Goal: Information Seeking & Learning: Learn about a topic

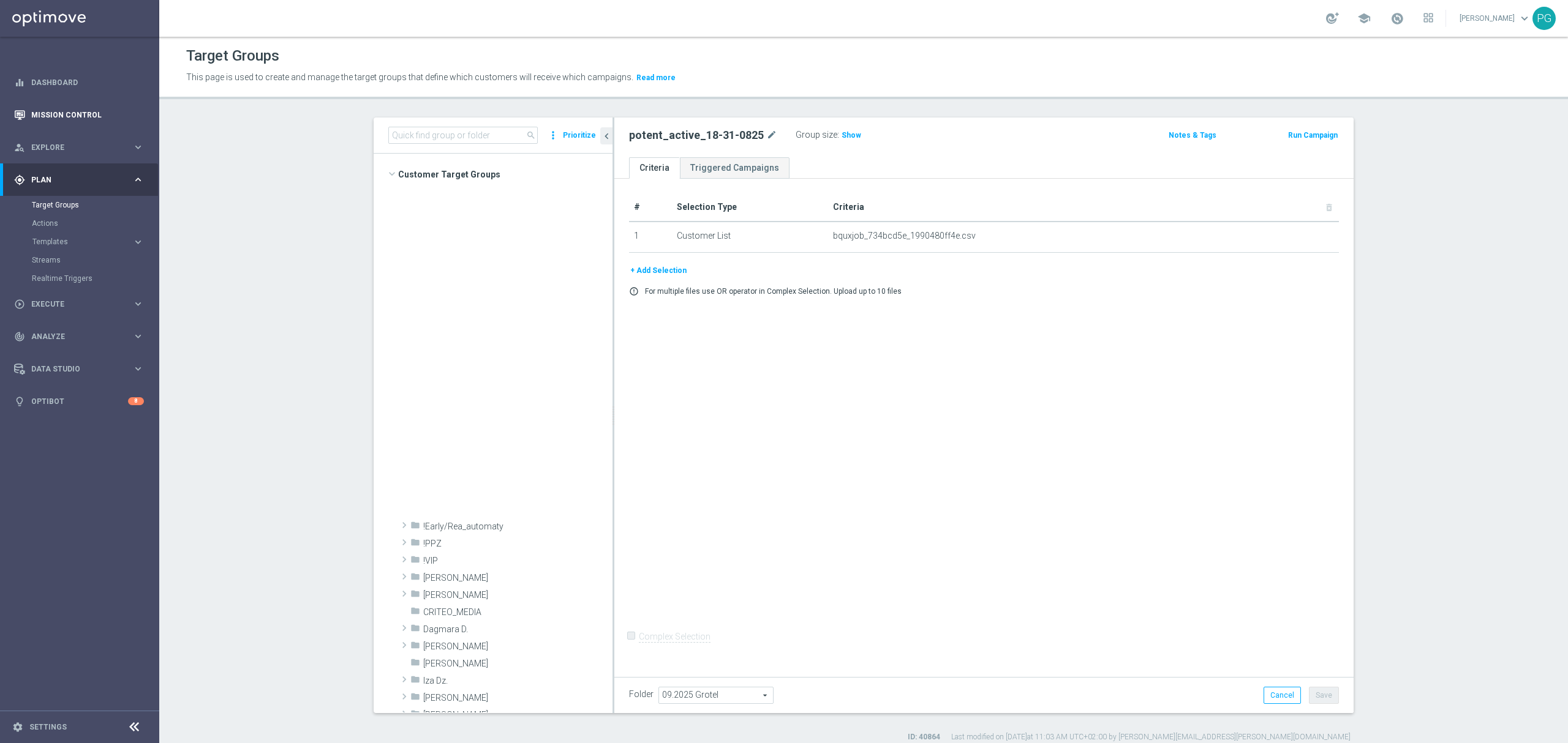
scroll to position [615, 0]
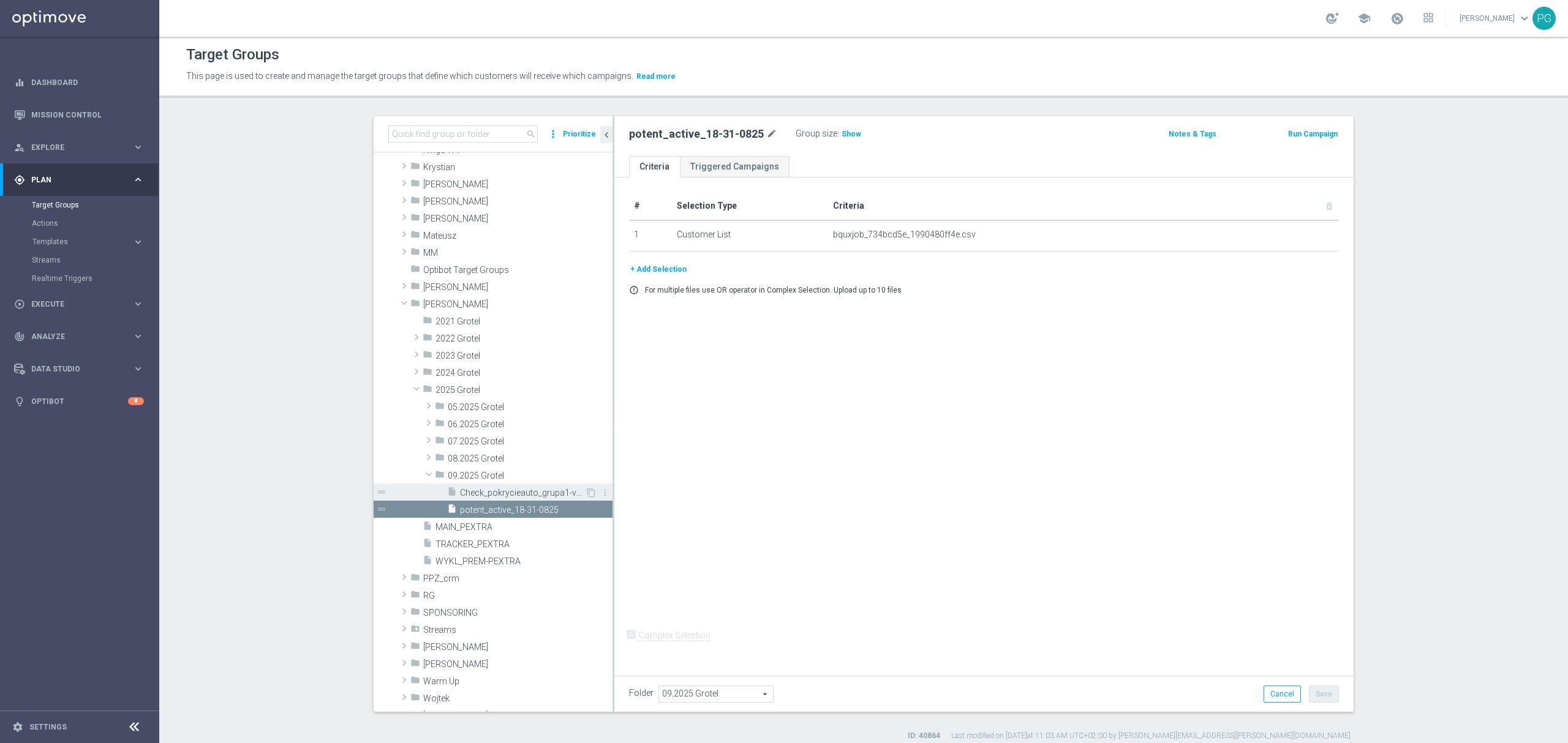
click at [493, 489] on span "Check_pokrycieauto_grupa1-v2.0" at bounding box center [522, 492] width 125 height 11
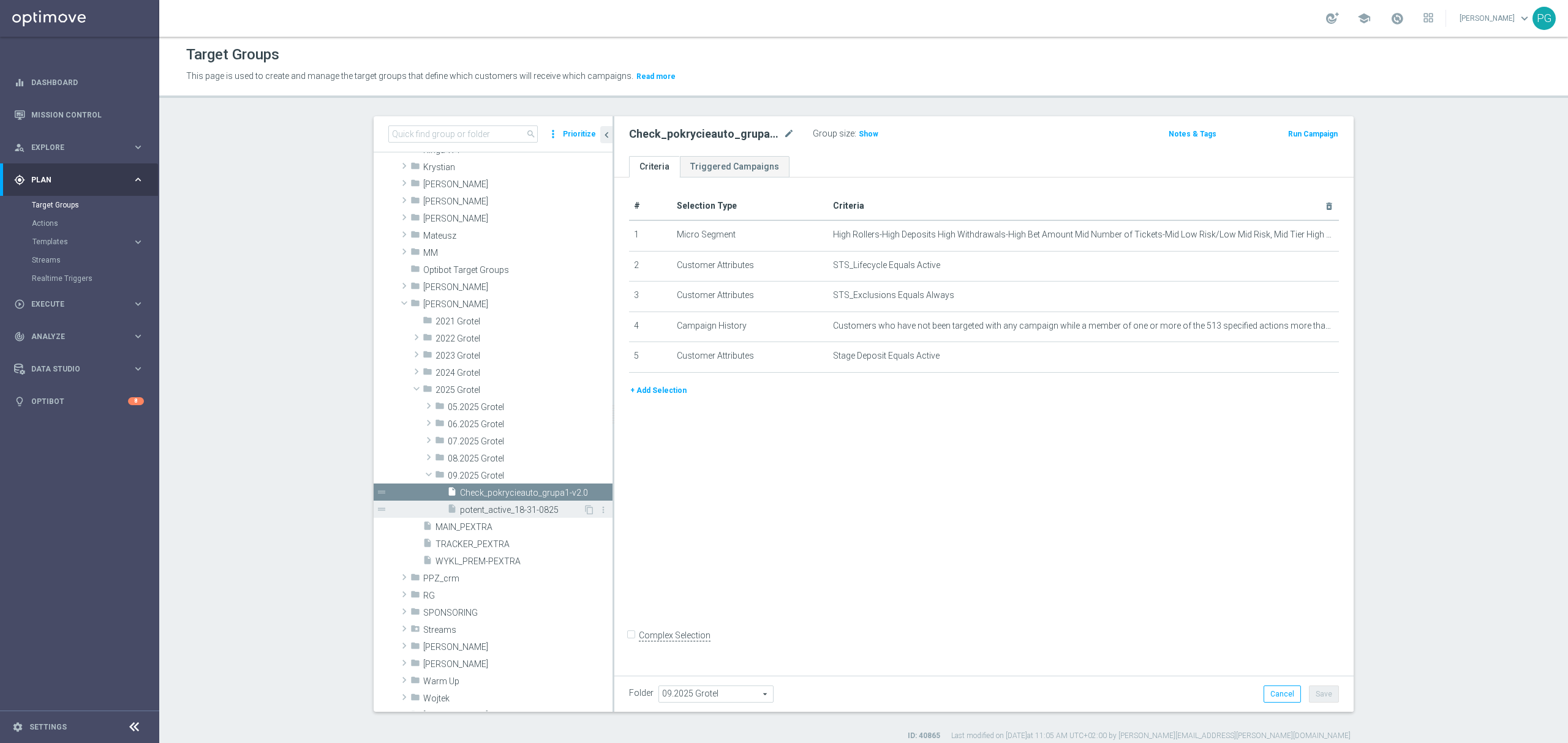
click at [496, 510] on span "potent_active_18-31-0825" at bounding box center [521, 510] width 123 height 11
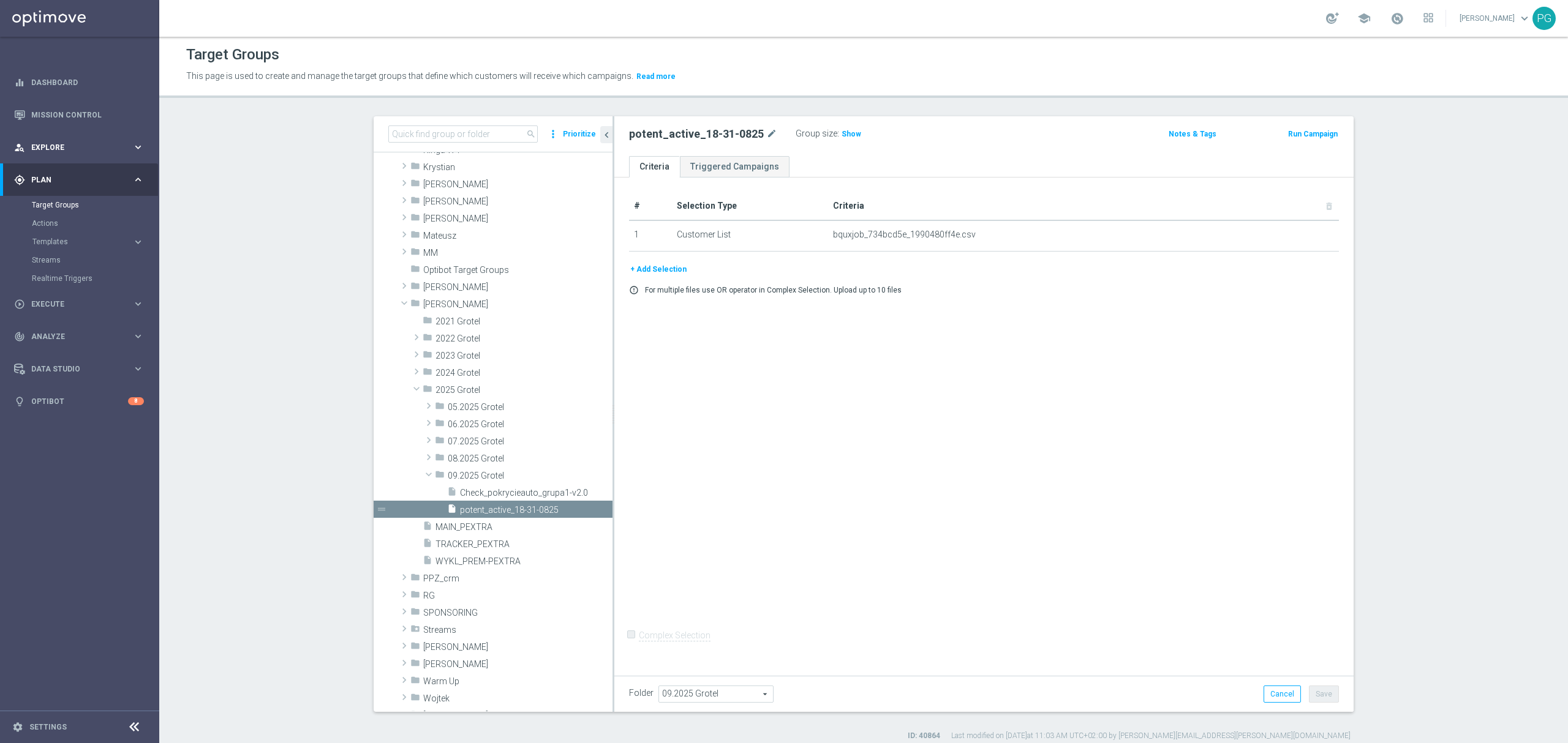
click at [47, 152] on div "person_search Explore" at bounding box center [74, 147] width 118 height 11
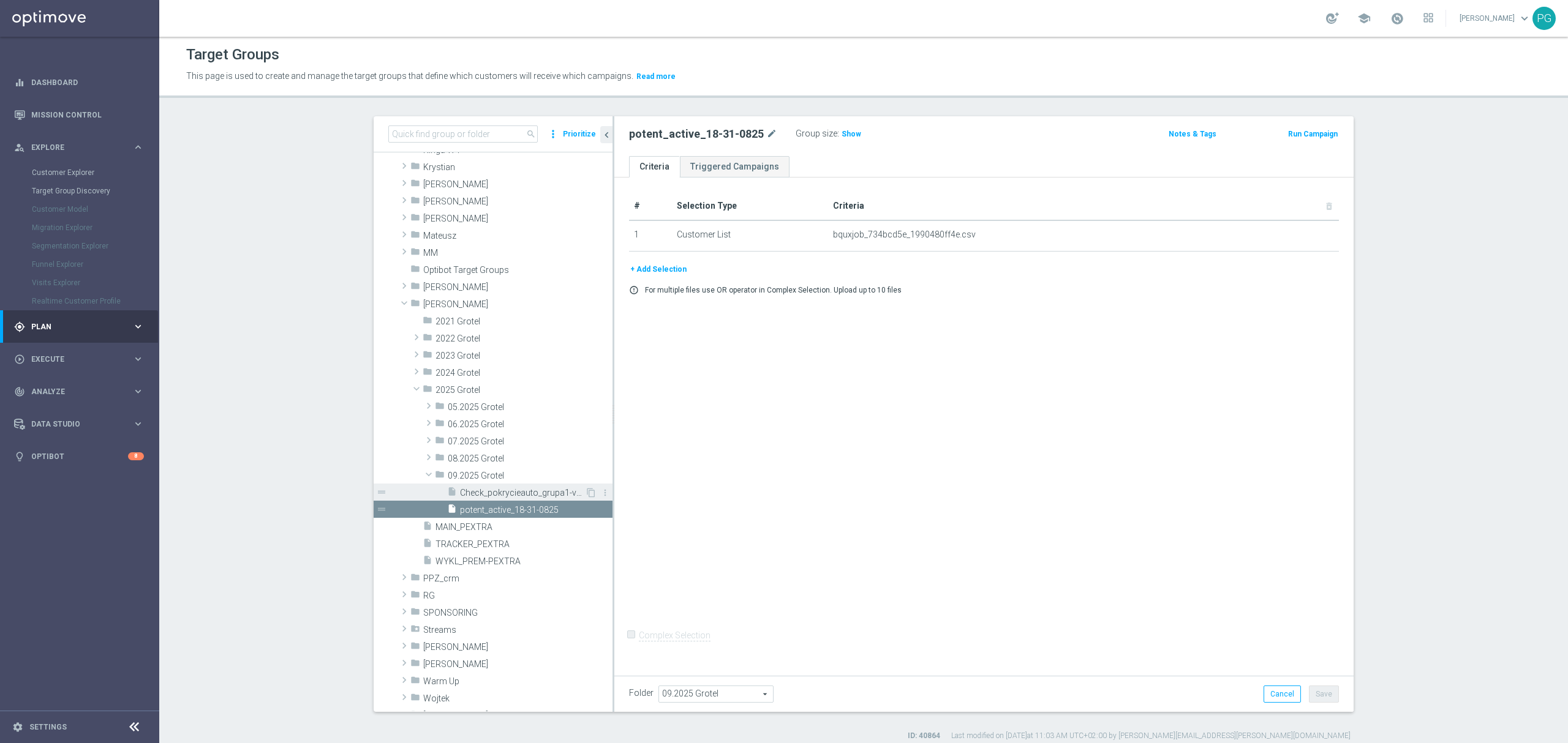
click at [527, 490] on span "Check_pokrycieauto_grupa1-v2.0" at bounding box center [522, 492] width 125 height 11
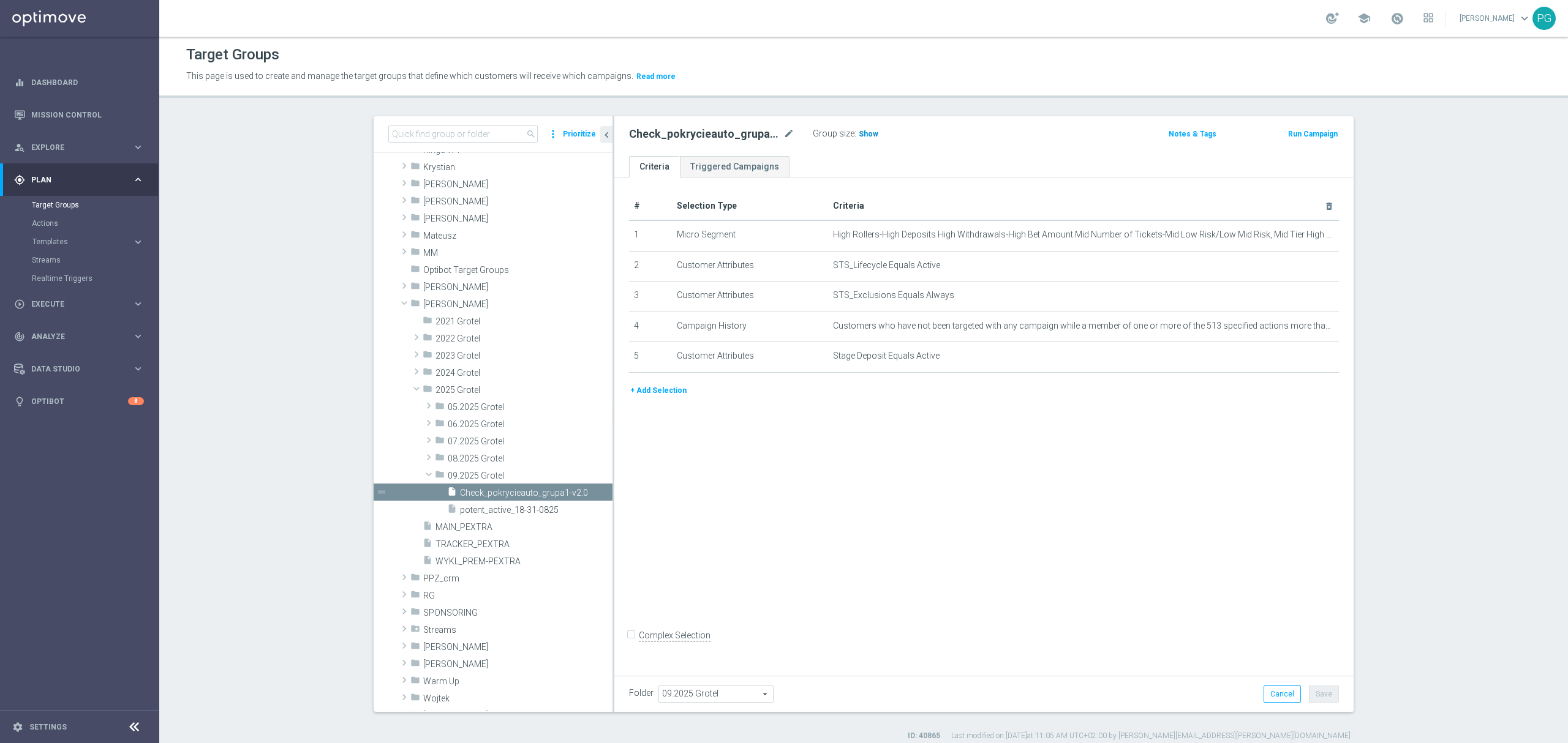
click at [859, 133] on span "Show" at bounding box center [868, 134] width 19 height 9
click at [864, 133] on span "1,347" at bounding box center [870, 135] width 21 height 12
click at [13, 107] on div "Mission Control" at bounding box center [78, 115] width 158 height 33
click at [111, 118] on link "Mission Control" at bounding box center [87, 115] width 112 height 33
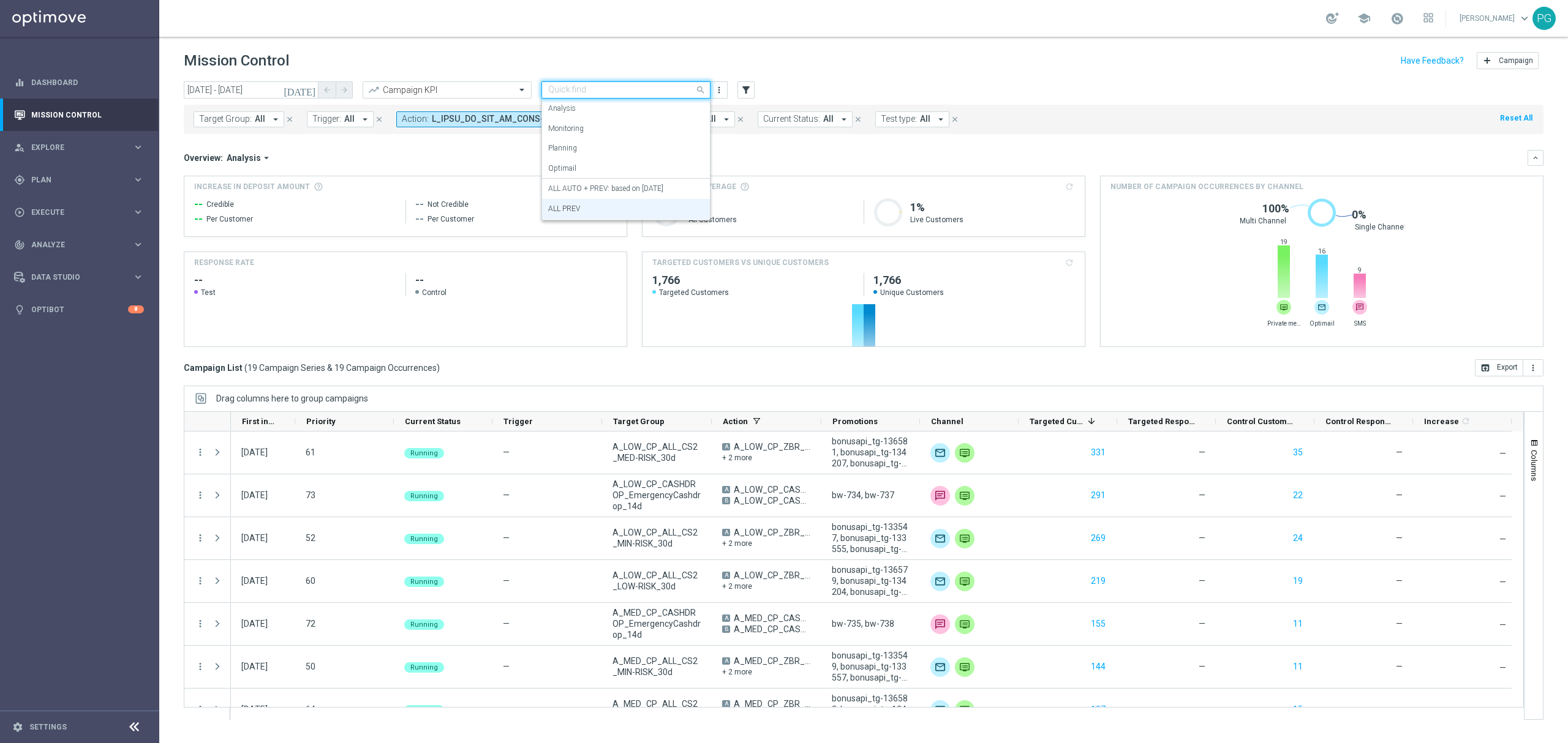
click at [661, 86] on input "text" at bounding box center [613, 90] width 131 height 11
click at [621, 184] on label "ALL AUTO + PREV: based on [DATE]" at bounding box center [605, 189] width 115 height 11
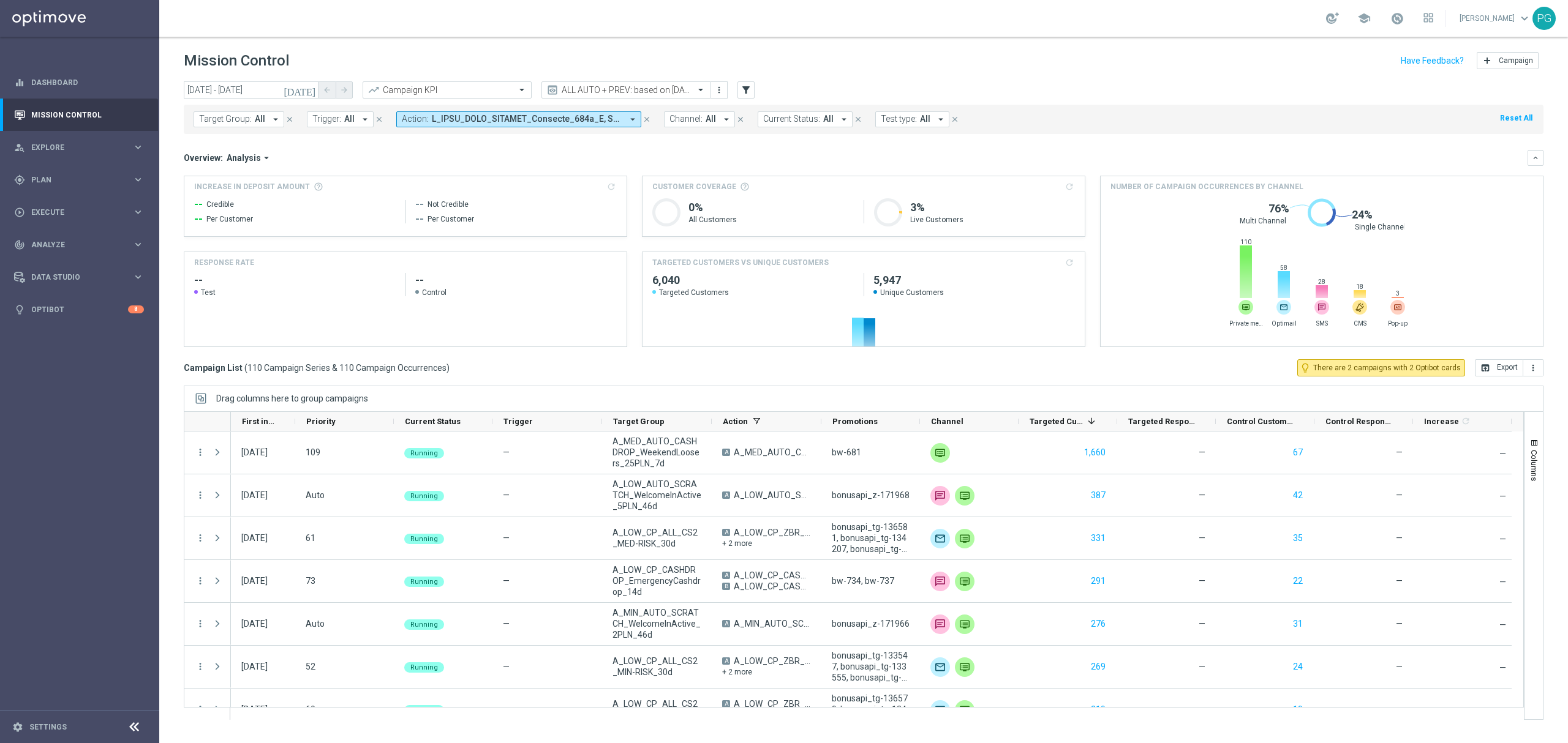
click at [309, 89] on icon "[DATE]" at bounding box center [300, 89] width 33 height 11
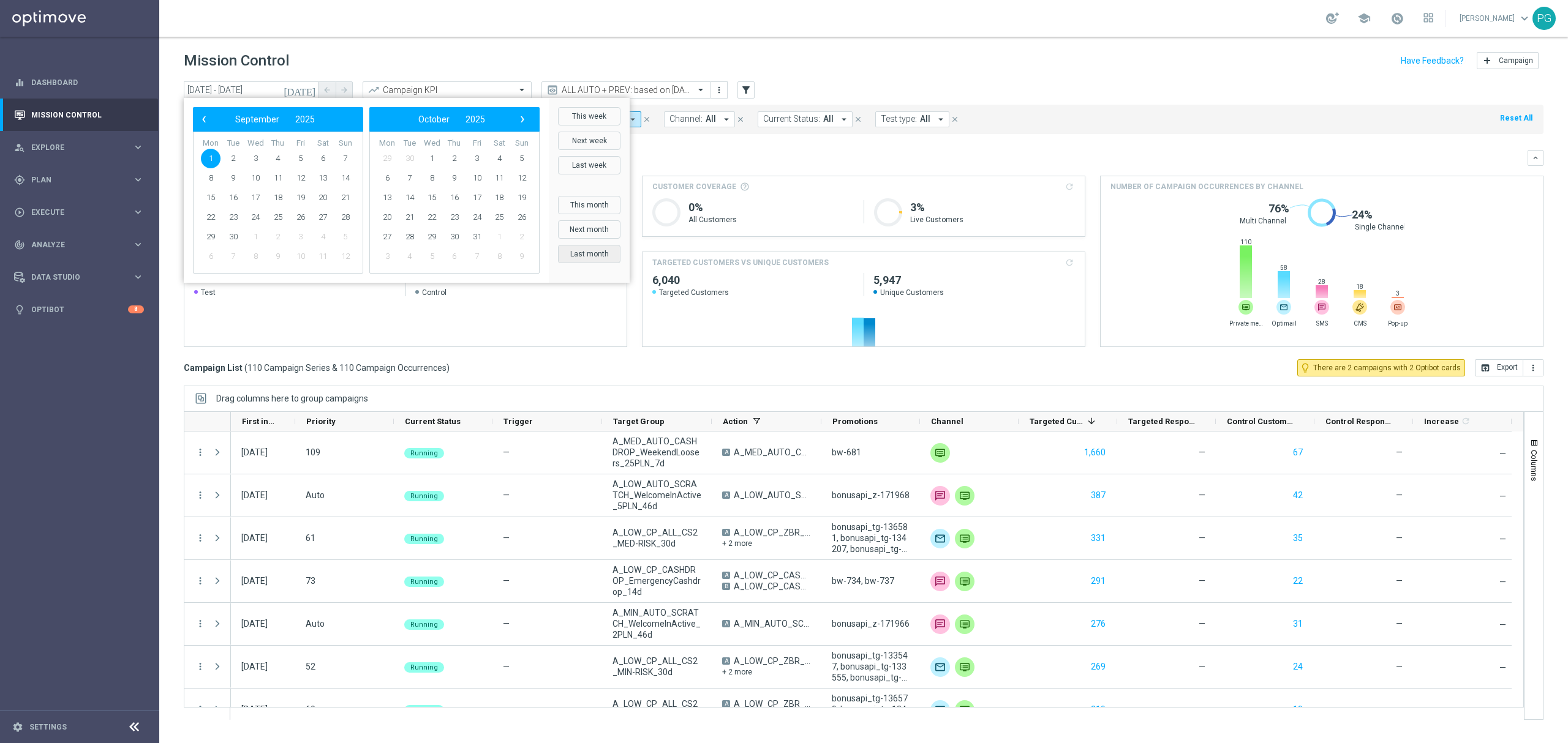
click at [603, 251] on button "Last month" at bounding box center [588, 253] width 63 height 18
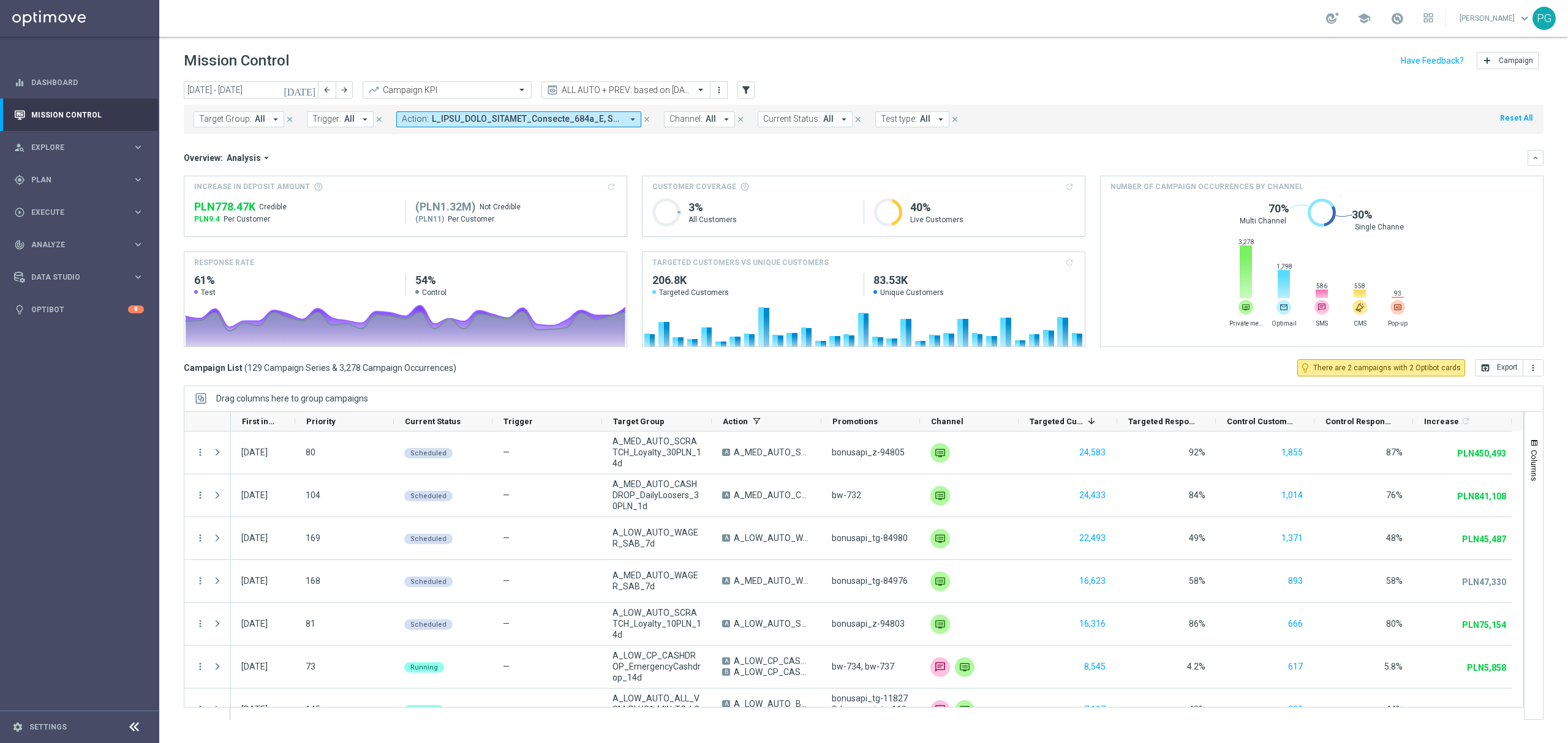
click at [615, 128] on button "Action: arrow_drop_down" at bounding box center [518, 119] width 245 height 15
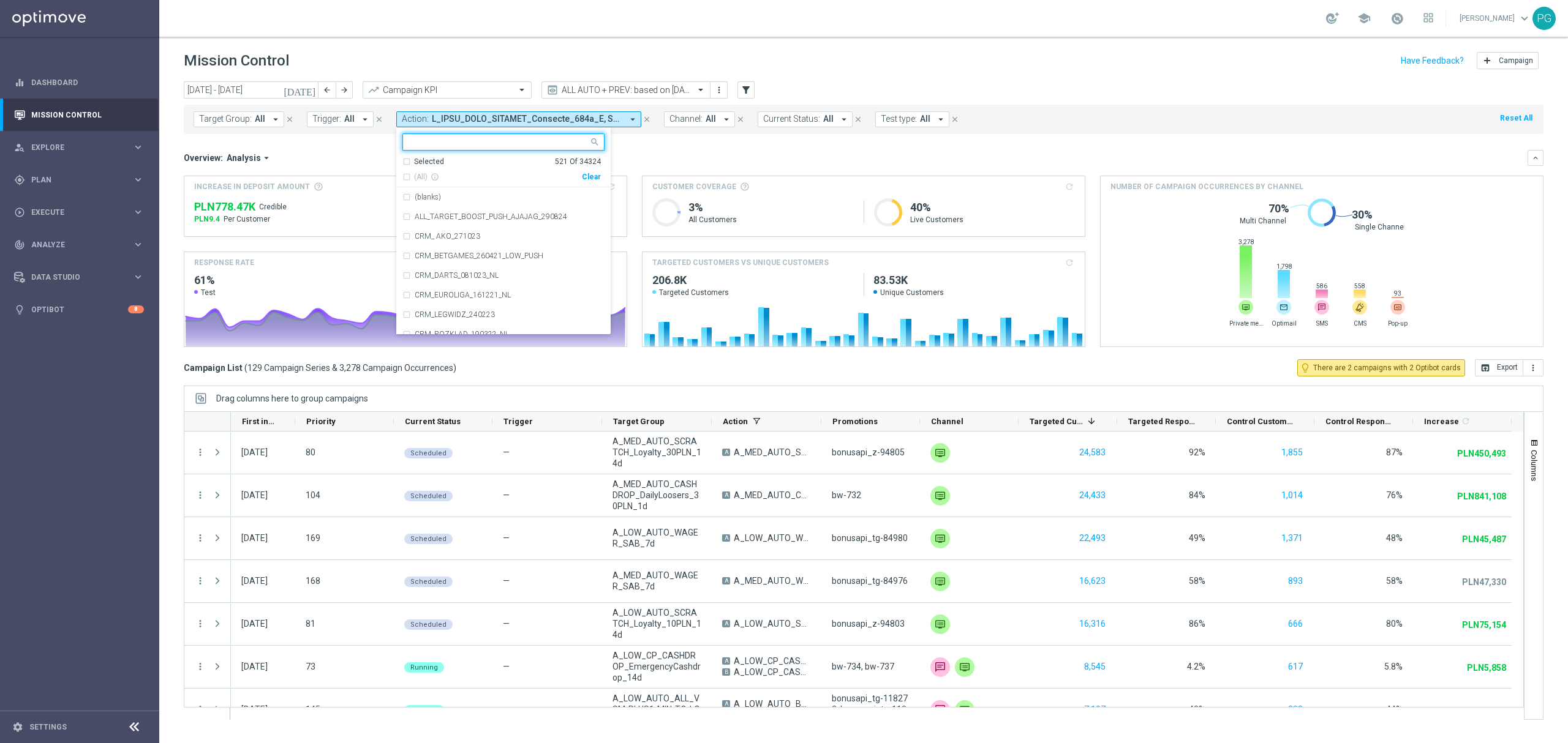
click at [0, 0] on div "Clear" at bounding box center [0, 0] width 0 height 0
click at [313, 89] on icon "[DATE]" at bounding box center [300, 89] width 33 height 11
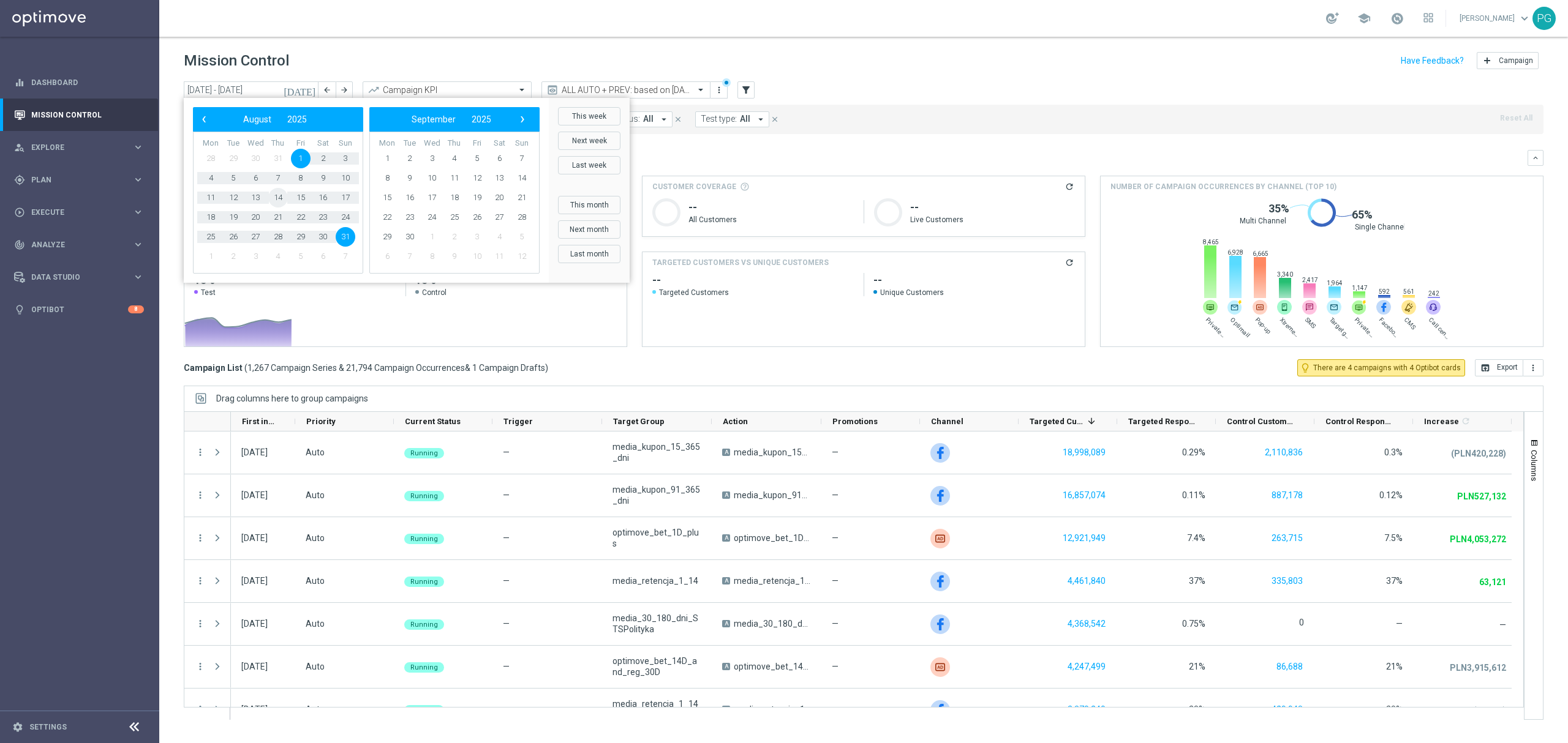
click at [279, 199] on span "14" at bounding box center [278, 197] width 19 height 19
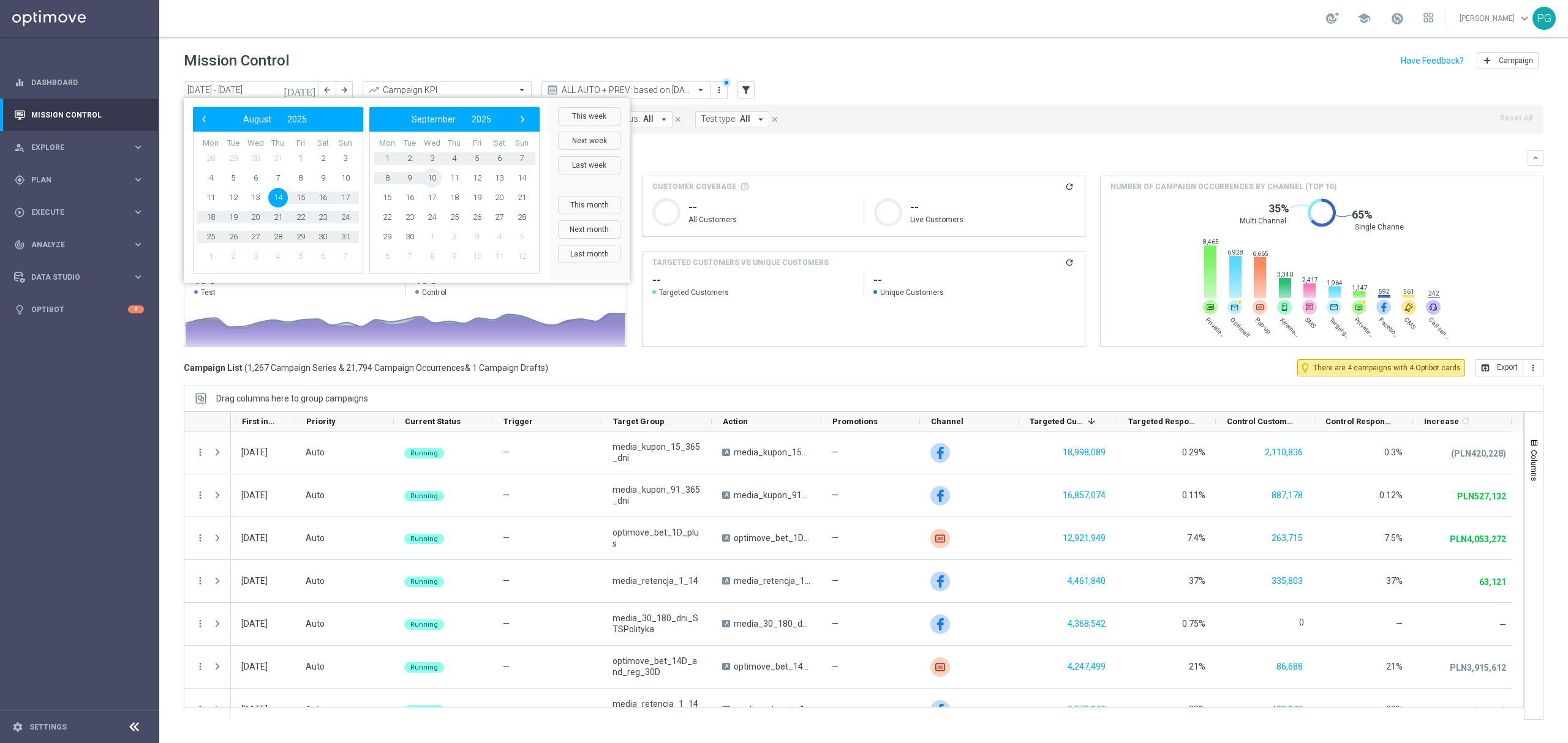
click at [424, 179] on span "10" at bounding box center [432, 178] width 19 height 19
type input "[DATE] - [DATE]"
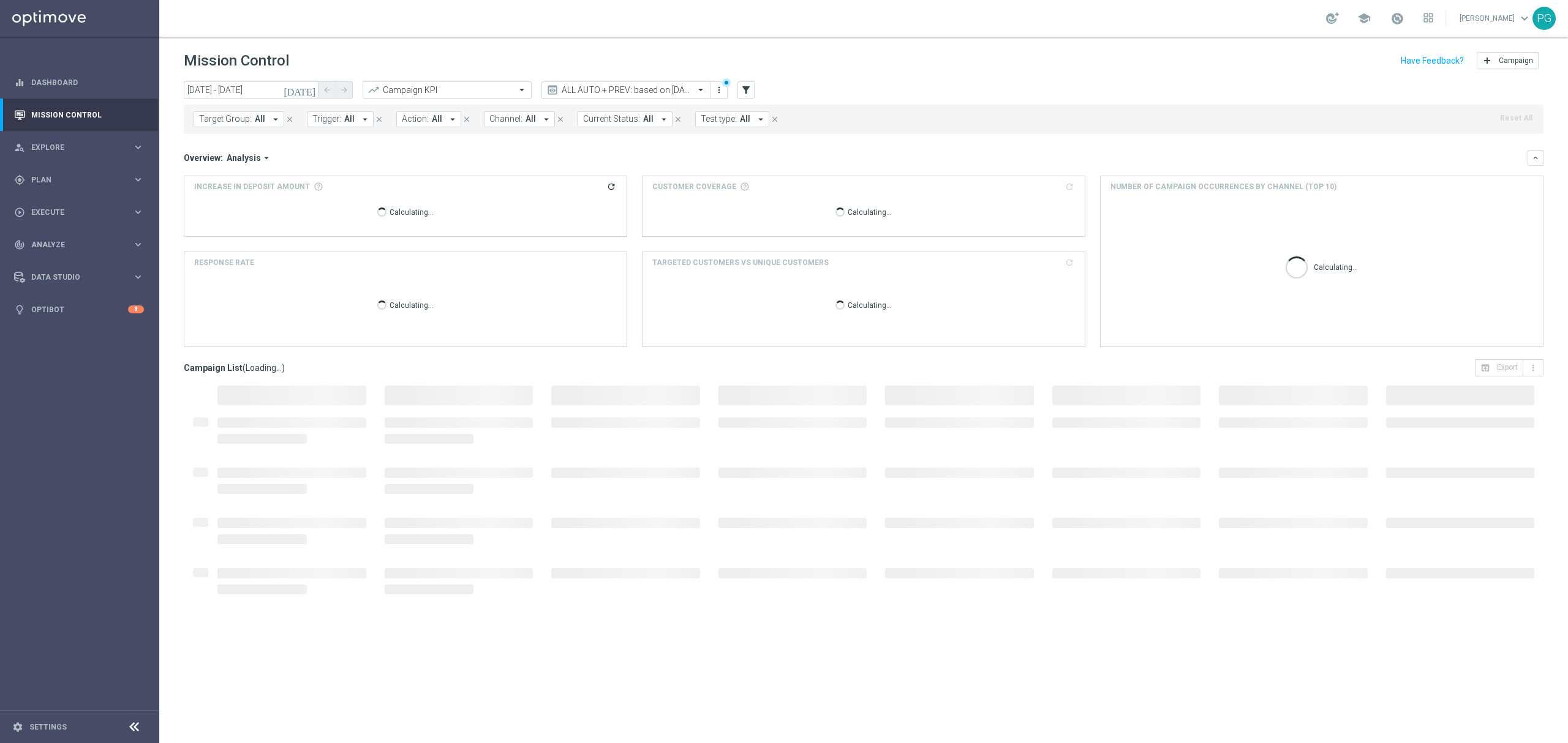
click at [434, 124] on span "All" at bounding box center [437, 119] width 11 height 11
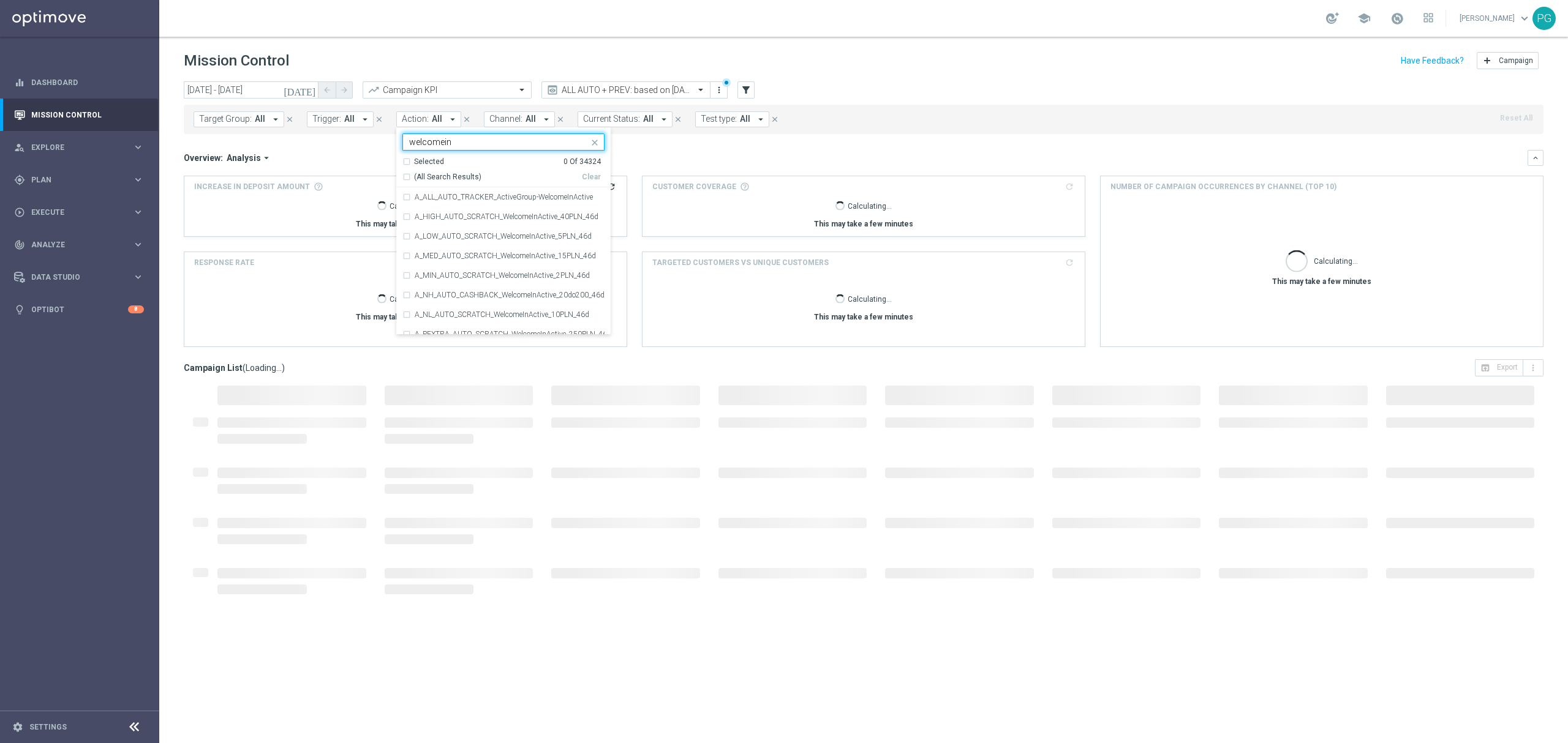
click at [449, 184] on div "Selected 0 Of 34324 (All Search Results) Clear" at bounding box center [502, 172] width 214 height 31
click at [432, 179] on span "(All Search Results)" at bounding box center [448, 177] width 68 height 11
type input "welcomein"
click at [407, 196] on div "A_ALL_AUTO_TRACKER_ActiveGroup-WelcomeInActive" at bounding box center [503, 197] width 202 height 19
click at [686, 141] on mini-dashboard "Overview: Analysis arrow_drop_down keyboard_arrow_down Increase In Deposit Amou…" at bounding box center [863, 247] width 1359 height 225
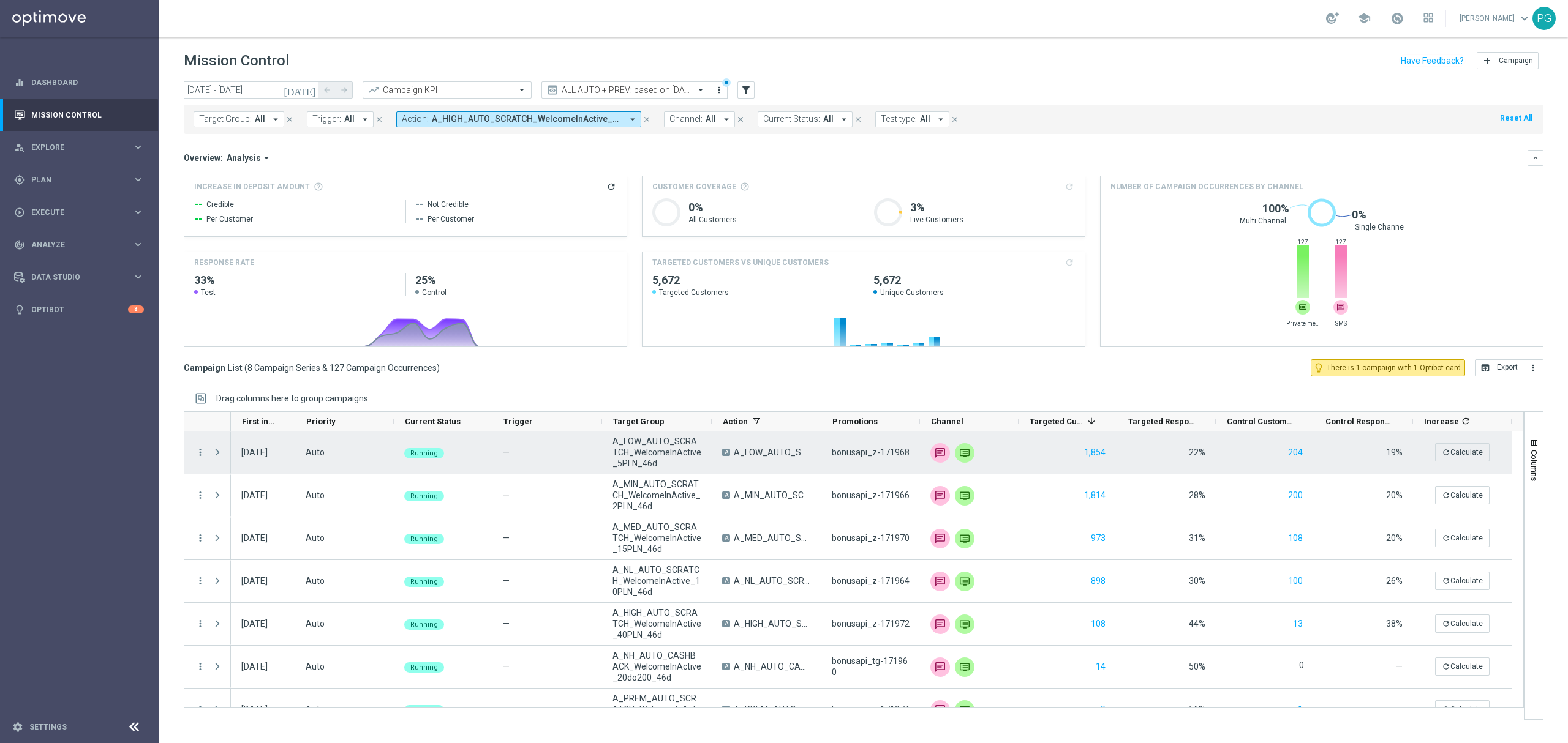
click at [211, 456] on div "Press SPACE to select this row." at bounding box center [218, 453] width 24 height 43
click at [222, 449] on span "Press SPACE to select this row." at bounding box center [217, 452] width 11 height 10
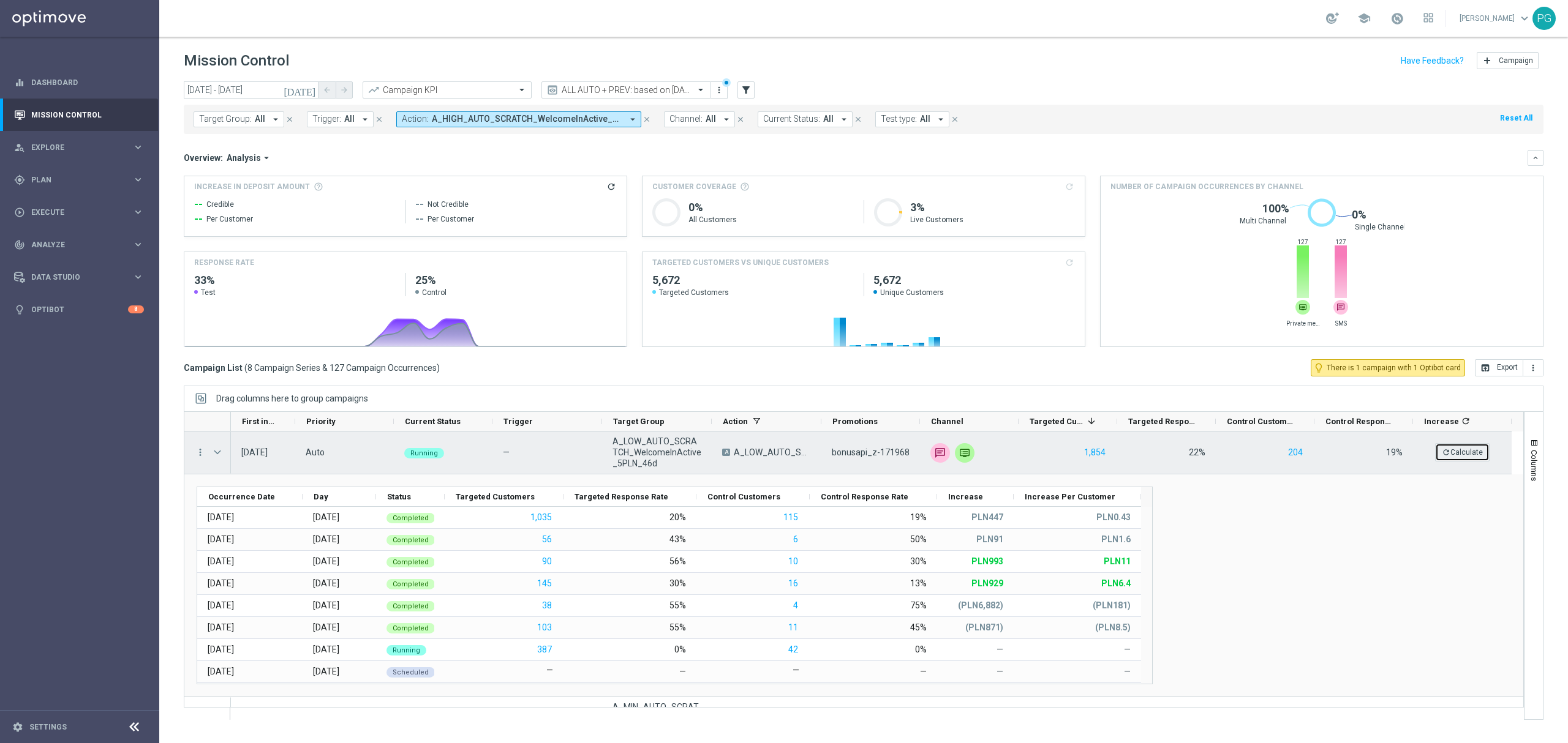
click at [1475, 444] on button "refresh Calculate" at bounding box center [1462, 452] width 54 height 18
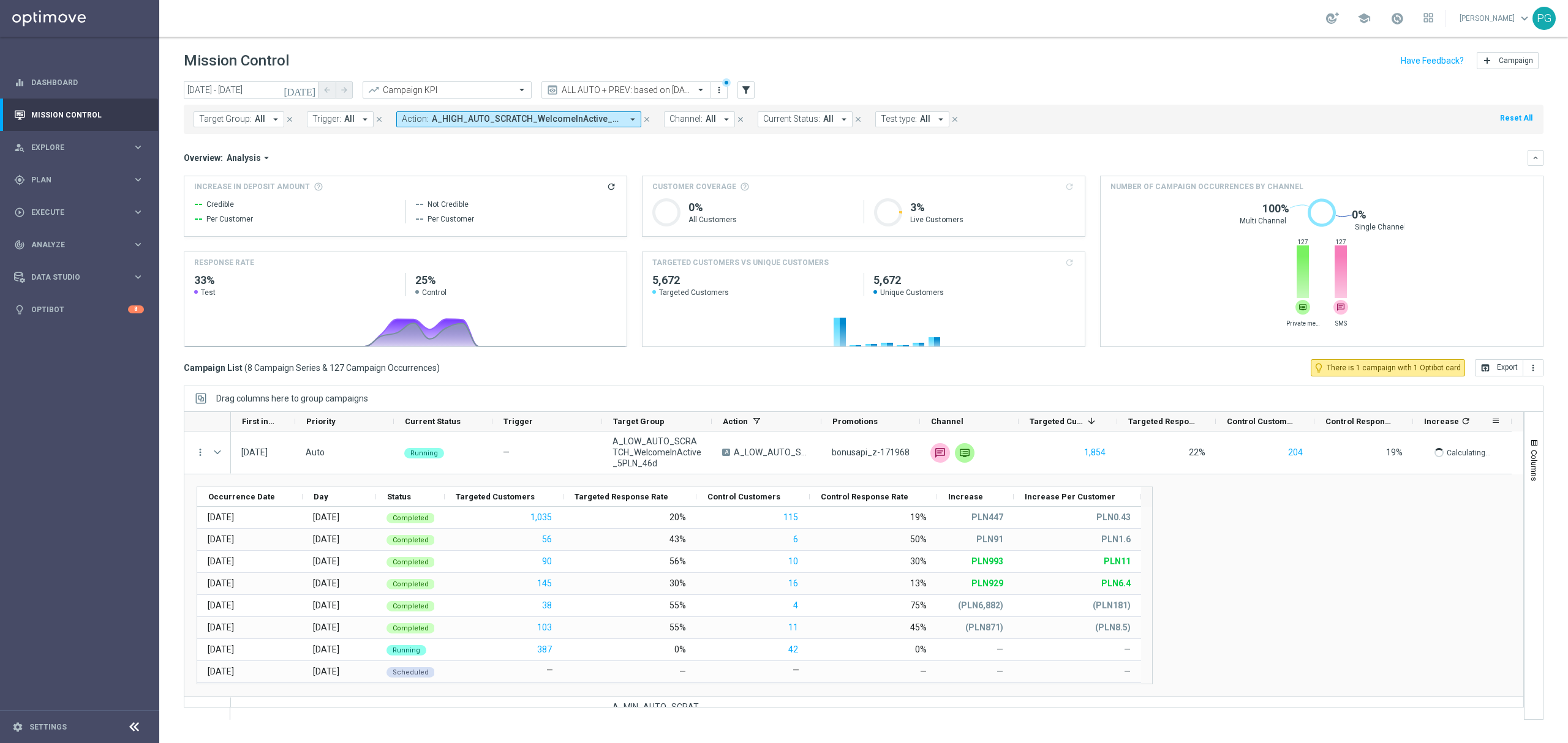
click at [1466, 424] on icon "refresh" at bounding box center [1465, 421] width 10 height 10
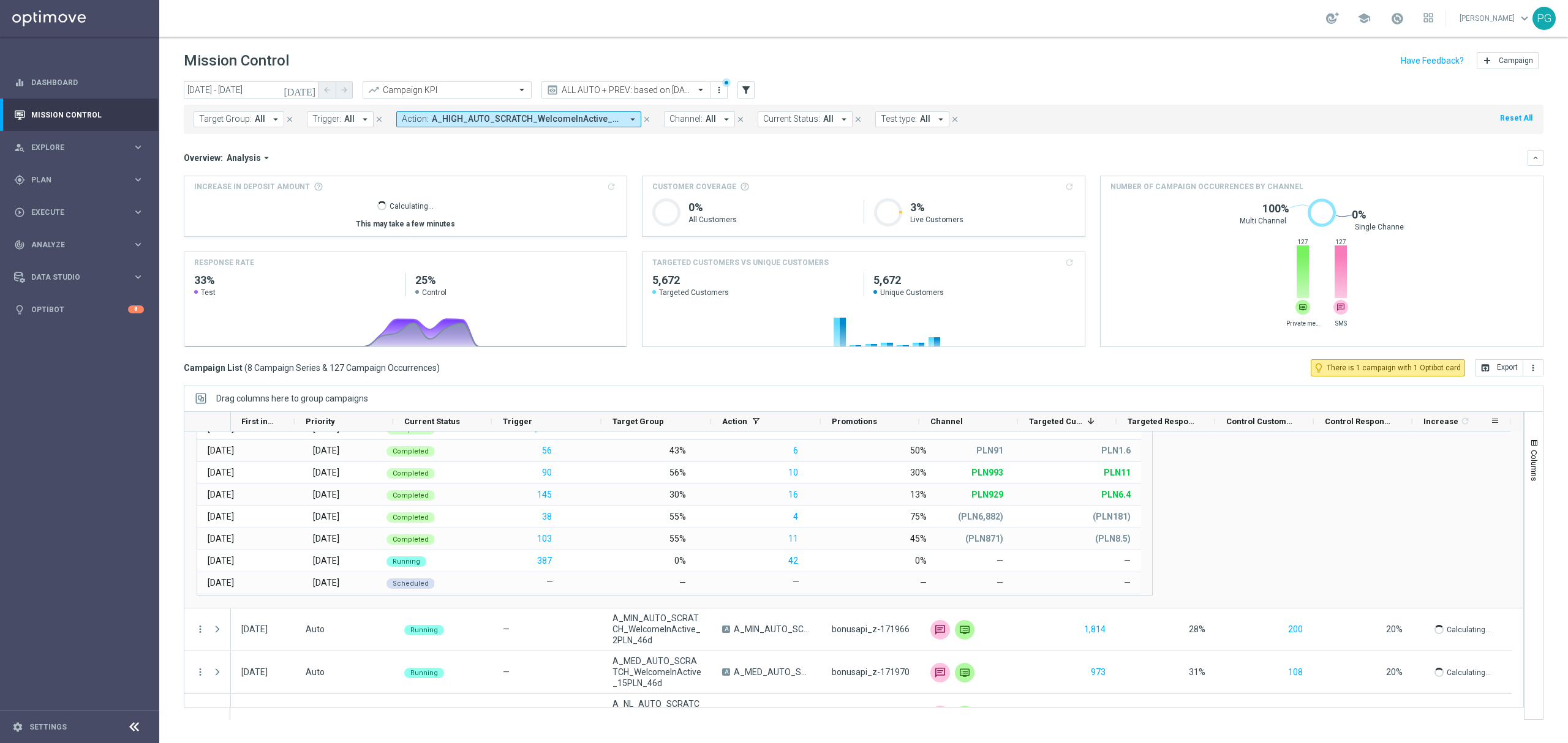
scroll to position [87, 0]
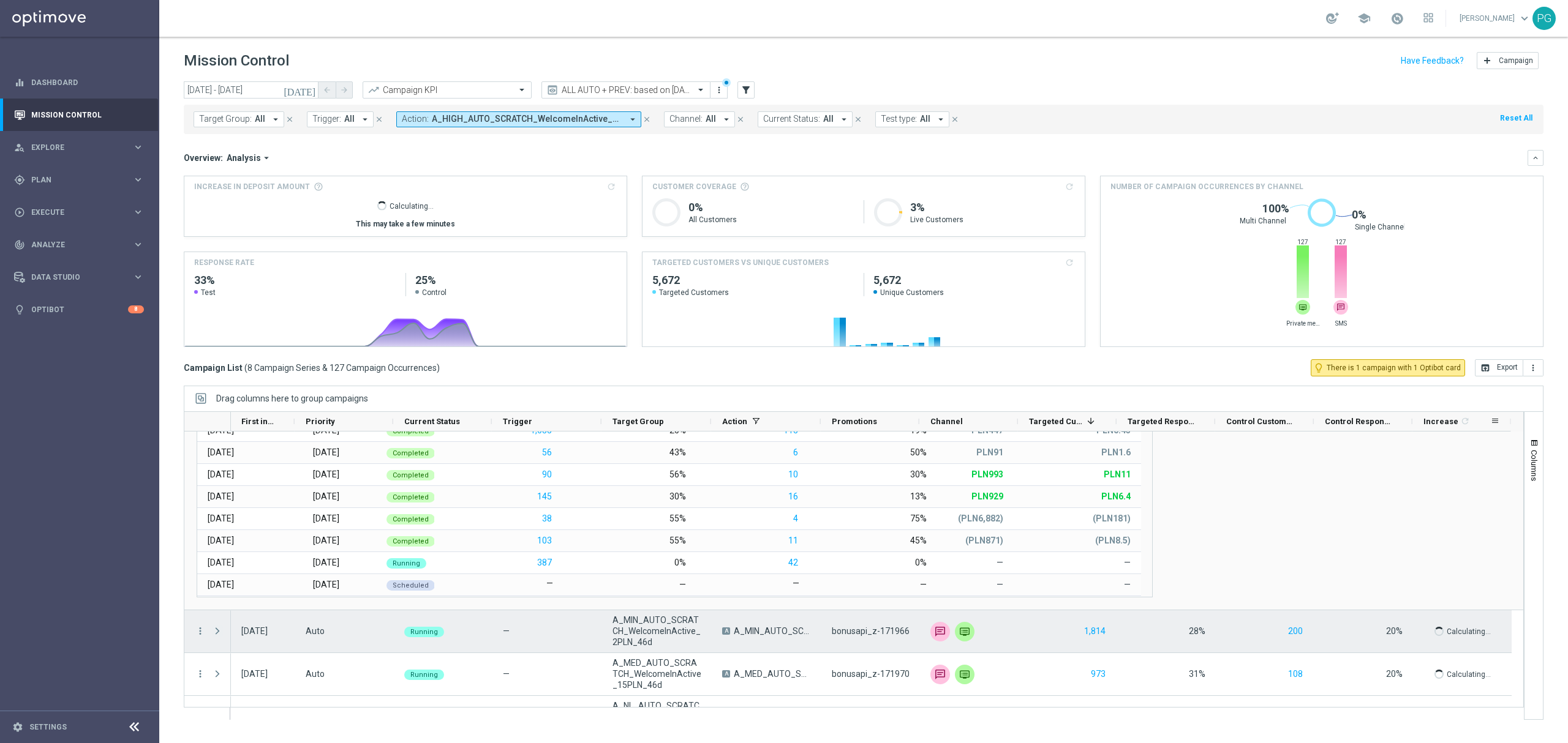
click at [221, 629] on span "Press SPACE to select this row." at bounding box center [217, 631] width 11 height 10
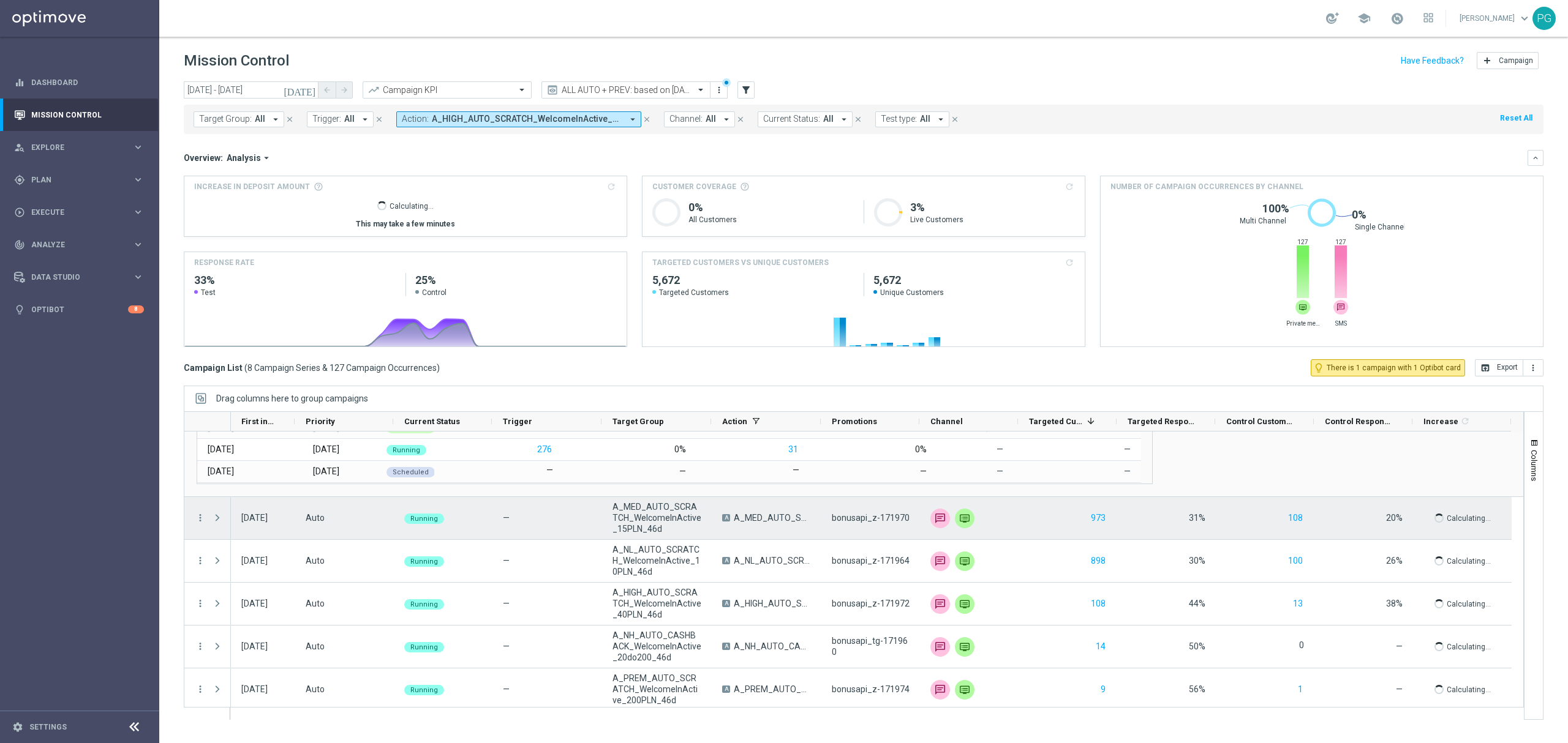
scroll to position [466, 0]
click at [216, 515] on span "Press SPACE to select this row." at bounding box center [217, 518] width 11 height 10
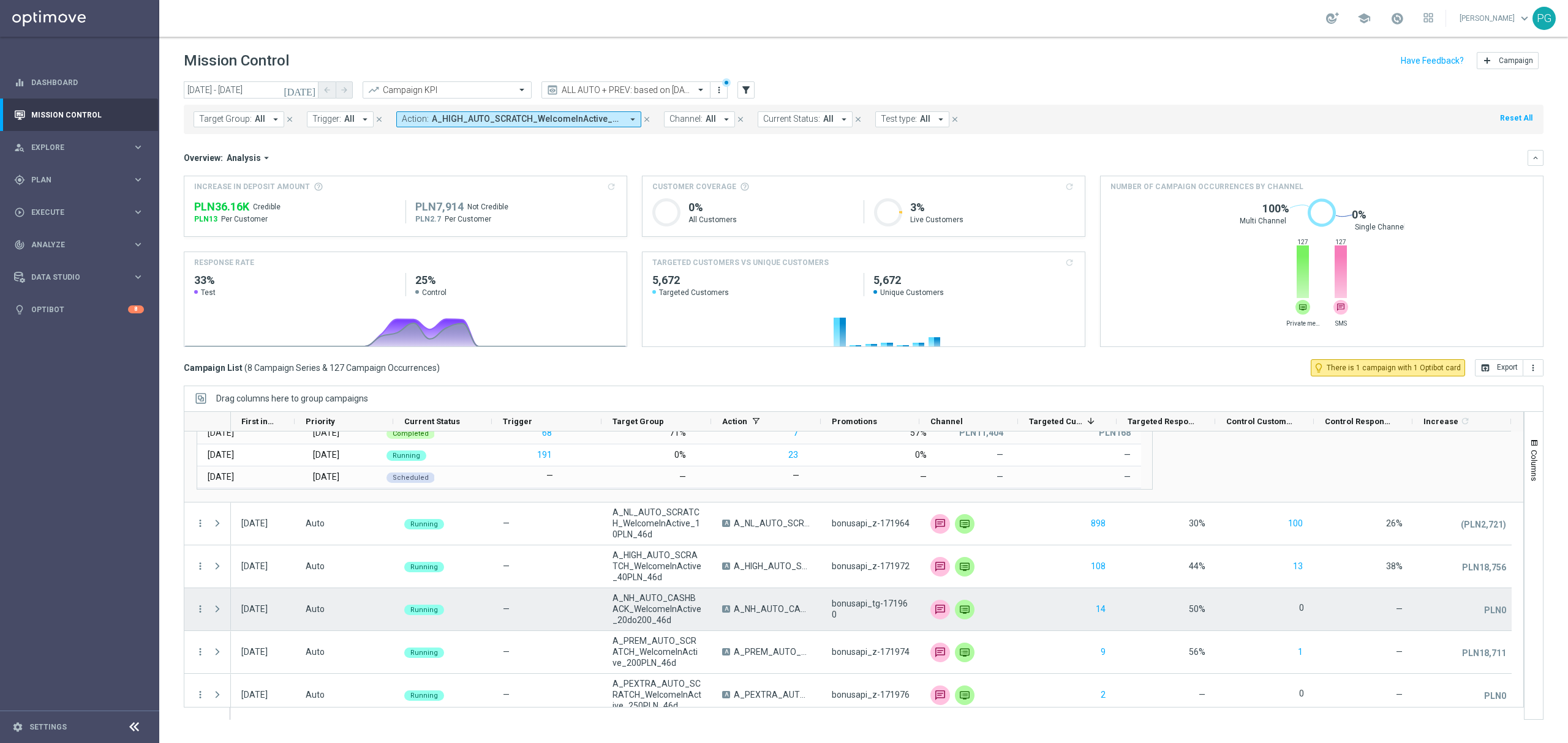
scroll to position [726, 0]
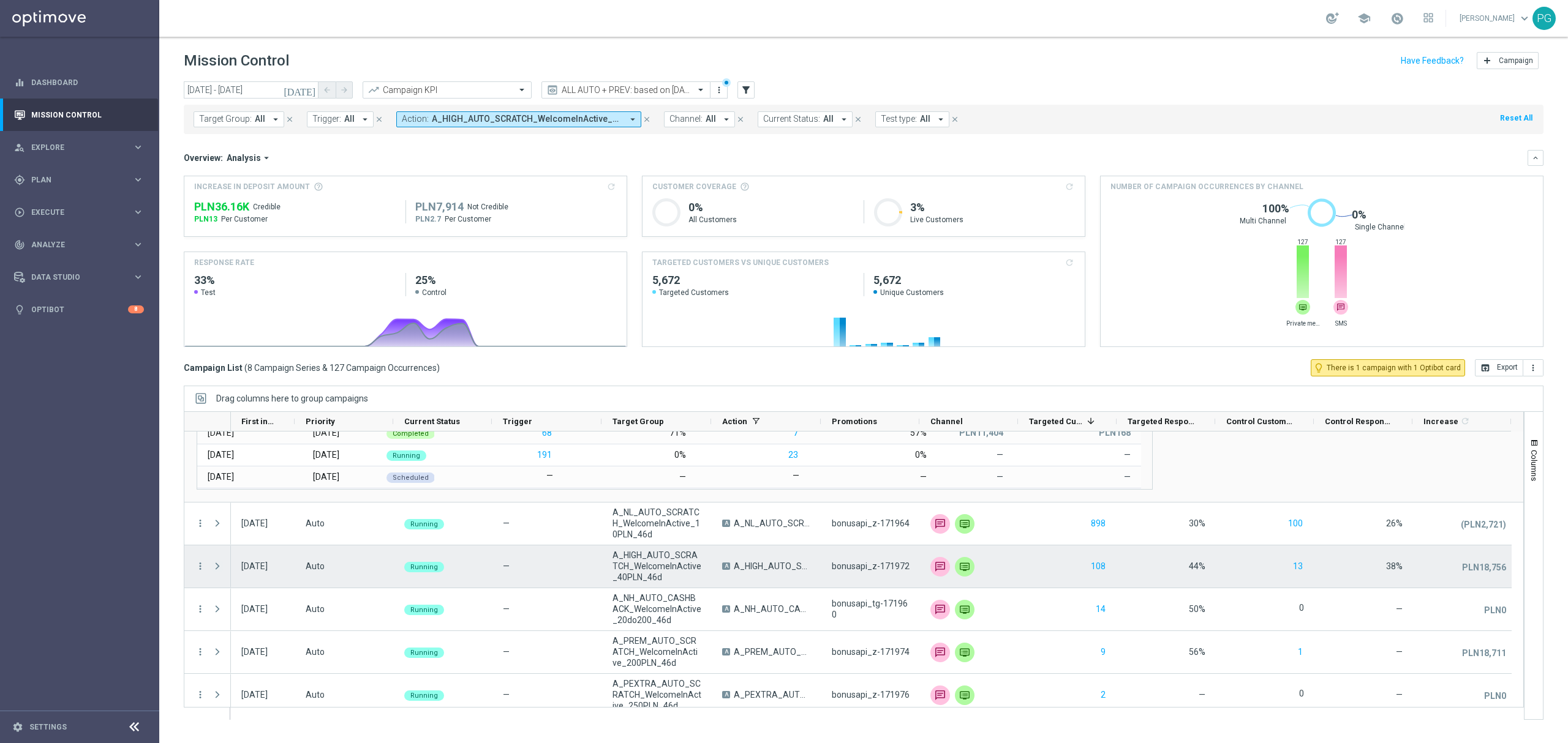
click at [216, 564] on span "Press SPACE to select this row." at bounding box center [217, 566] width 11 height 10
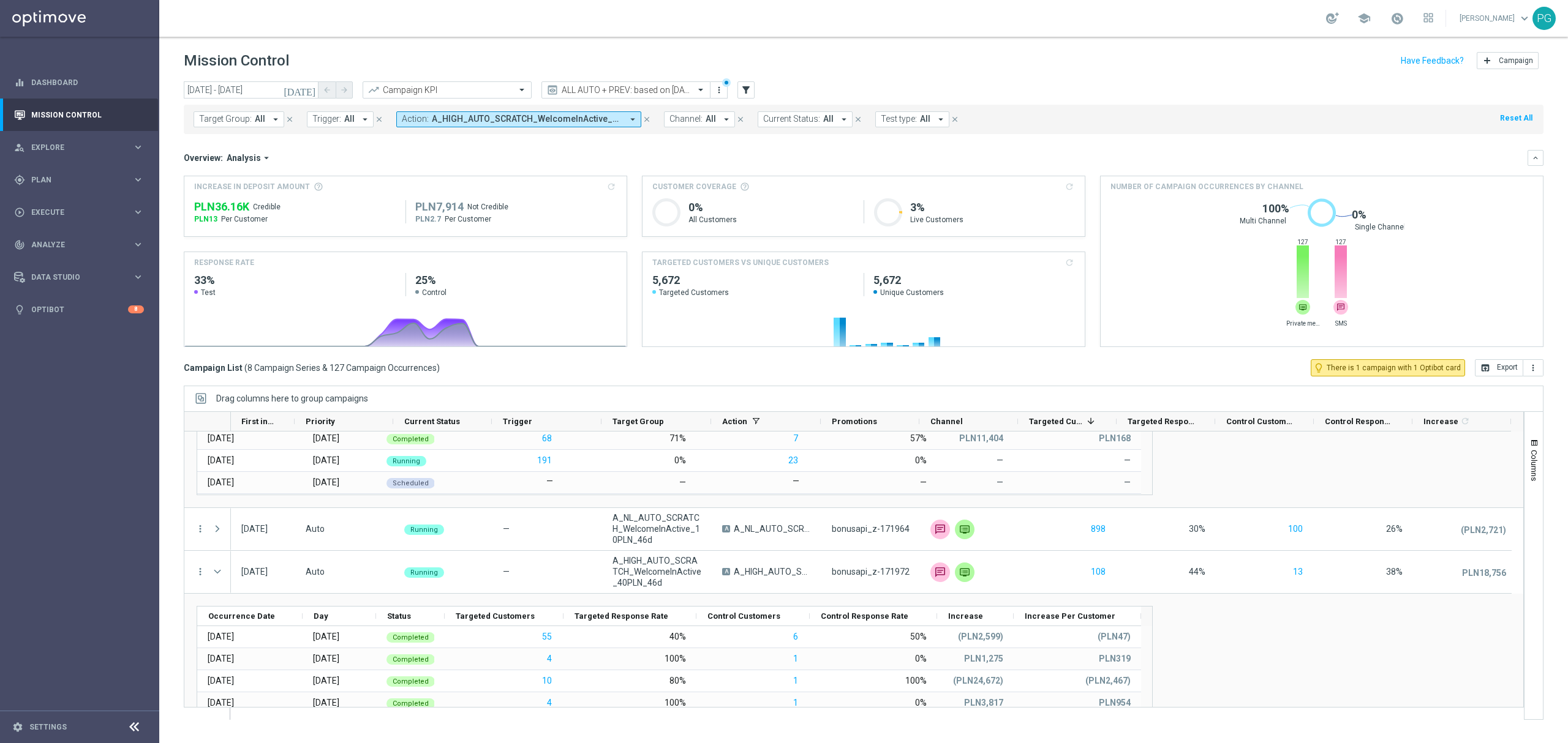
scroll to position [959, 0]
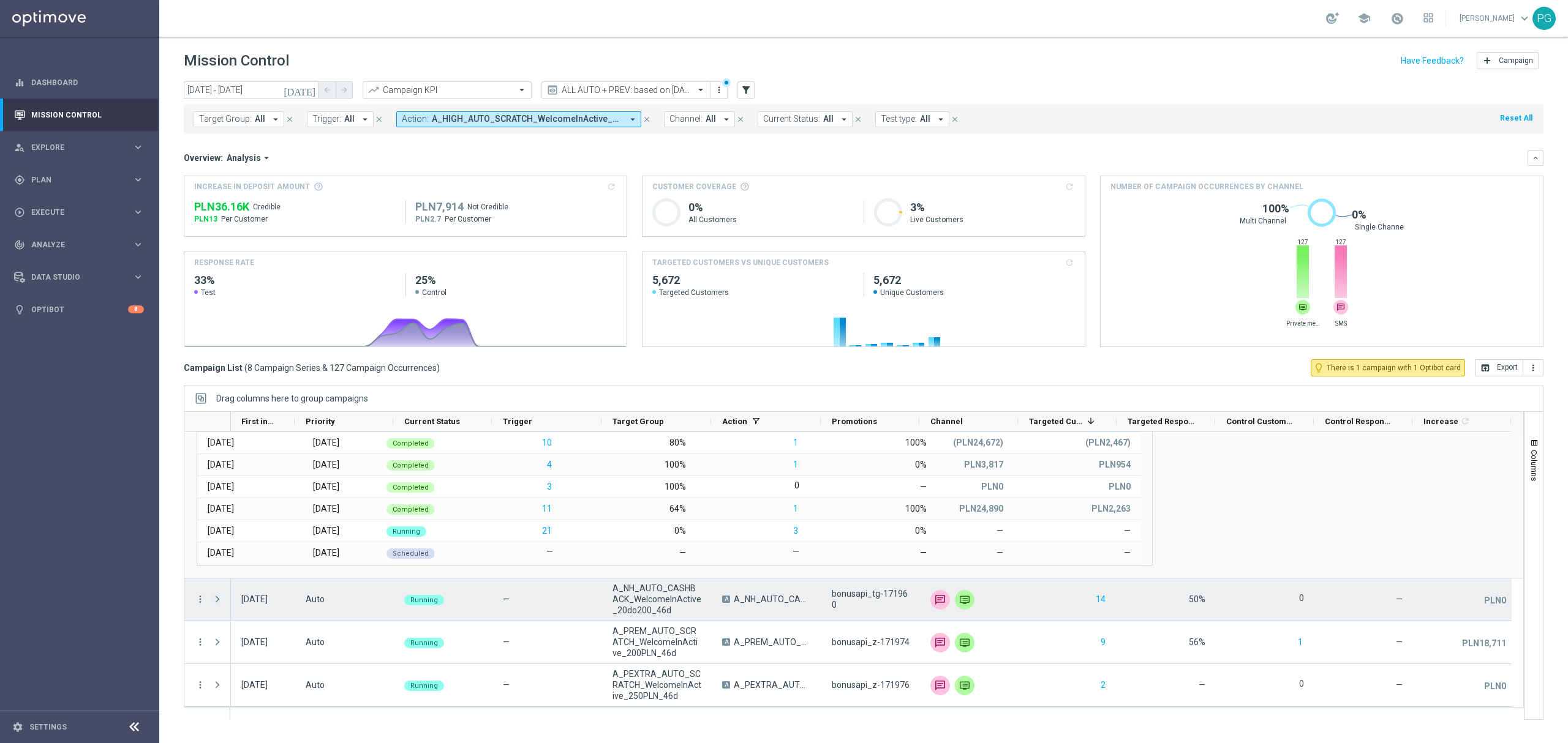
click at [216, 598] on span "Press SPACE to select this row." at bounding box center [217, 599] width 11 height 10
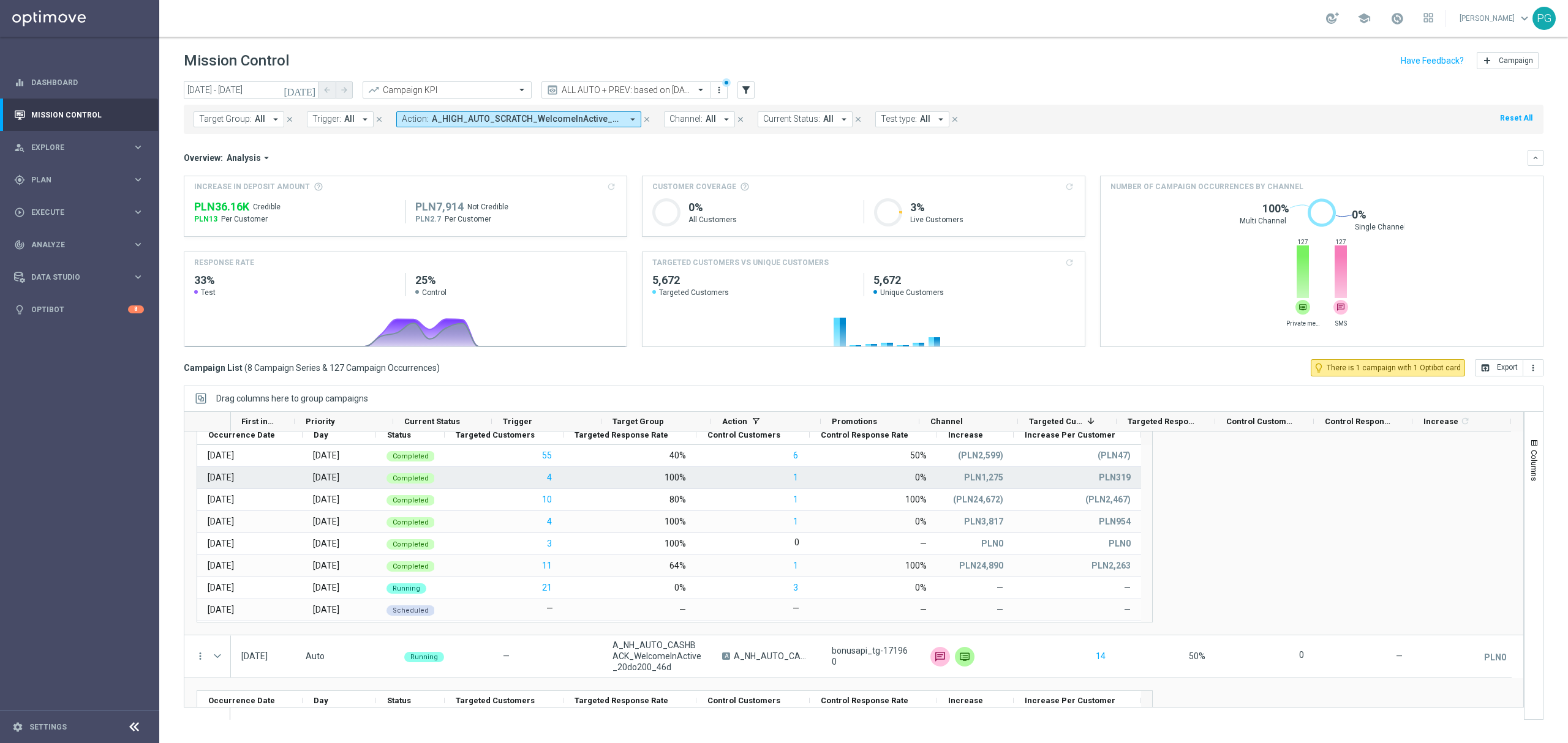
scroll to position [901, 0]
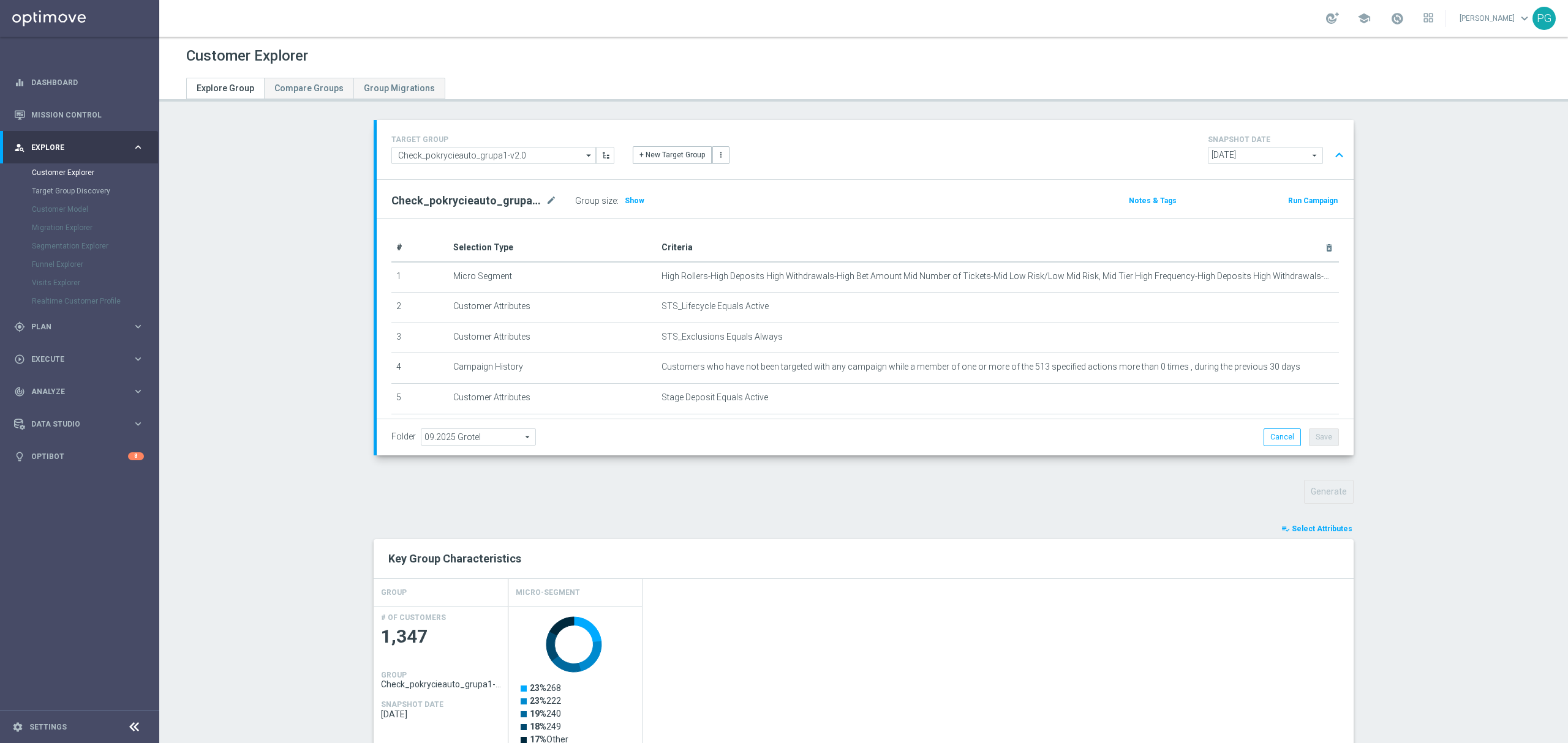
click at [1319, 531] on span "Select Attributes" at bounding box center [1321, 528] width 61 height 9
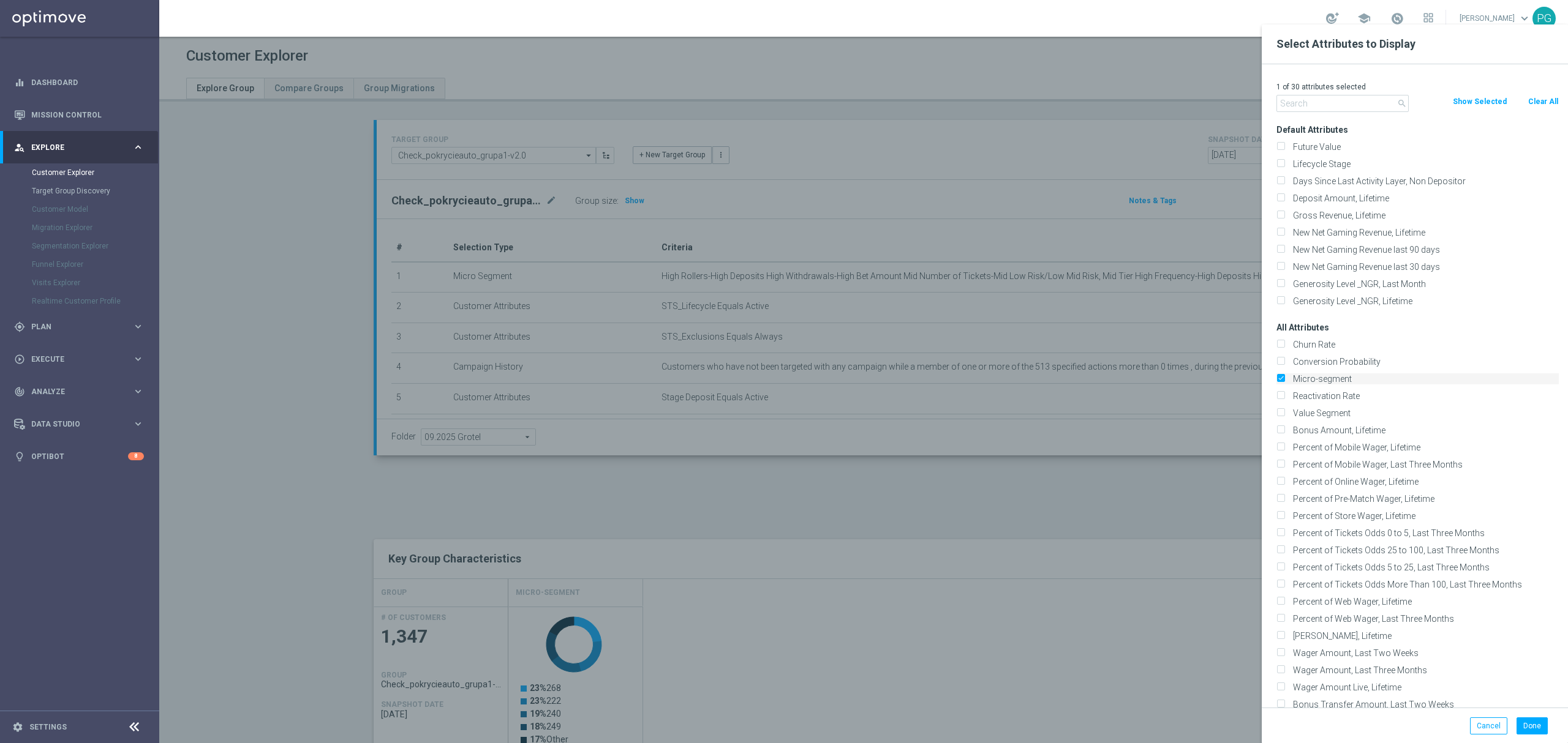
click at [1283, 380] on input "Micro-segment" at bounding box center [1280, 380] width 8 height 8
checkbox input "false"
click at [1308, 107] on input "text" at bounding box center [1342, 104] width 133 height 17
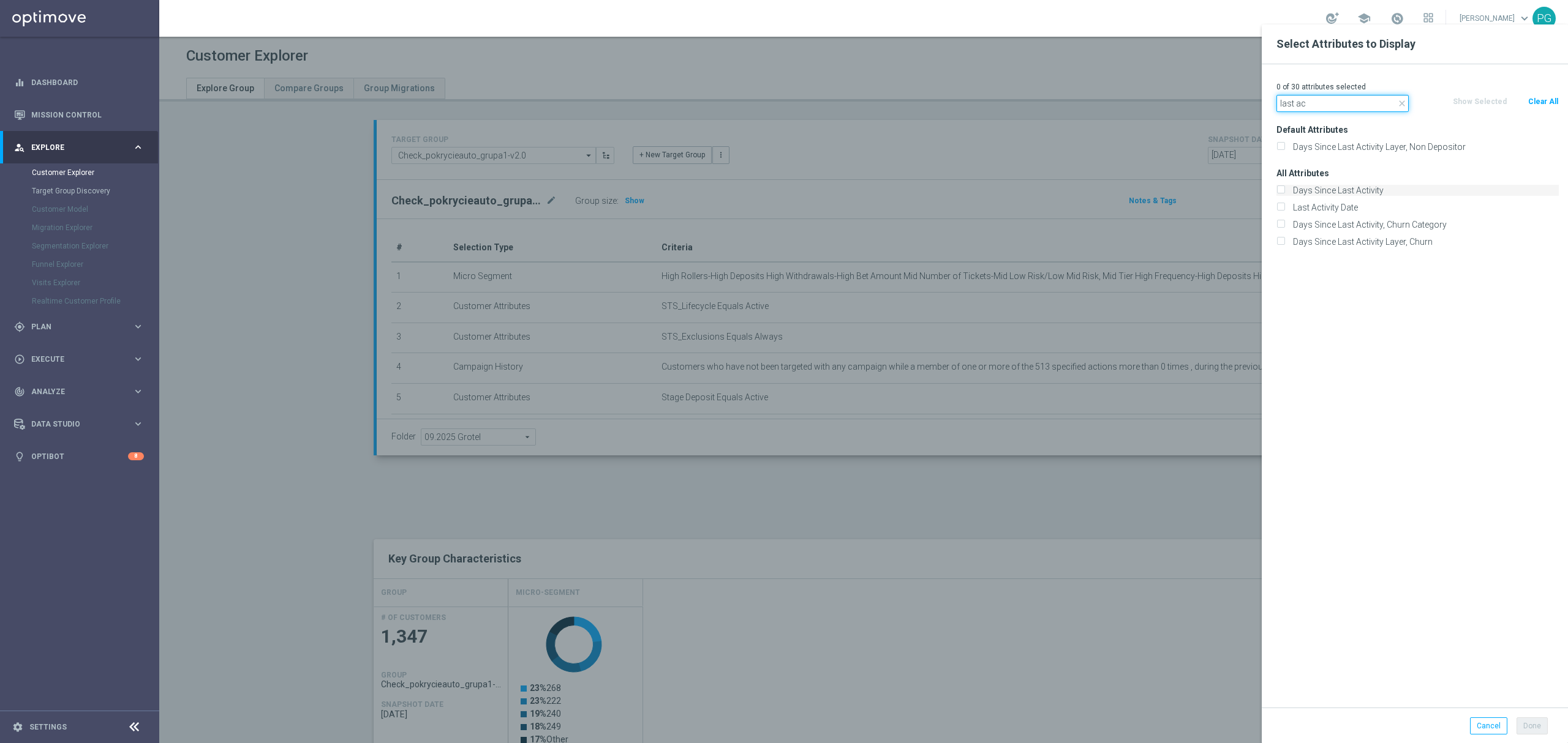
type input "last ac"
click at [1347, 190] on label "Days Since Last Activity" at bounding box center [1423, 190] width 270 height 11
click at [1284, 190] on input "Days Since Last Activity" at bounding box center [1280, 192] width 8 height 8
checkbox input "true"
click at [1326, 202] on label "Last Activity Date" at bounding box center [1423, 207] width 270 height 11
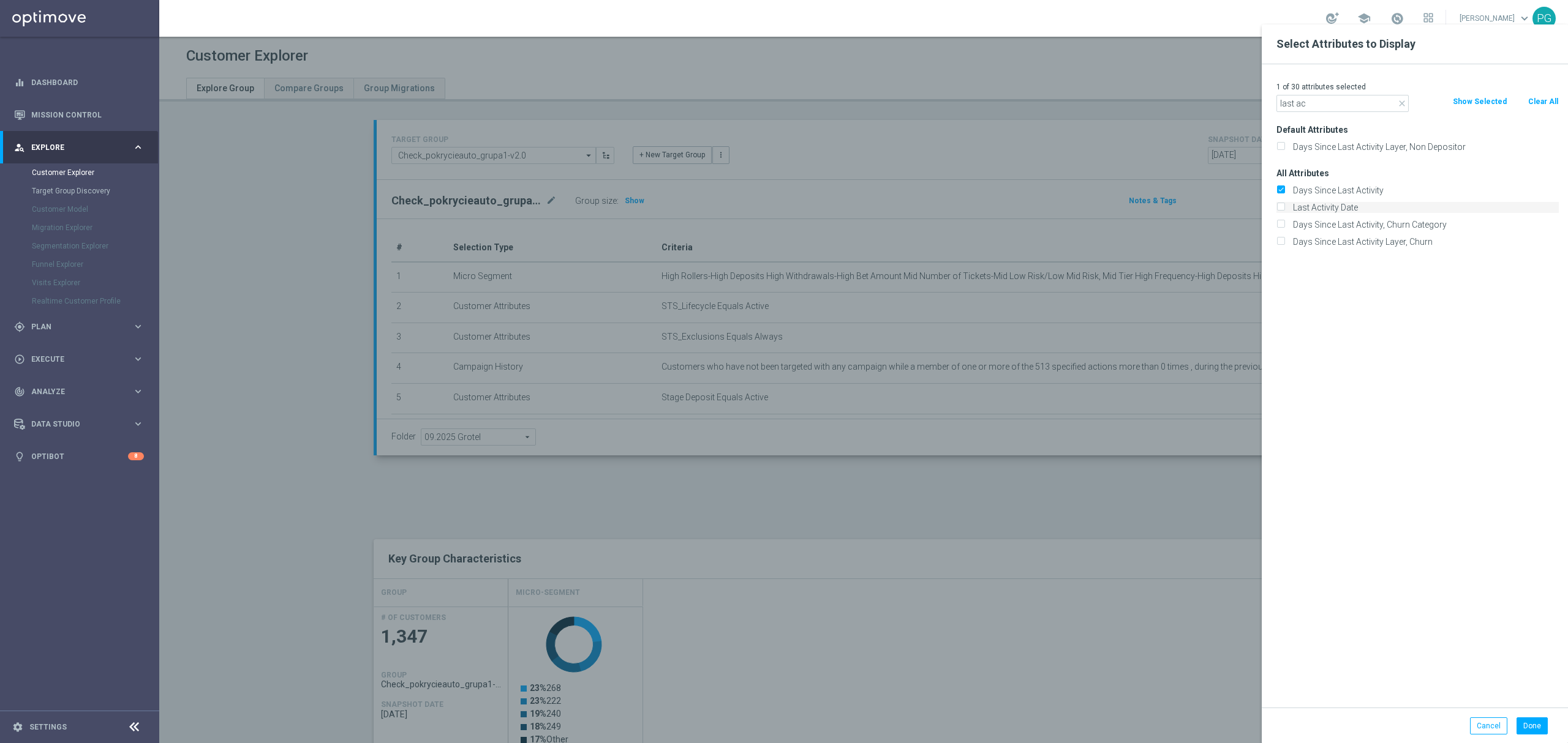
click at [1284, 205] on input "Last Activity Date" at bounding box center [1280, 209] width 8 height 8
checkbox input "true"
click at [1335, 110] on input "last ac" at bounding box center [1342, 104] width 133 height 17
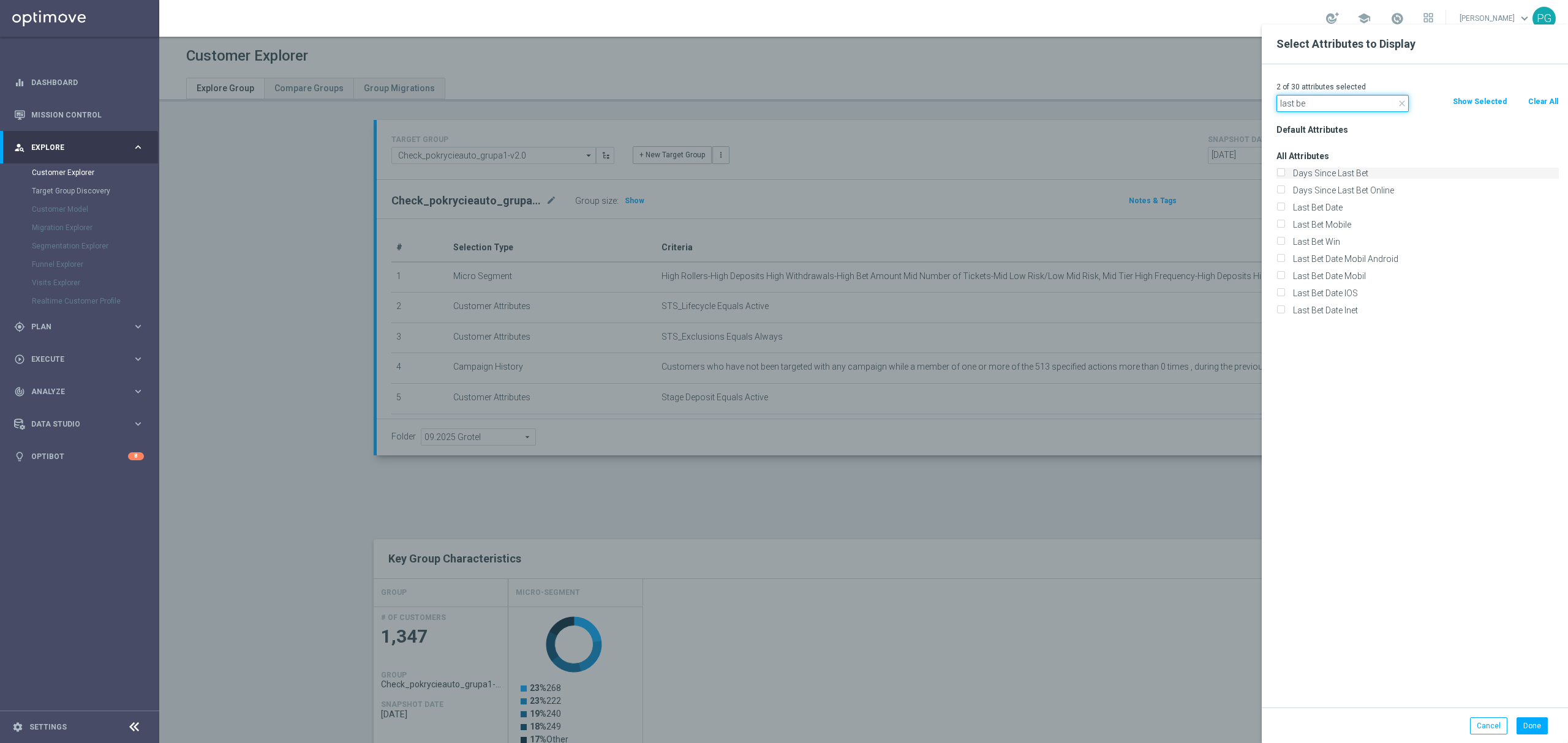
type input "last be"
click at [1350, 172] on label "Days Since Last Bet" at bounding box center [1423, 172] width 270 height 11
click at [1284, 172] on input "Days Since Last Bet" at bounding box center [1280, 175] width 8 height 8
checkbox input "true"
click at [1312, 110] on input "last be" at bounding box center [1342, 104] width 133 height 17
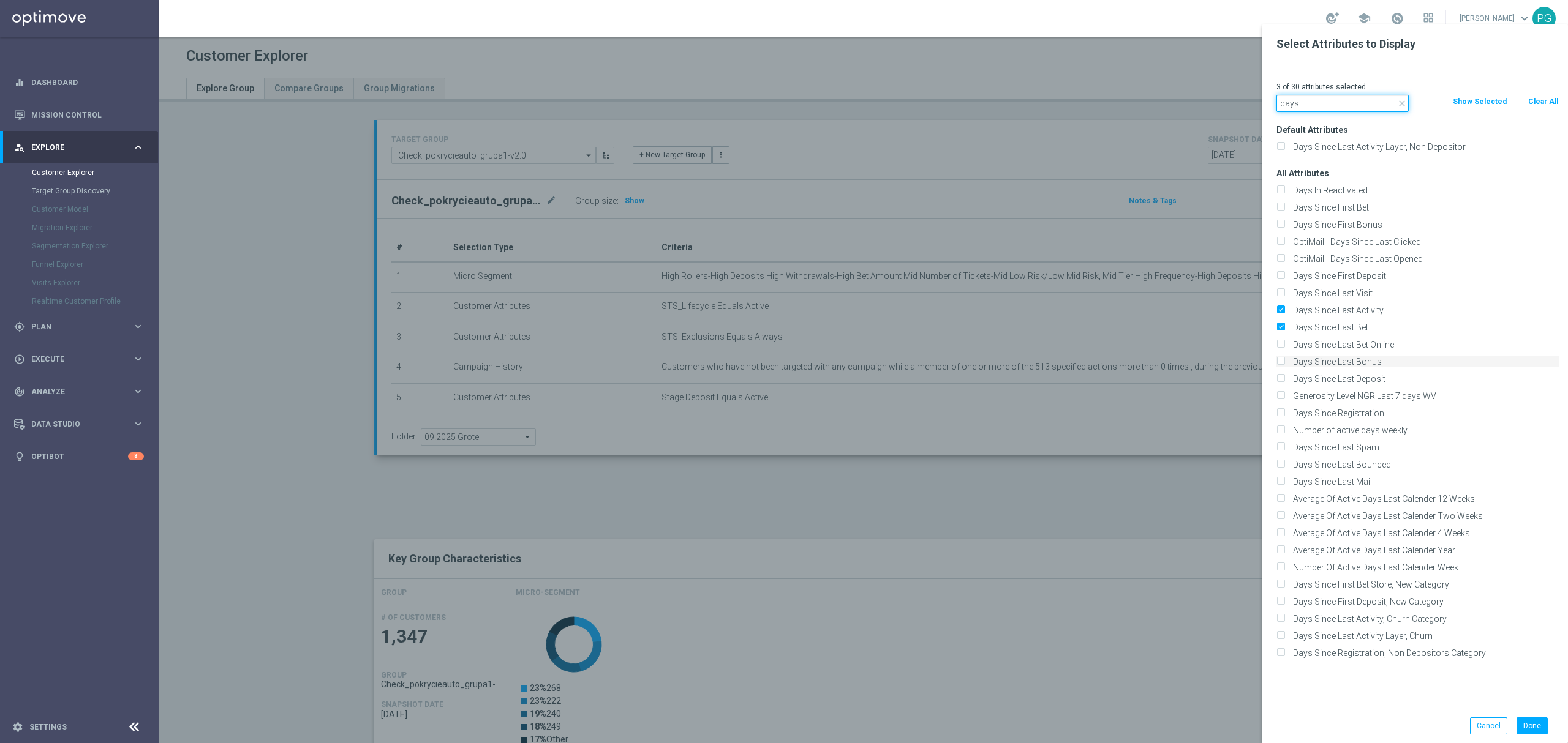
type input "days"
click at [1375, 357] on label "Days Since Last Bonus" at bounding box center [1423, 361] width 270 height 11
click at [1284, 359] on input "Days Since Last Bonus" at bounding box center [1280, 363] width 8 height 8
checkbox input "true"
click at [1392, 378] on label "Days Since Last Deposit" at bounding box center [1423, 378] width 270 height 11
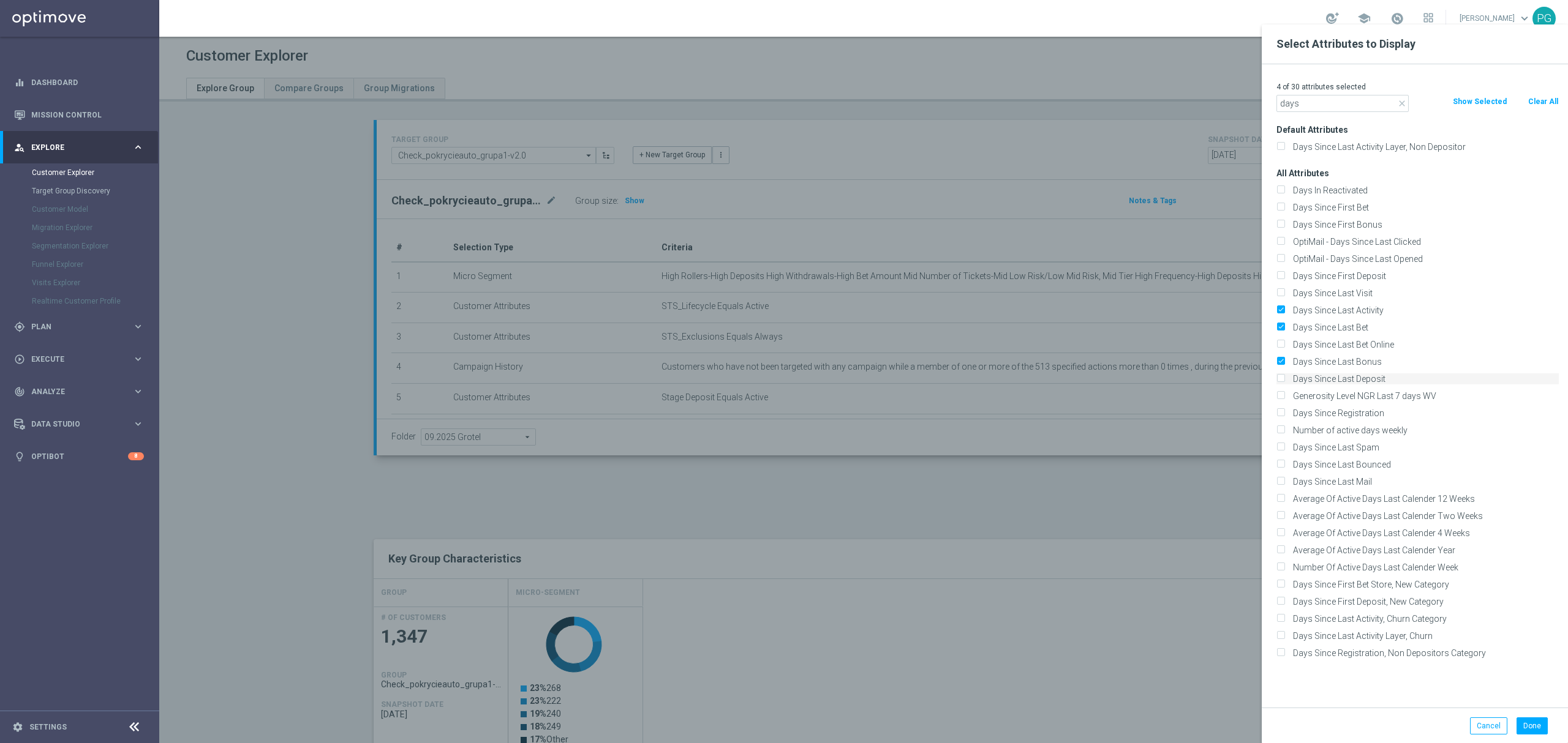
click at [1284, 378] on input "Days Since Last Deposit" at bounding box center [1280, 380] width 8 height 8
checkbox input "true"
click at [1443, 569] on label "Number Of Active Days Last Calender Week" at bounding box center [1423, 567] width 270 height 11
click at [1284, 569] on input "Number Of Active Days Last Calender Week" at bounding box center [1280, 569] width 8 height 8
checkbox input "true"
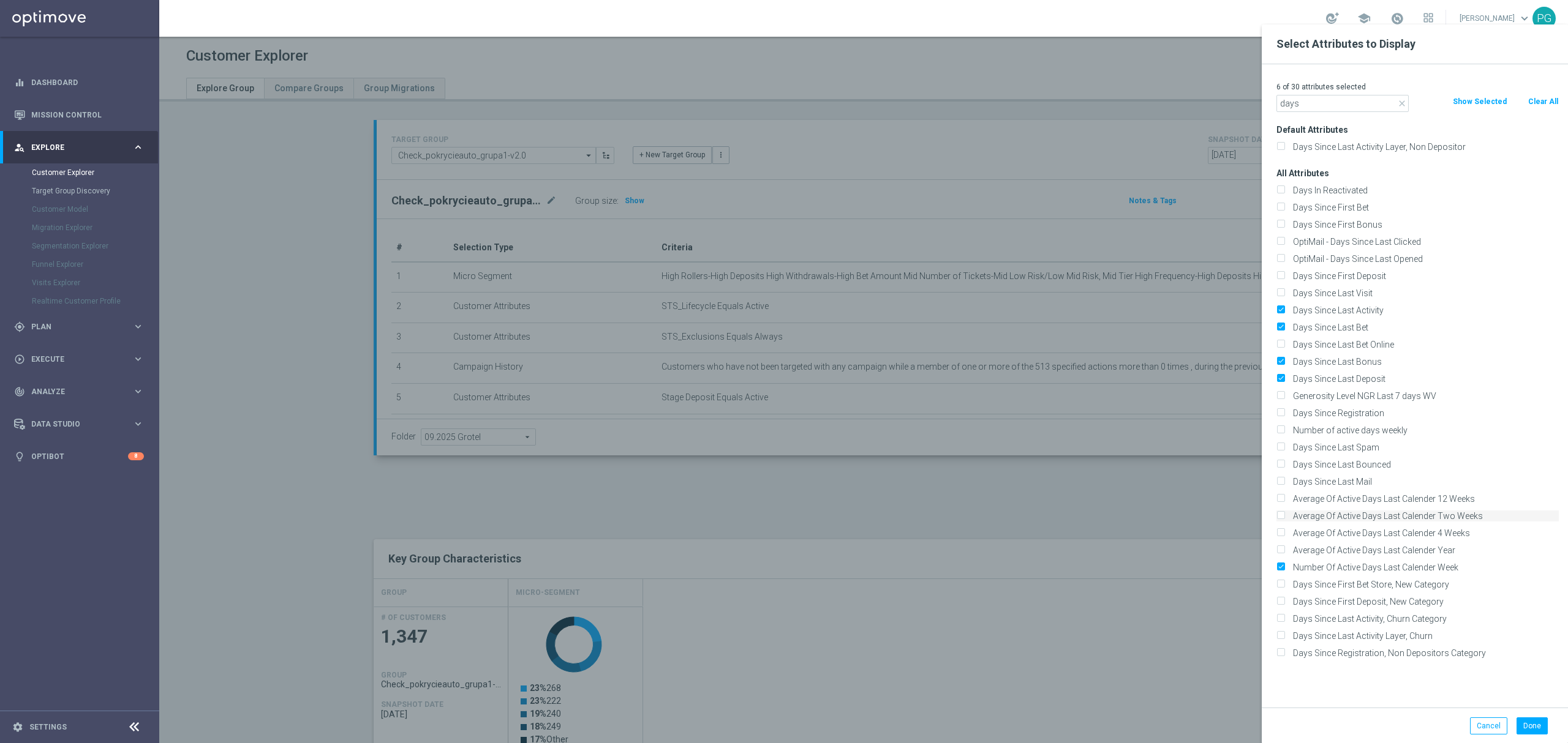
click at [1448, 521] on label "Average Of Active Days Last Calender Two Weeks" at bounding box center [1423, 516] width 270 height 11
click at [1284, 521] on input "Average Of Active Days Last Calender Two Weeks" at bounding box center [1280, 518] width 8 height 8
click at [1393, 513] on label "Average Of Active Days Last Calender Two Weeks" at bounding box center [1423, 516] width 270 height 11
click at [1284, 514] on input "Average Of Active Days Last Calender Two Weeks" at bounding box center [1280, 518] width 8 height 8
checkbox input "false"
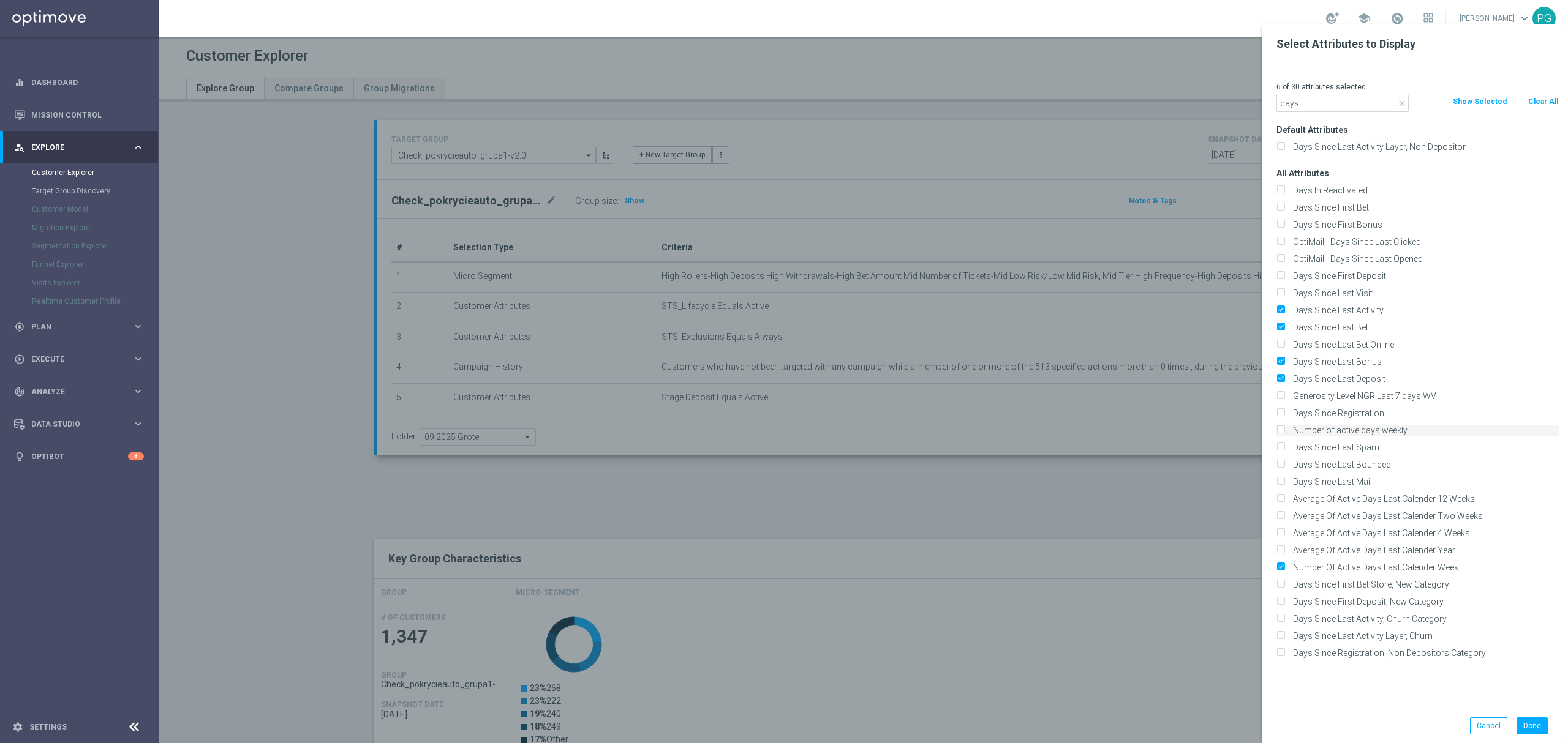
click at [1381, 425] on label "Number of active days weekly" at bounding box center [1423, 430] width 270 height 11
click at [1284, 428] on input "Number of active days weekly" at bounding box center [1280, 431] width 8 height 8
checkbox input "true"
click at [1417, 513] on label "Average Of Active Days Last Calender Two Weeks" at bounding box center [1423, 516] width 270 height 11
click at [1284, 514] on input "Average Of Active Days Last Calender Two Weeks" at bounding box center [1280, 518] width 8 height 8
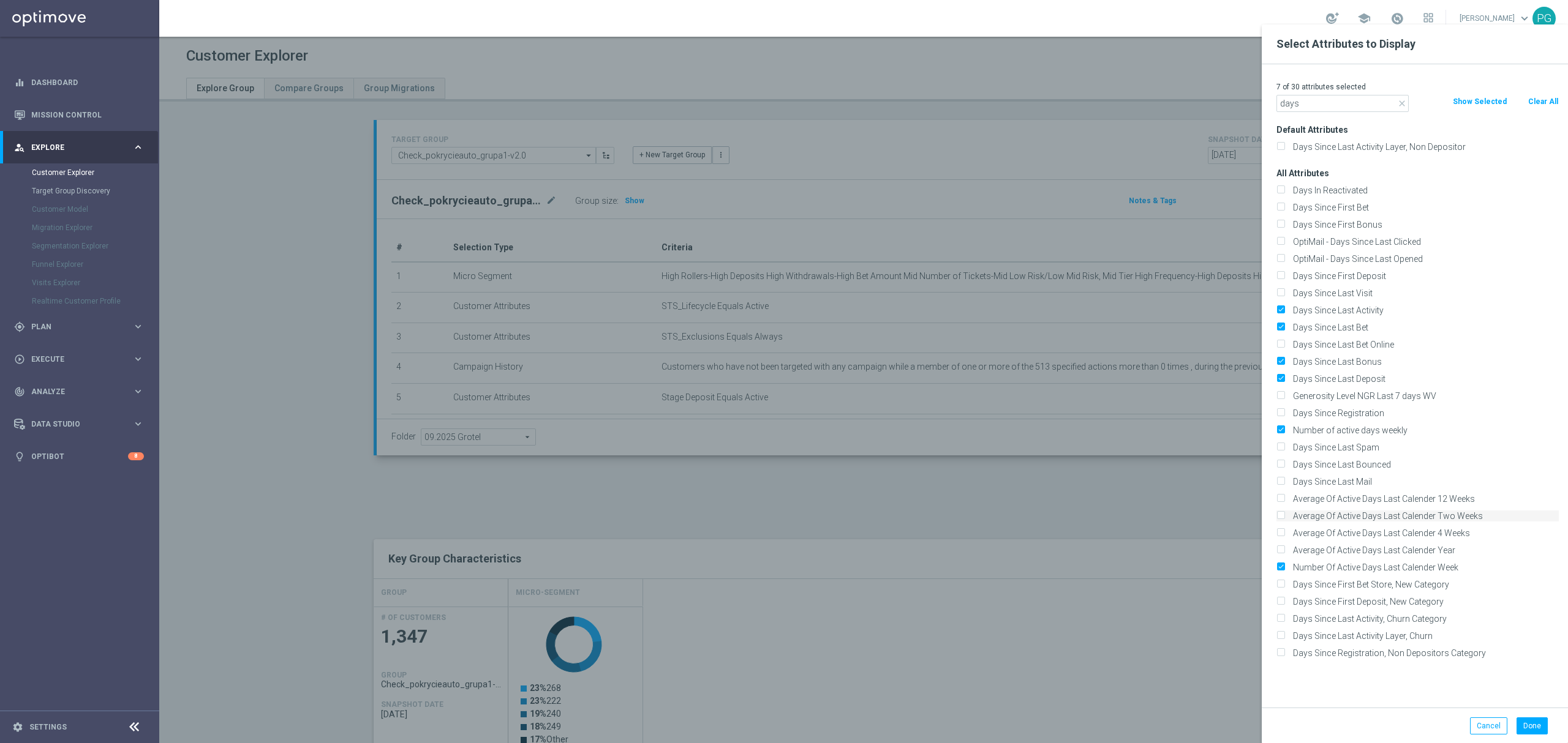
checkbox input "true"
drag, startPoint x: 1356, startPoint y: 101, endPoint x: 1245, endPoint y: 89, distance: 111.6
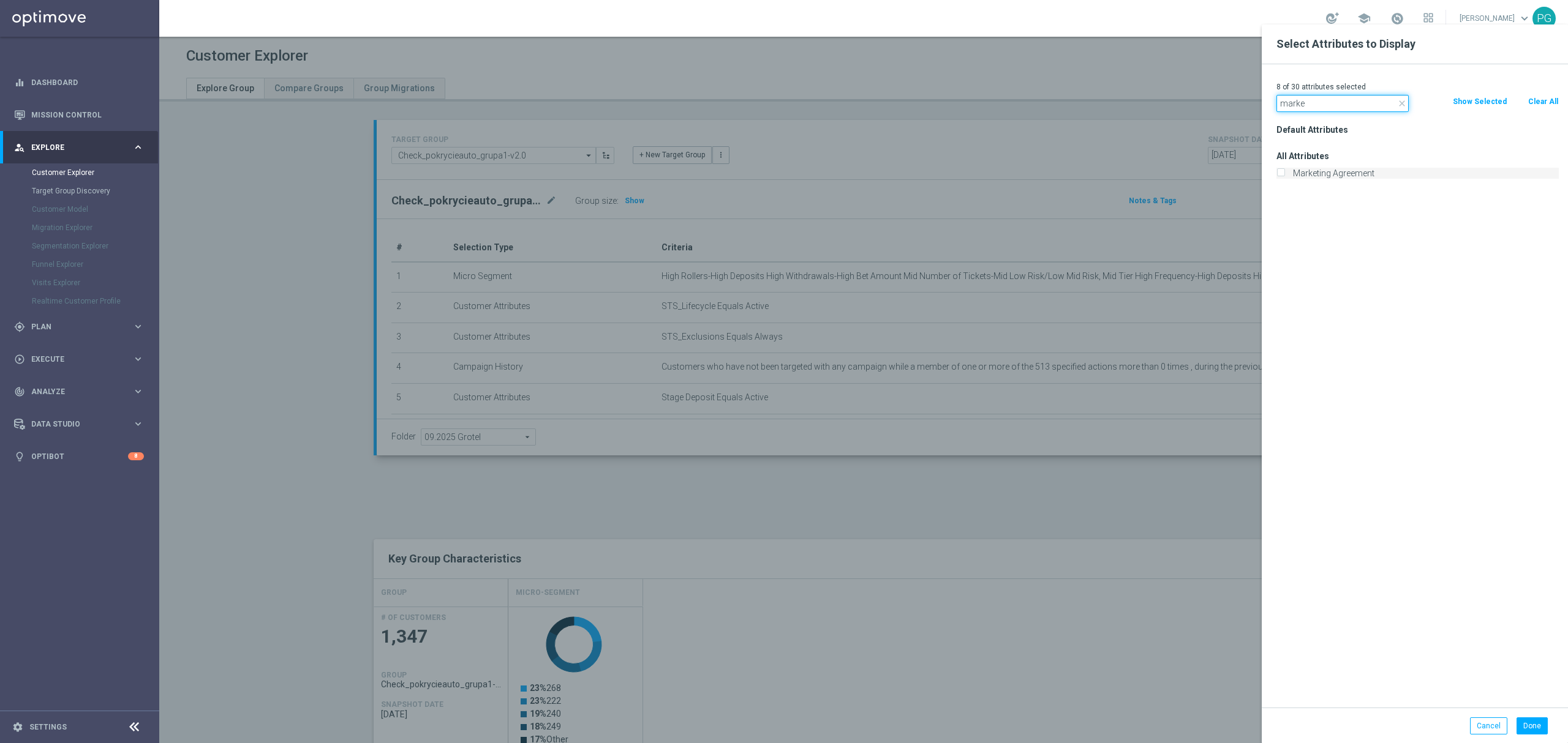
type input "marke"
click at [1329, 172] on label "Marketing Agreement" at bounding box center [1423, 172] width 270 height 11
click at [1284, 172] on input "Marketing Agreement" at bounding box center [1280, 175] width 8 height 8
checkbox input "true"
click at [1326, 107] on input "marke" at bounding box center [1342, 104] width 133 height 17
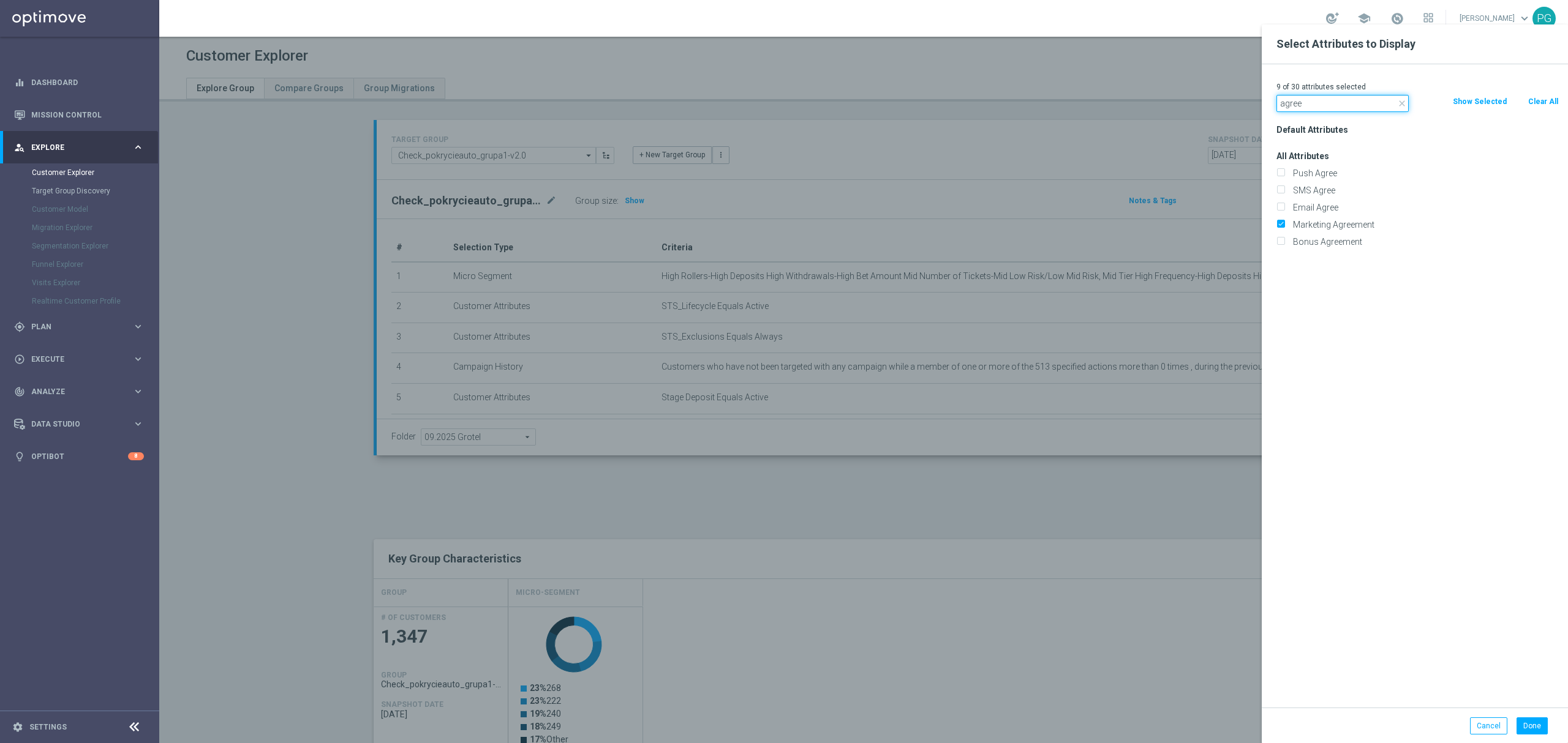
type input "agree"
click at [1299, 180] on div "Push Agree" at bounding box center [1417, 173] width 301 height 17
click at [1303, 187] on label "SMS Agree" at bounding box center [1423, 190] width 270 height 11
click at [1284, 188] on input "SMS Agree" at bounding box center [1280, 192] width 8 height 8
checkbox input "true"
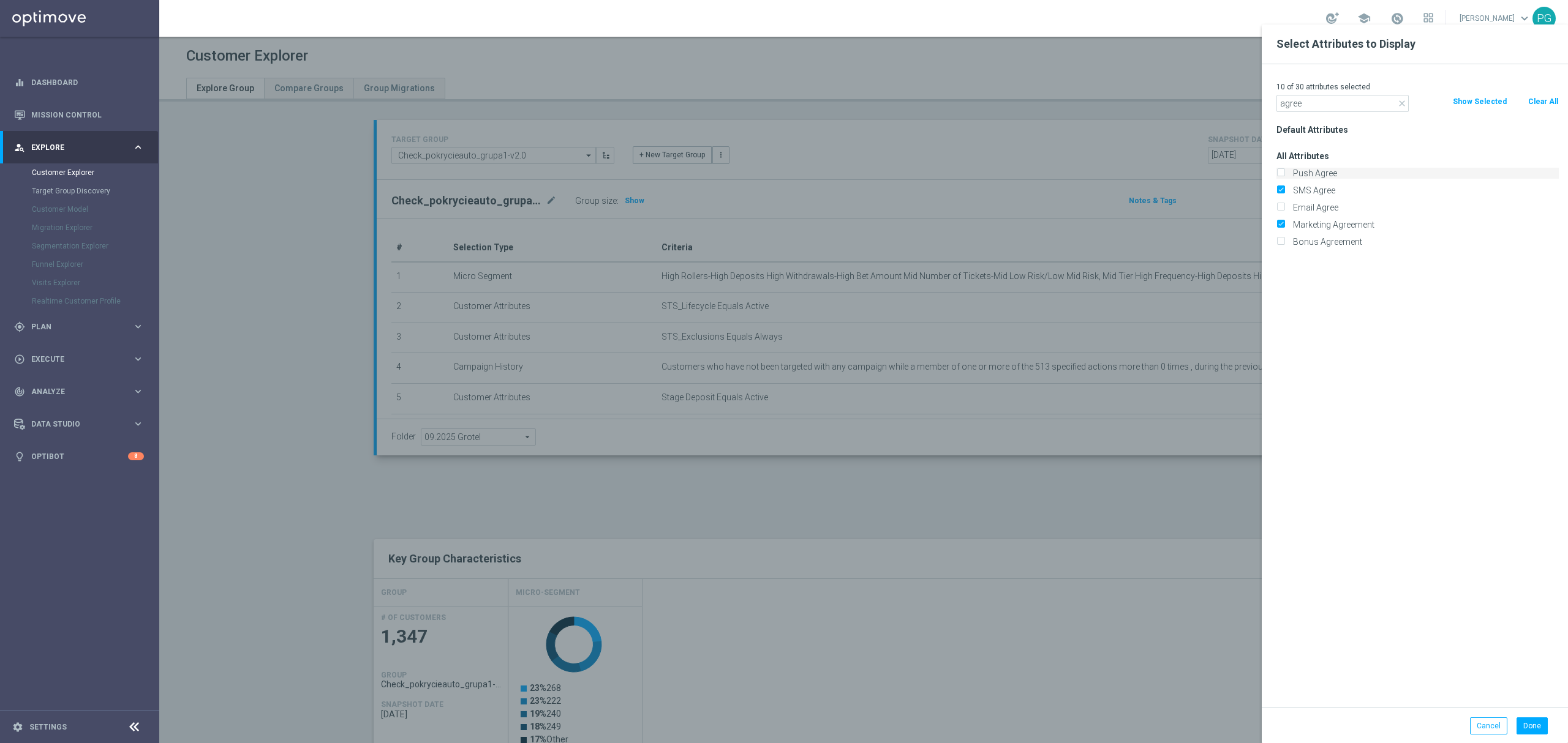
click at [1310, 170] on label "Push Agree" at bounding box center [1423, 172] width 270 height 11
click at [1284, 171] on input "Push Agree" at bounding box center [1280, 175] width 8 height 8
checkbox input "true"
click at [1317, 206] on label "Email Agree" at bounding box center [1423, 207] width 270 height 11
click at [1284, 206] on input "Email Agree" at bounding box center [1280, 209] width 8 height 8
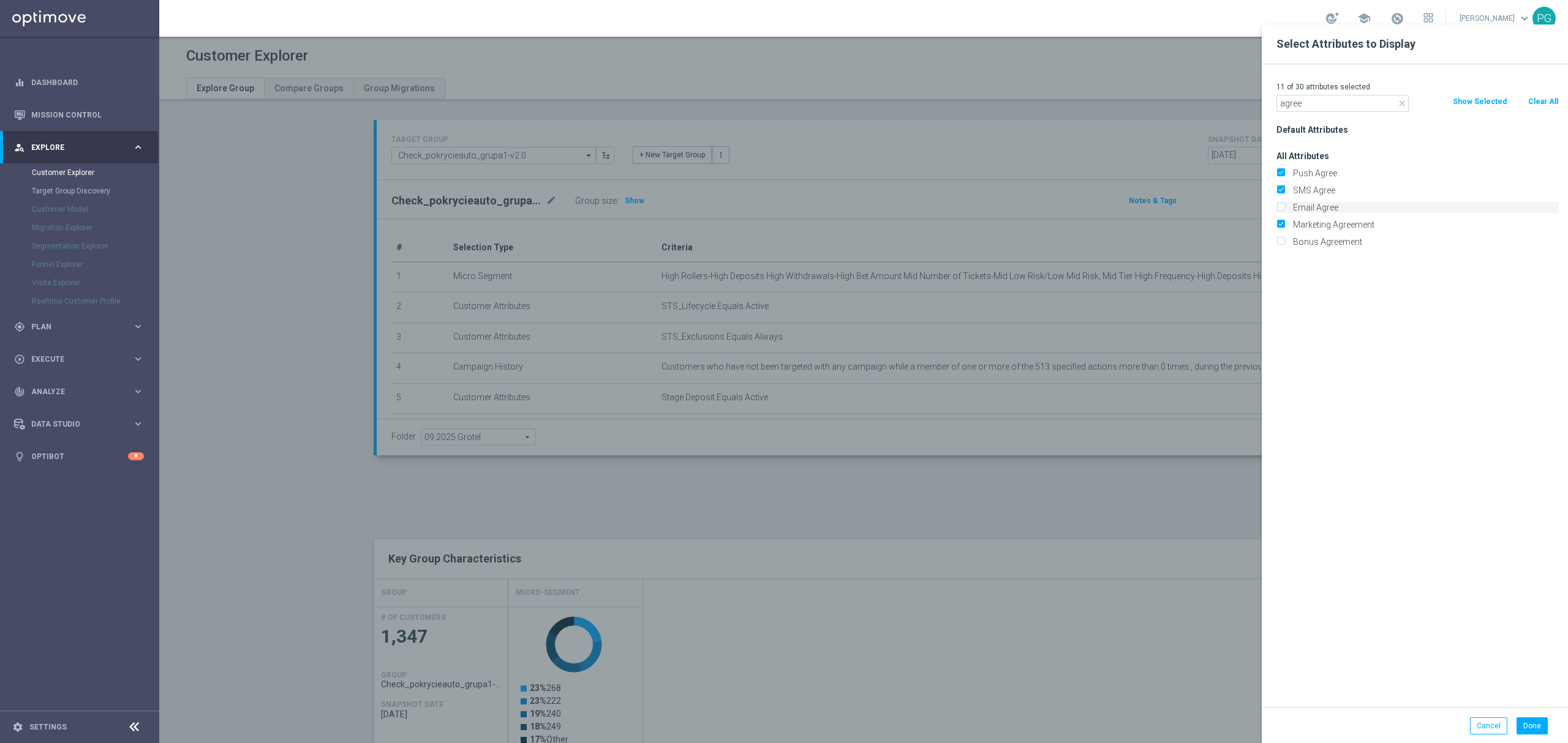
checkbox input "true"
click at [1403, 101] on icon "close" at bounding box center [1402, 104] width 10 height 10
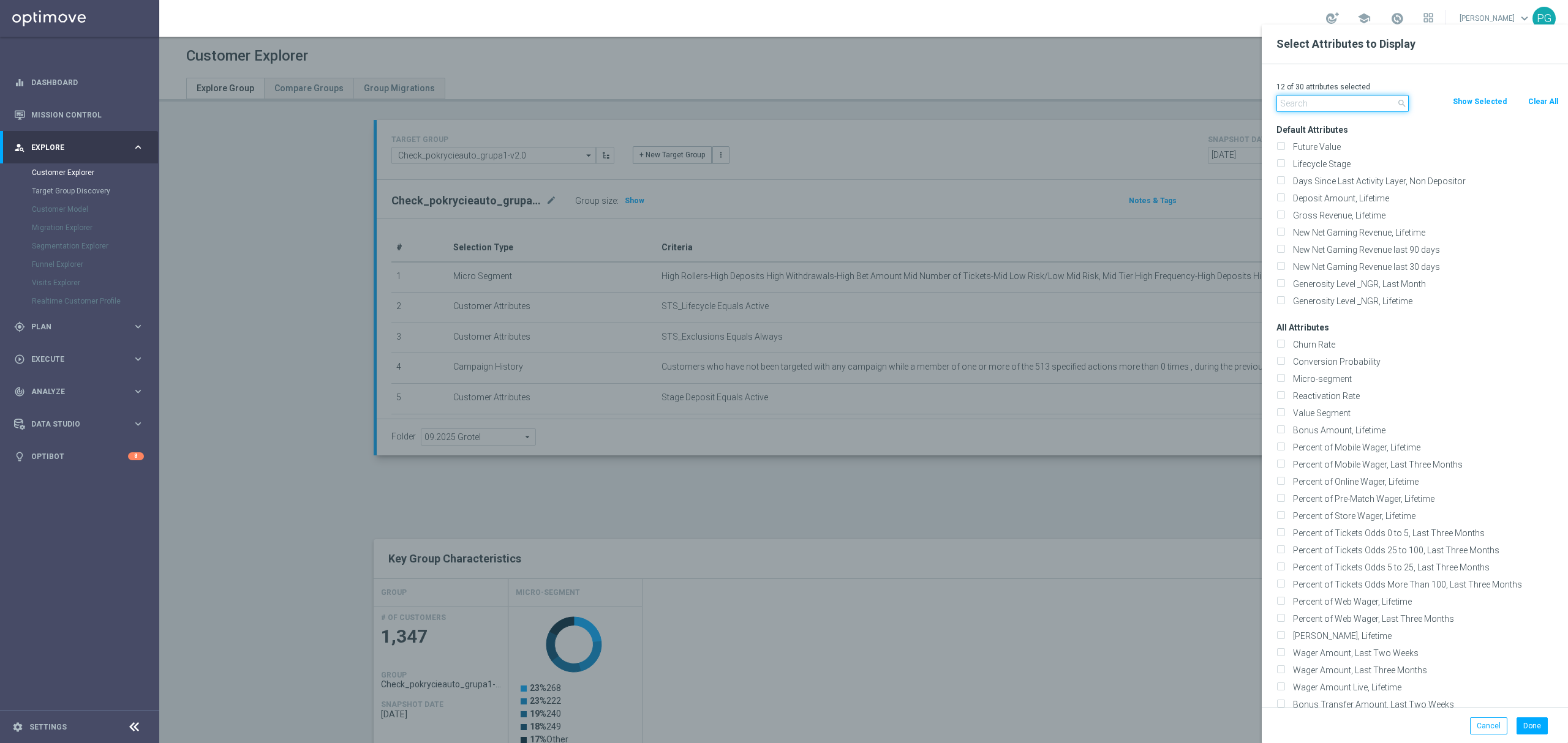
click at [1372, 103] on input "text" at bounding box center [1342, 104] width 133 height 17
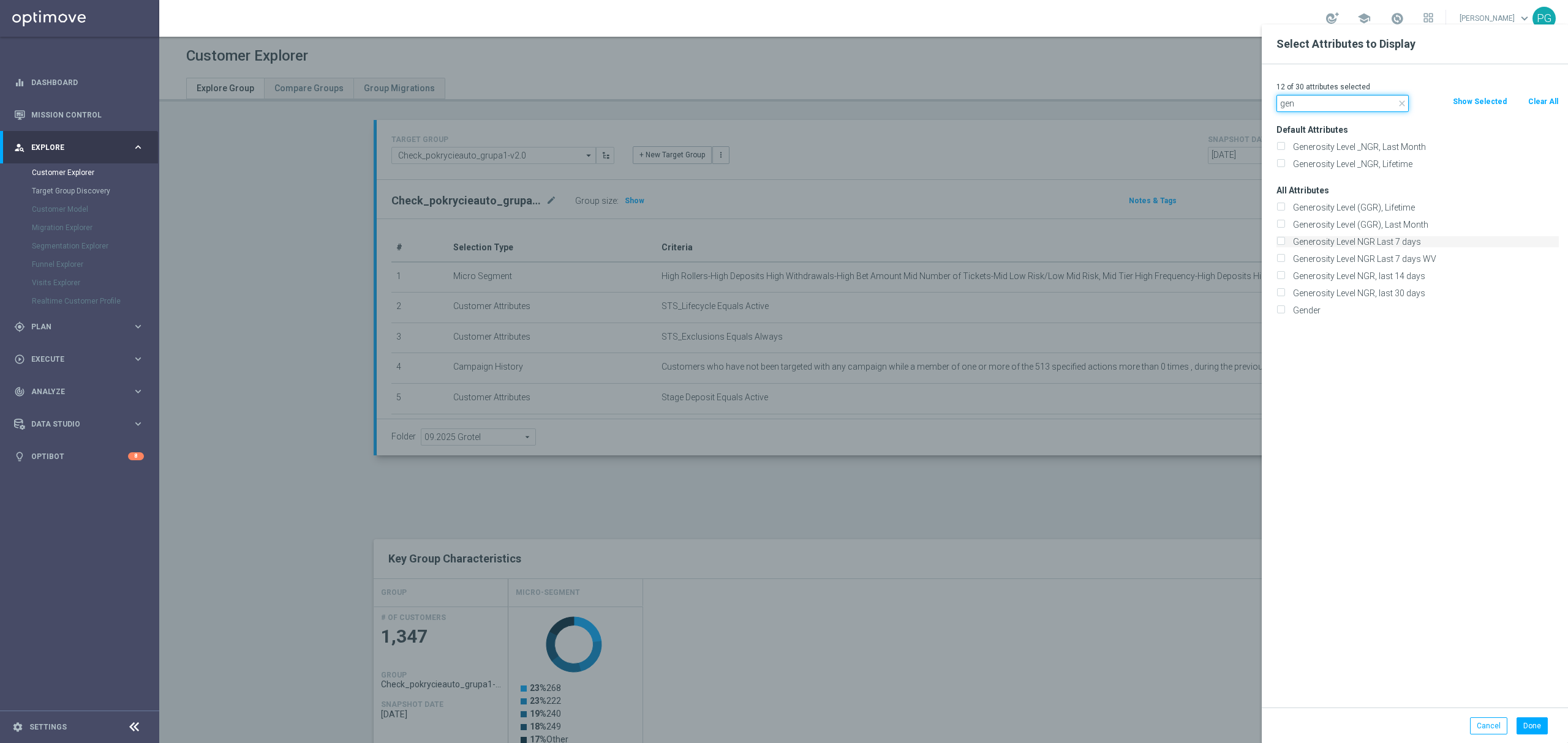
type input "gen"
click at [1399, 238] on label "Generosity Level NGR Last 7 days" at bounding box center [1423, 241] width 270 height 11
click at [1284, 239] on input "Generosity Level NGR Last 7 days" at bounding box center [1280, 243] width 8 height 8
checkbox input "true"
click at [1419, 146] on label "Generosity Level _NGR, Last Month" at bounding box center [1423, 146] width 270 height 11
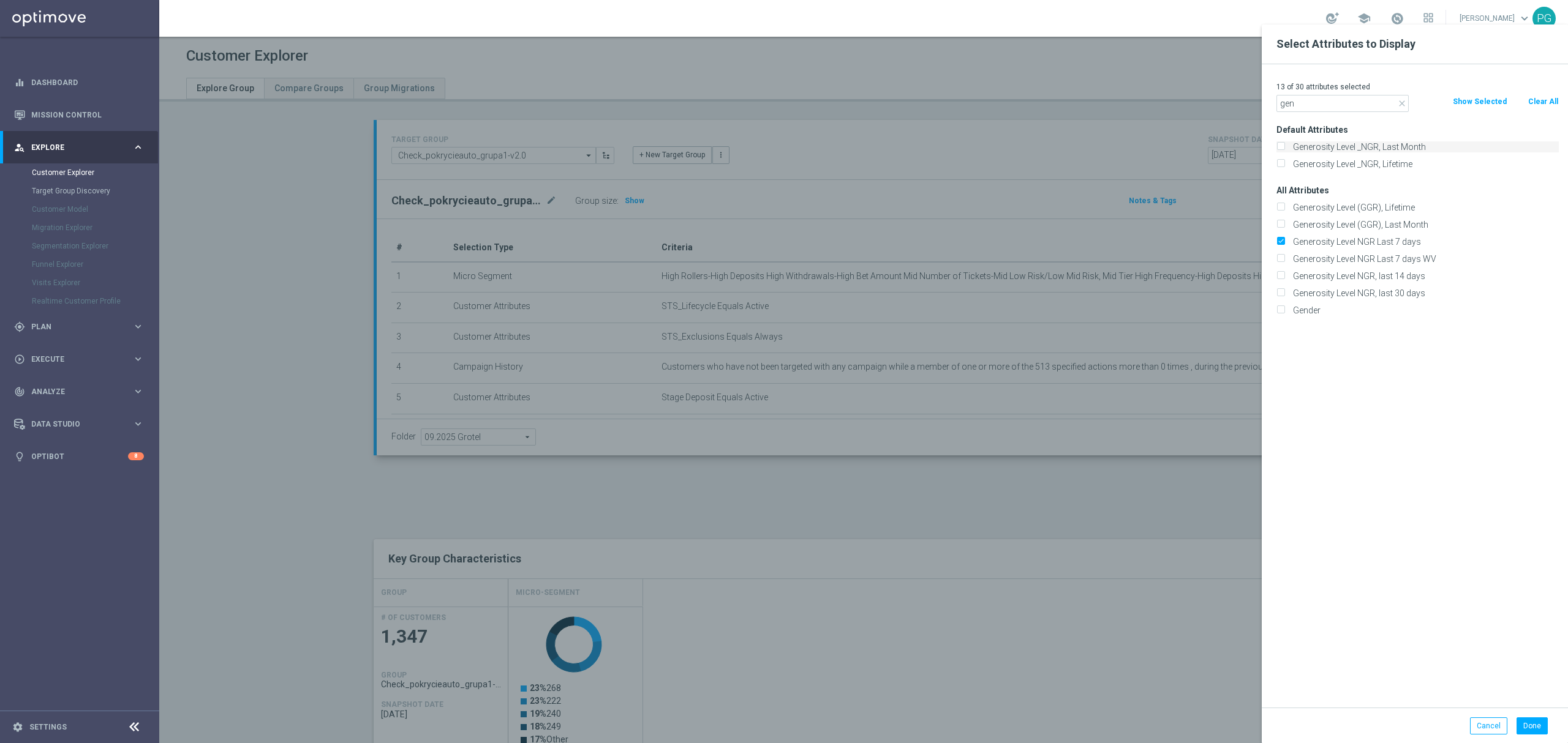
click at [1284, 146] on input "Generosity Level _NGR, Last Month" at bounding box center [1280, 148] width 8 height 8
checkbox input "true"
click at [1394, 295] on label "Generosity Level NGR, last 30 days" at bounding box center [1423, 292] width 270 height 11
click at [1284, 295] on input "Generosity Level NGR, last 30 days" at bounding box center [1280, 295] width 8 height 8
checkbox input "true"
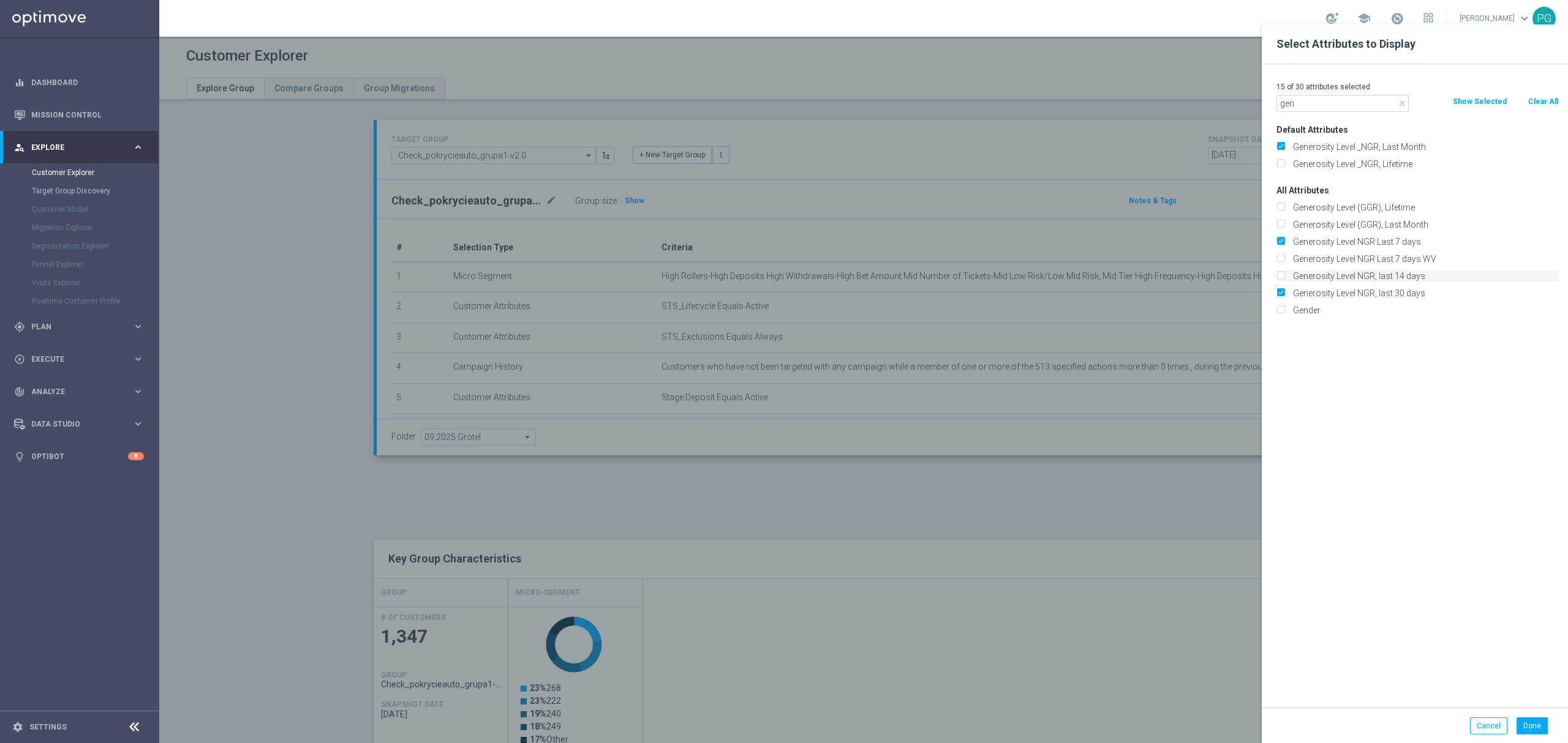
click at [1396, 271] on label "Generosity Level NGR, last 14 days" at bounding box center [1423, 276] width 270 height 11
click at [1284, 274] on input "Generosity Level NGR, last 14 days" at bounding box center [1280, 278] width 8 height 8
checkbox input "true"
click at [1524, 721] on button "Done" at bounding box center [1531, 726] width 31 height 17
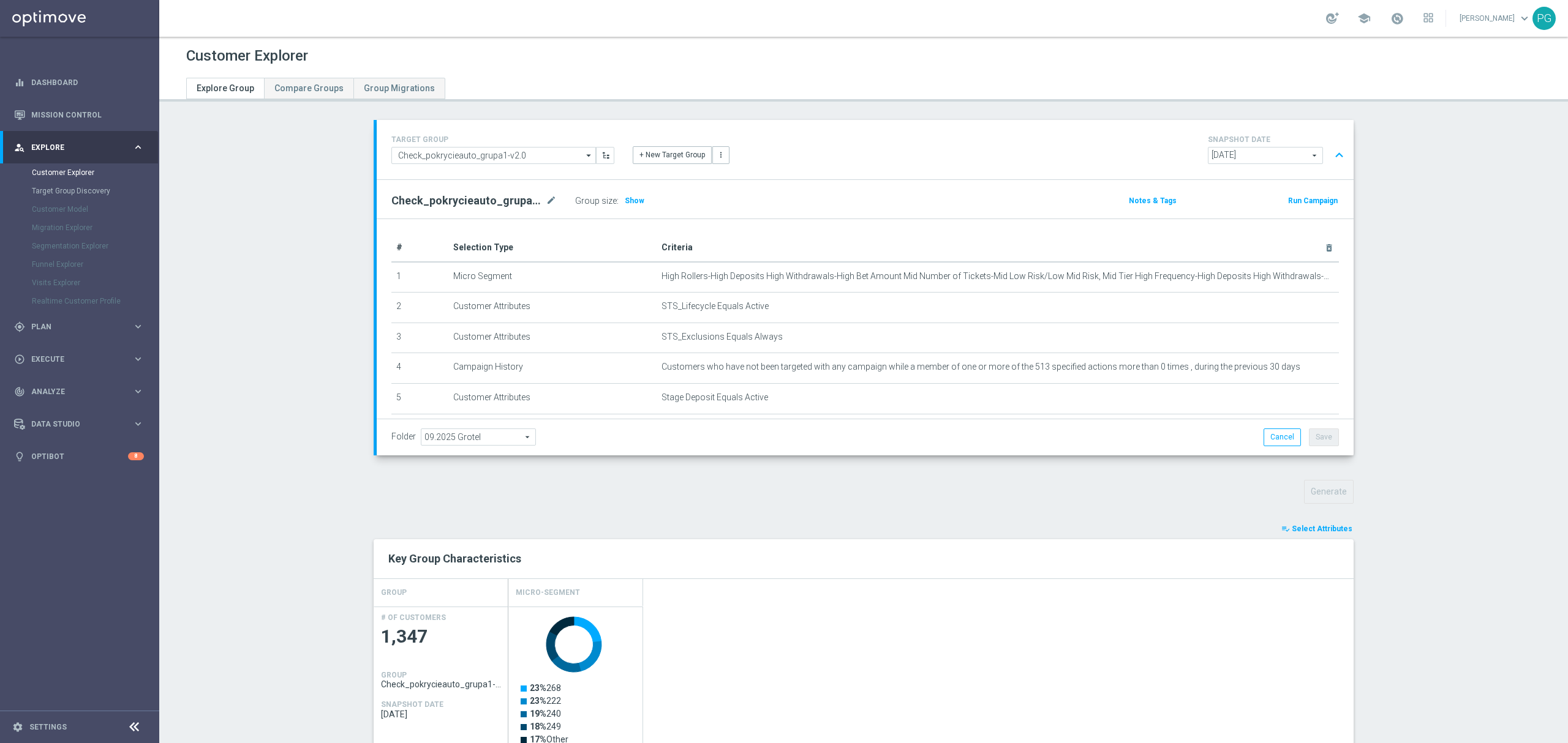
type input "Search"
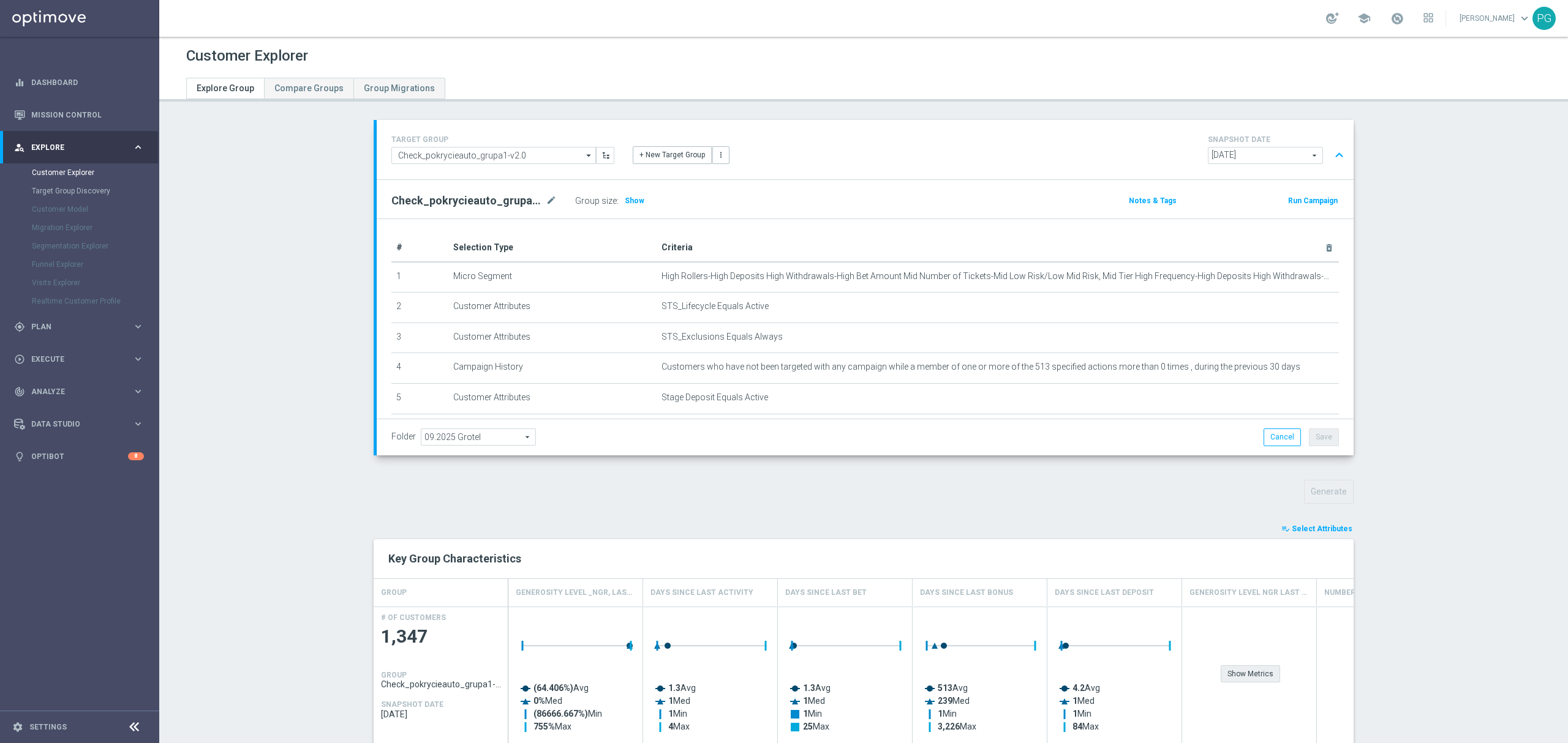
click at [1234, 671] on div "Show Metrics" at bounding box center [1250, 674] width 59 height 17
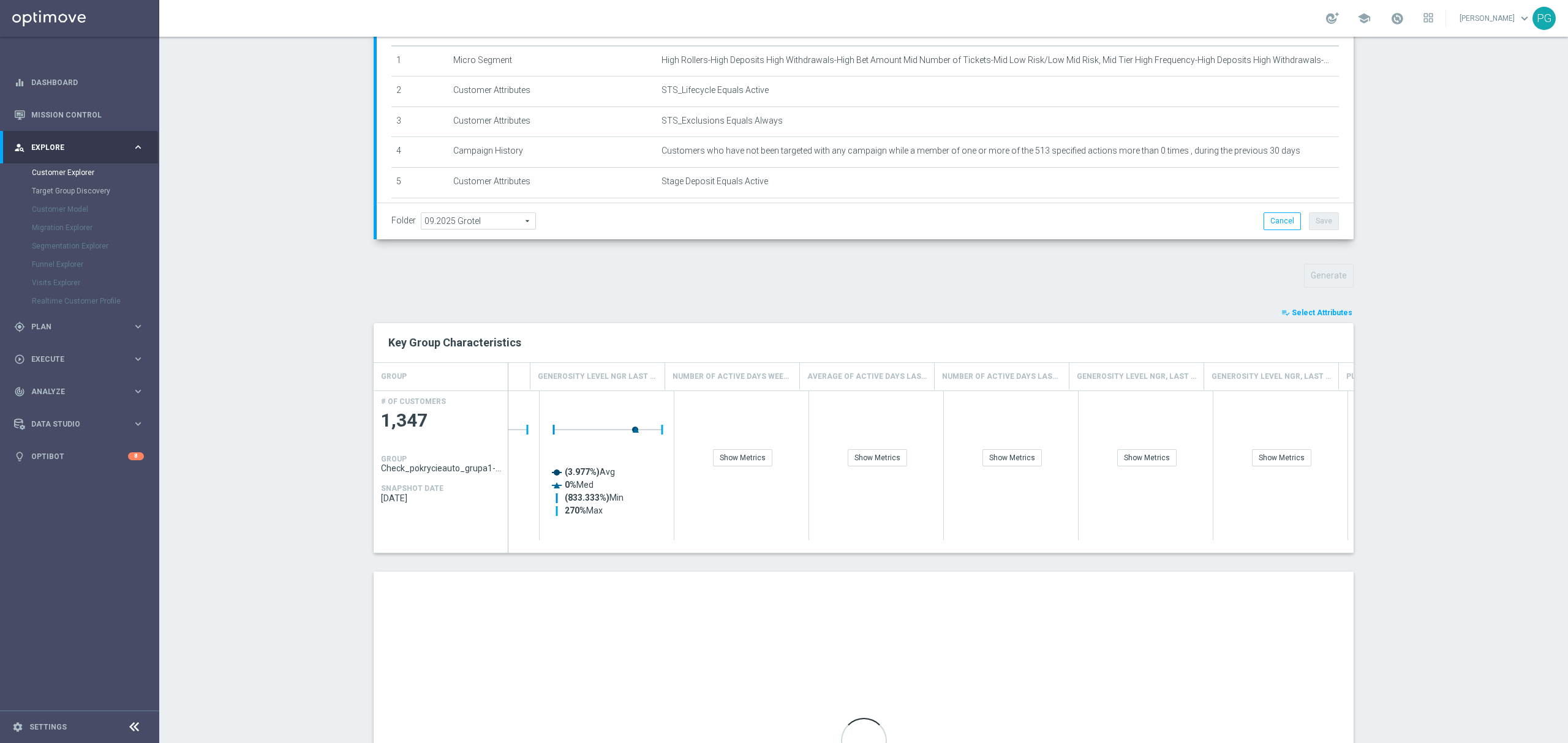
scroll to position [0, 671]
click at [1222, 459] on div "Show Metrics" at bounding box center [1251, 458] width 59 height 17
click at [1109, 466] on div "Show Metrics" at bounding box center [1117, 458] width 59 height 17
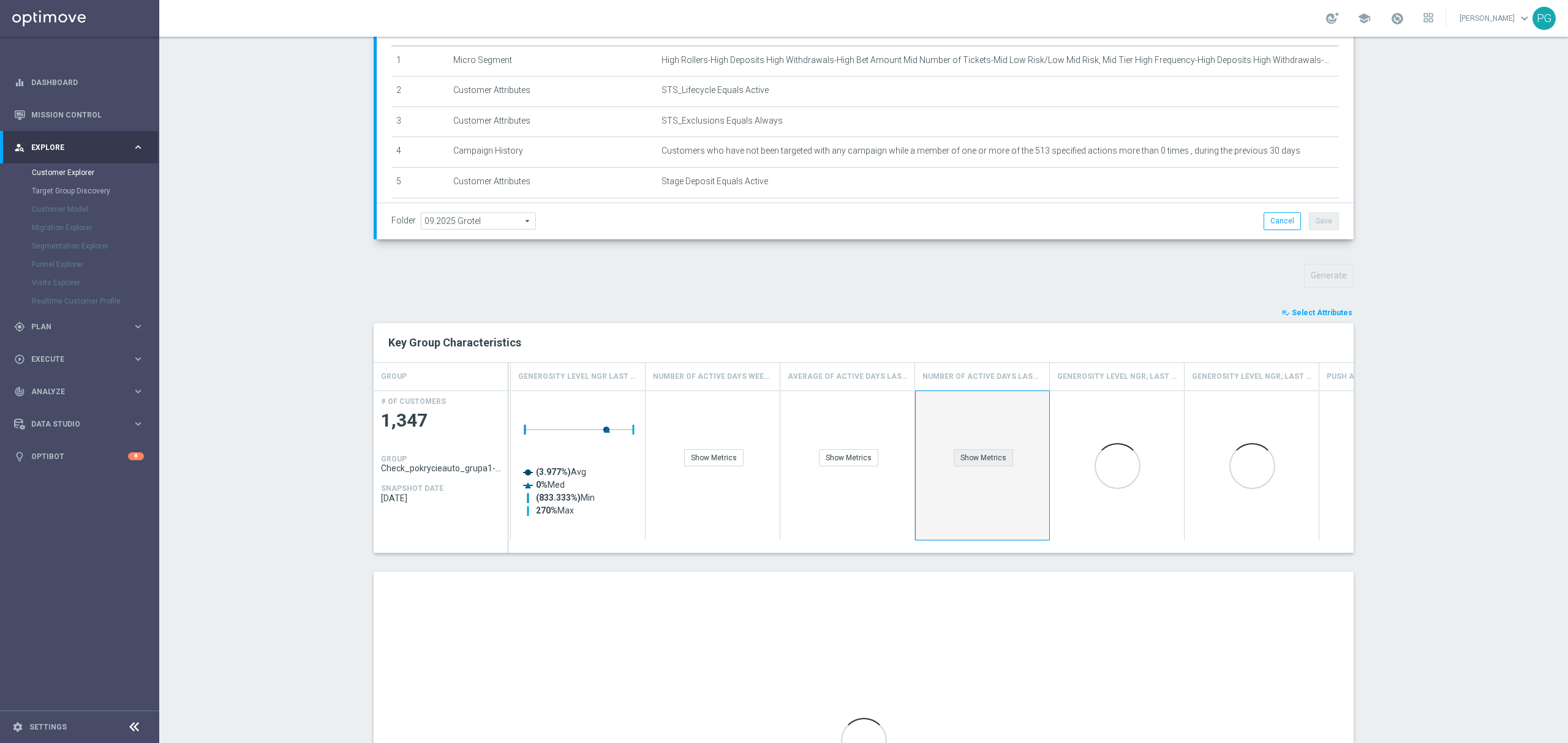
click at [990, 466] on div "Show Metrics" at bounding box center [982, 458] width 59 height 17
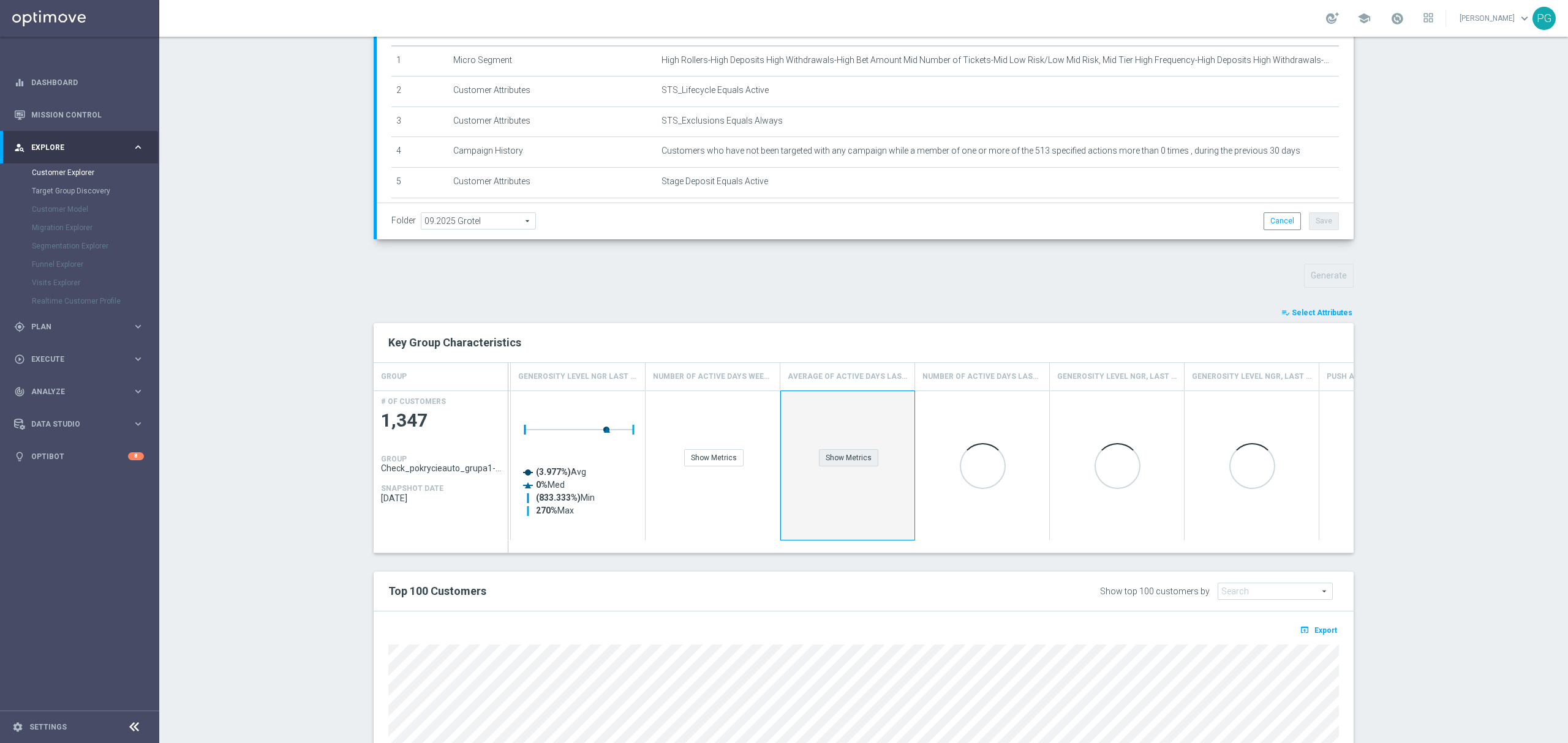
click at [832, 461] on div "Show Metrics" at bounding box center [848, 458] width 59 height 17
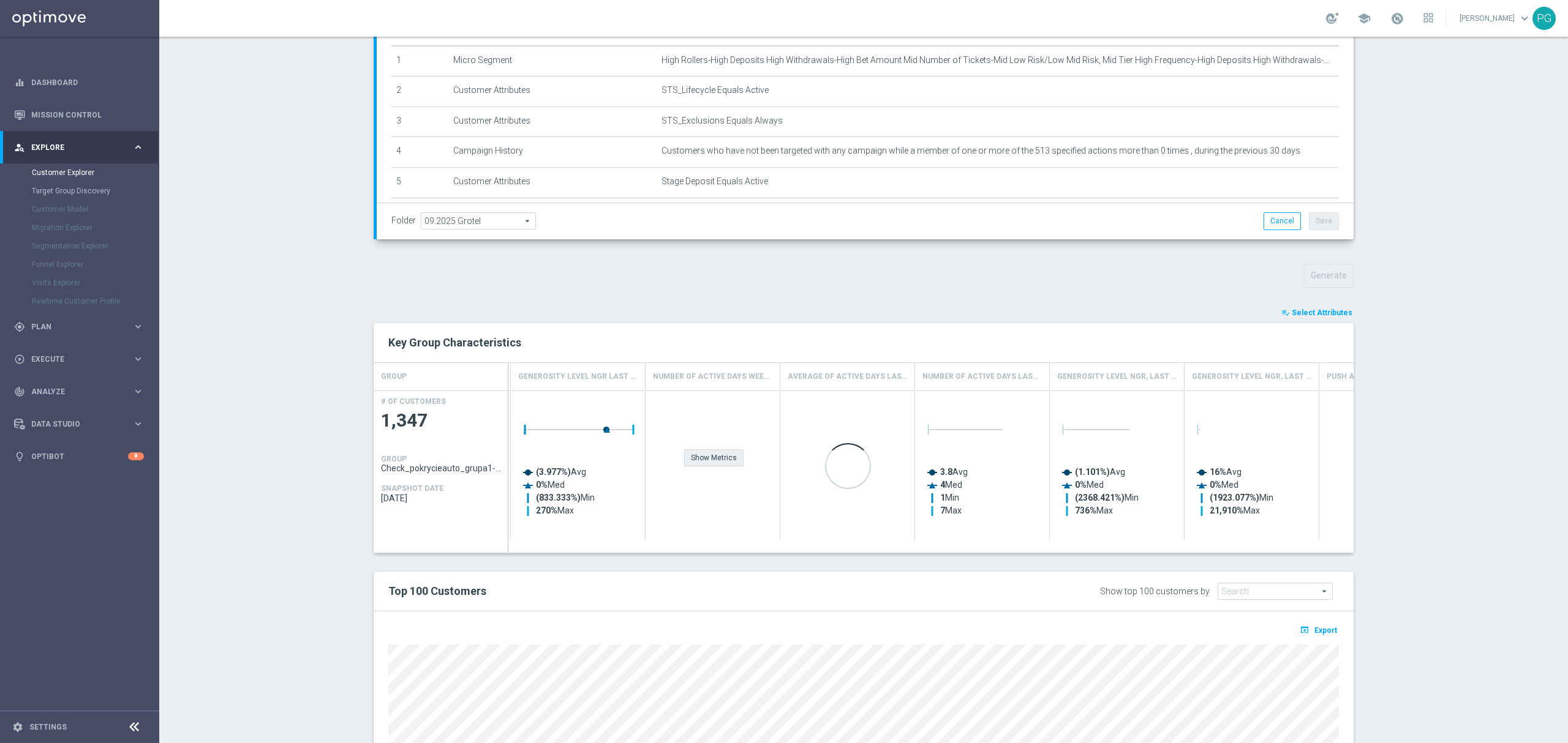
click at [736, 465] on div "Show Metrics" at bounding box center [713, 458] width 59 height 17
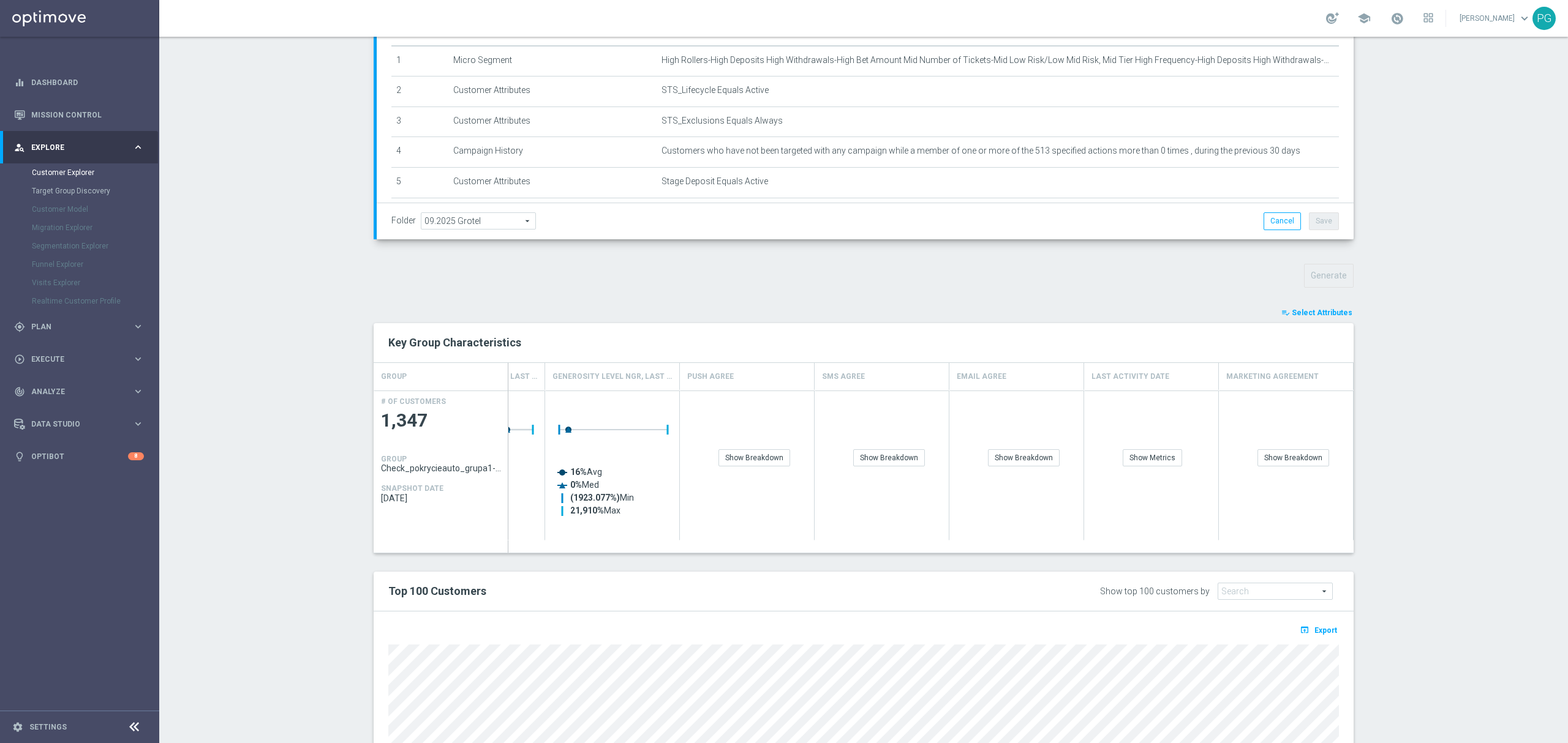
scroll to position [0, 1311]
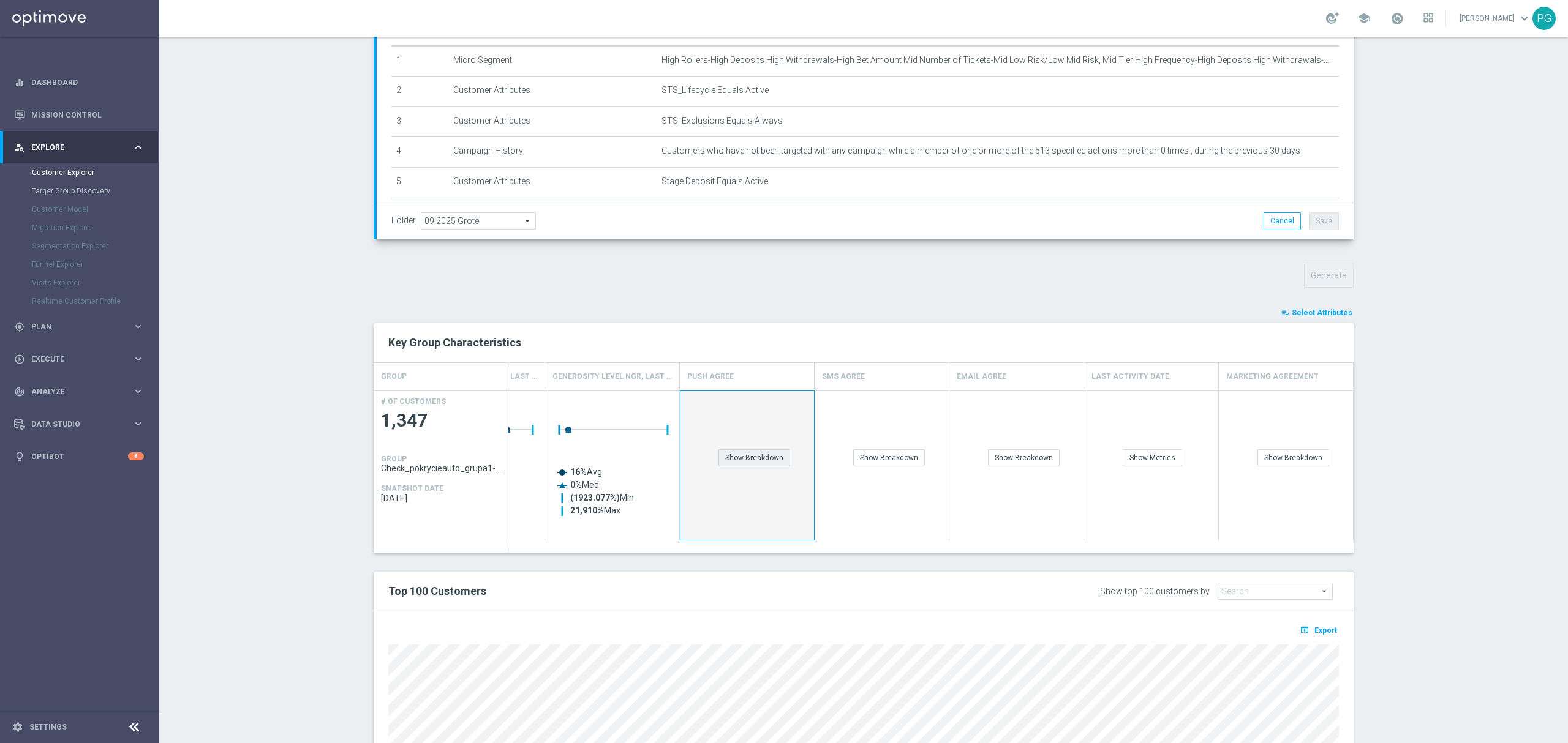
click at [760, 453] on div "Show Breakdown" at bounding box center [754, 458] width 72 height 17
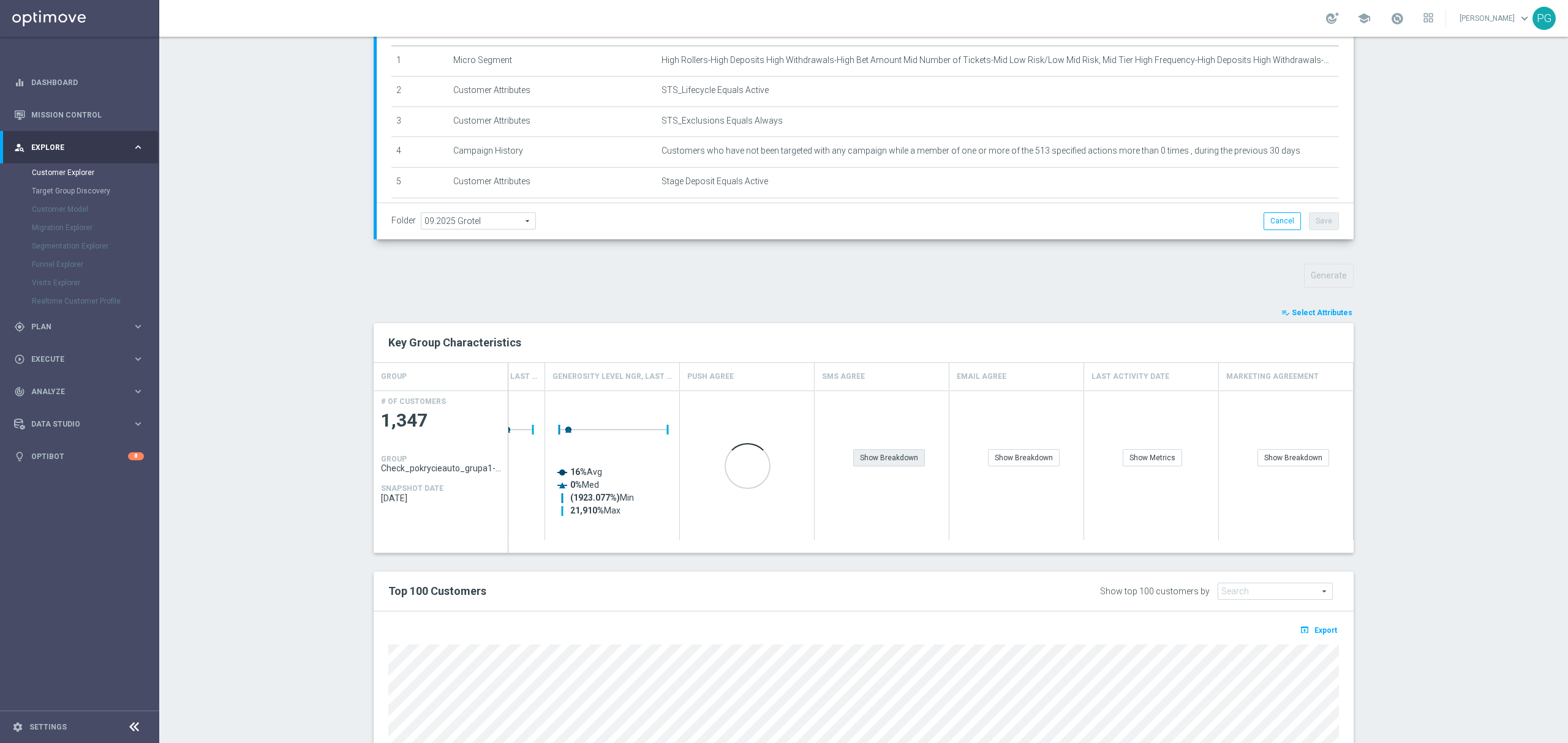
click at [860, 465] on div "Show Breakdown" at bounding box center [889, 458] width 72 height 17
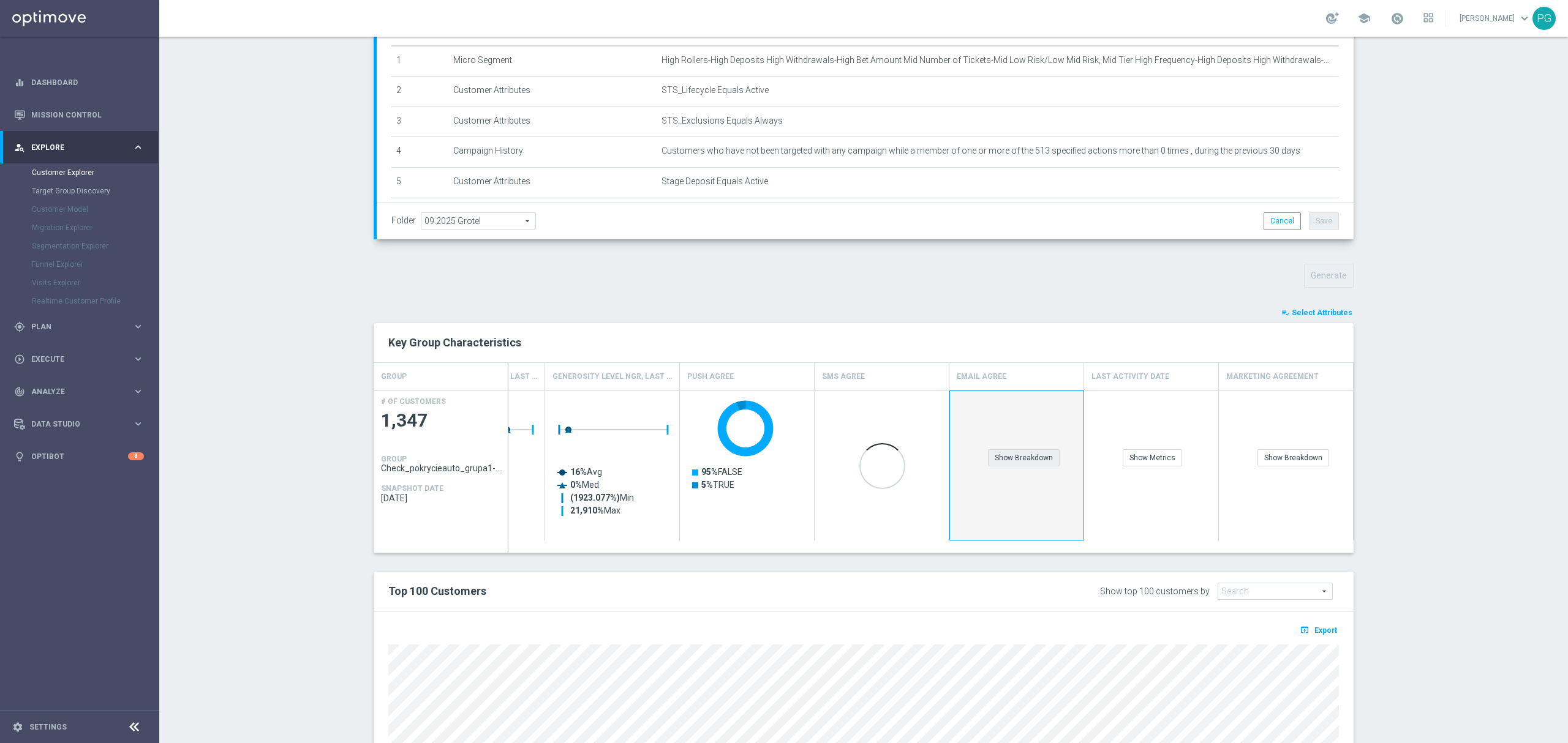
click at [987, 464] on div "Show Breakdown" at bounding box center [1023, 458] width 72 height 17
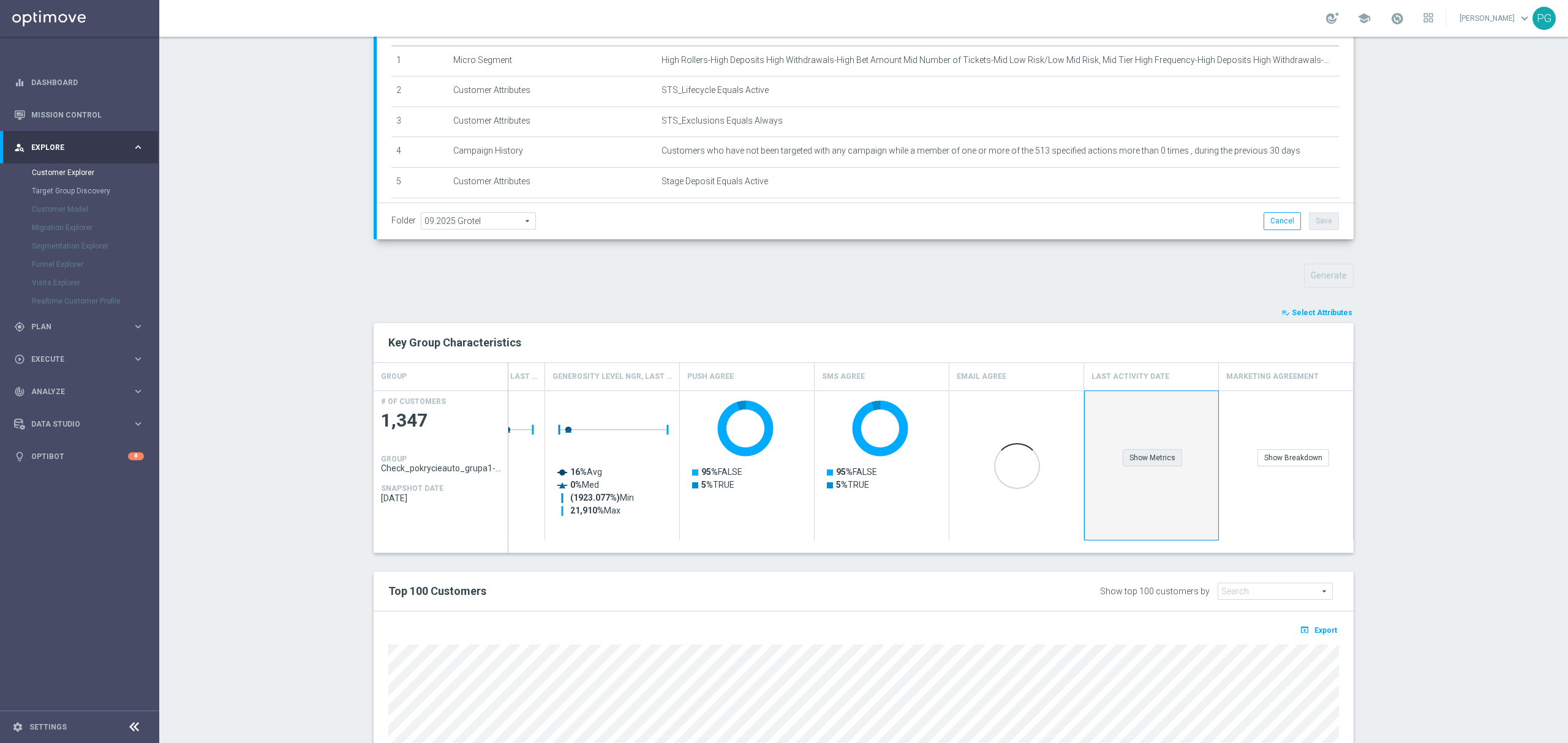
click at [1132, 456] on div "Show Metrics" at bounding box center [1152, 458] width 59 height 17
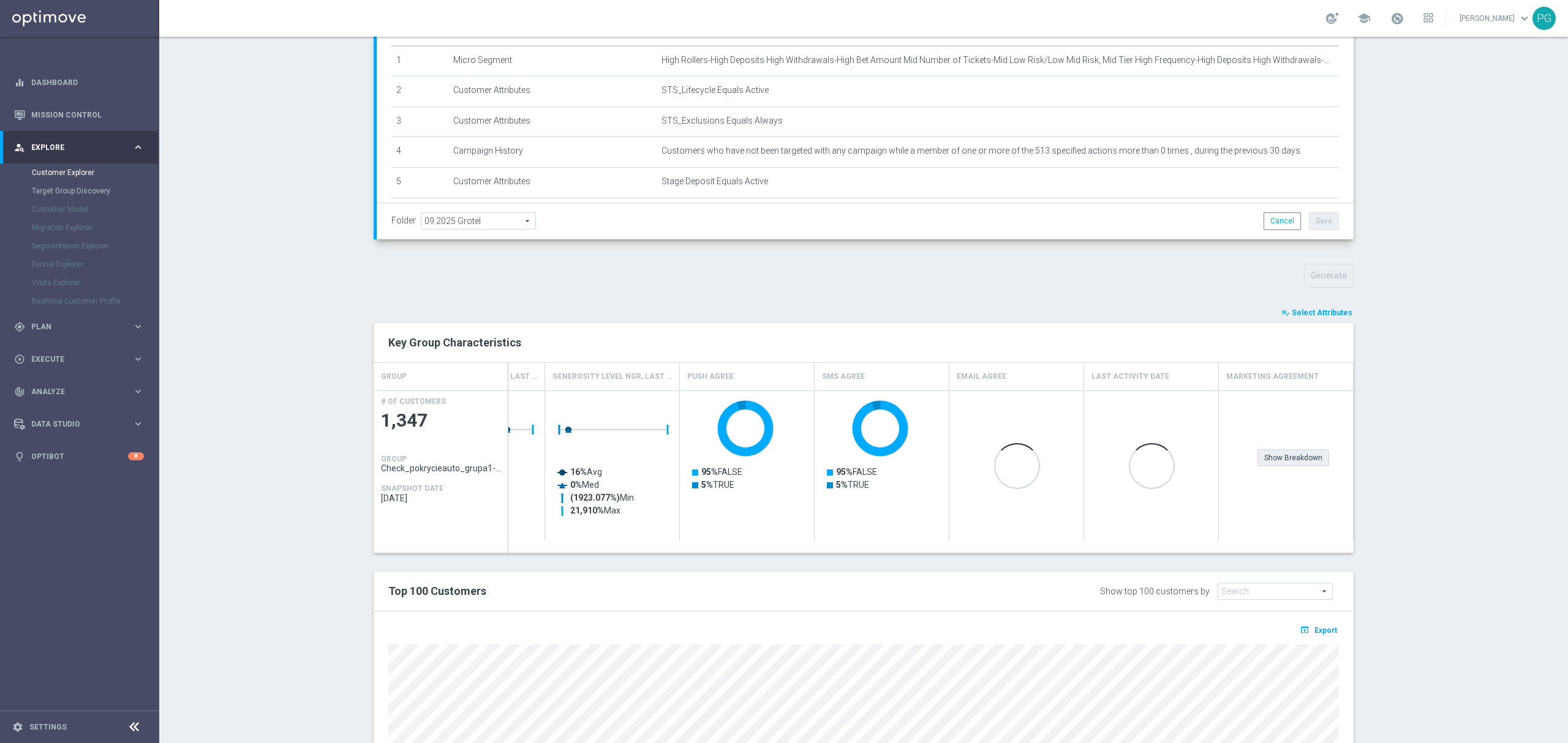
click at [1259, 461] on div "Show Breakdown" at bounding box center [1293, 458] width 72 height 17
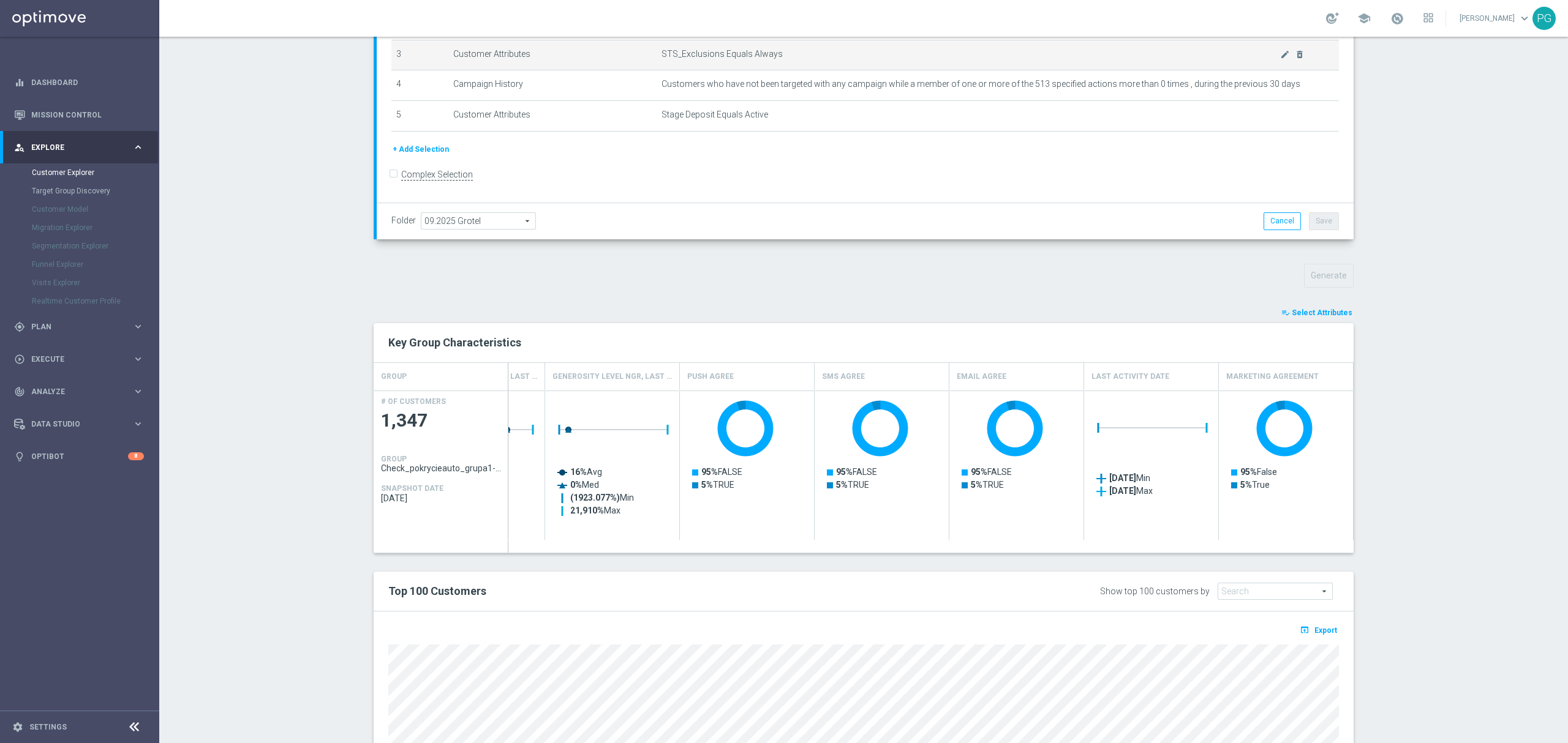
scroll to position [66, 0]
click at [407, 152] on button "+ Add Selection" at bounding box center [420, 150] width 59 height 14
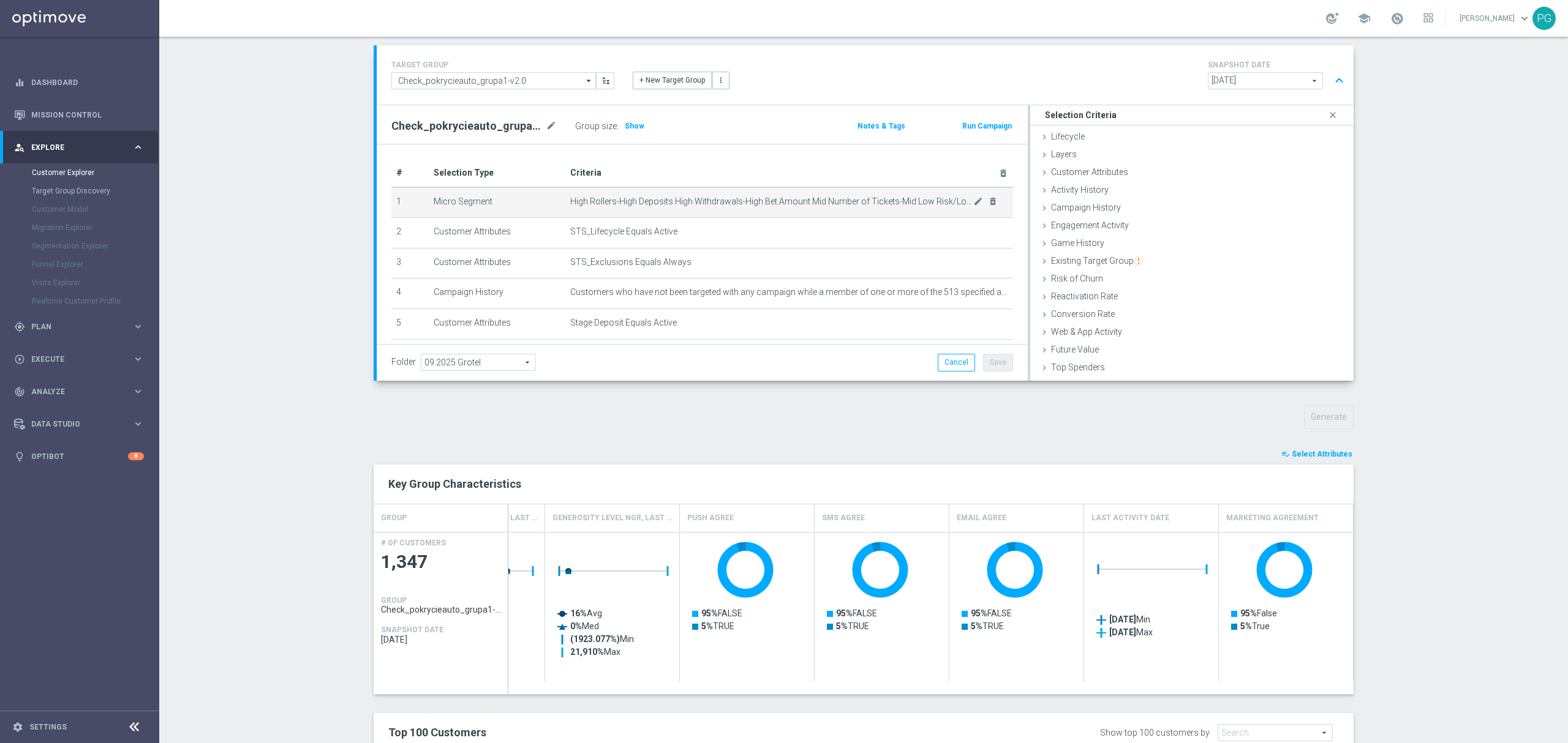
scroll to position [0, 0]
click at [563, 79] on input "Check_pokrycieauto_grupa1-v2.0" at bounding box center [493, 81] width 204 height 17
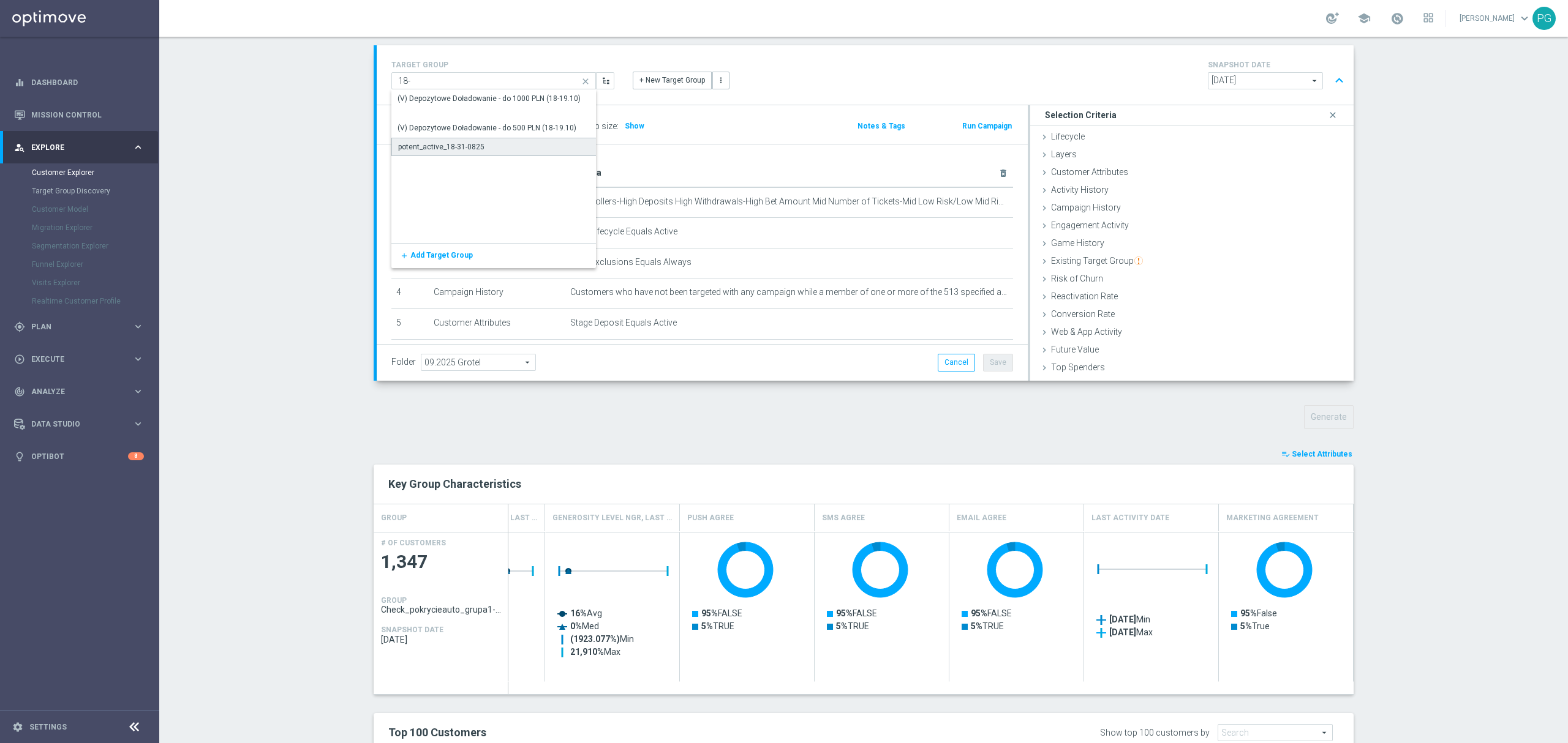
click at [503, 143] on div "potent_active_18-31-0825" at bounding box center [494, 146] width 205 height 18
type input "potent_active_18-31-0825"
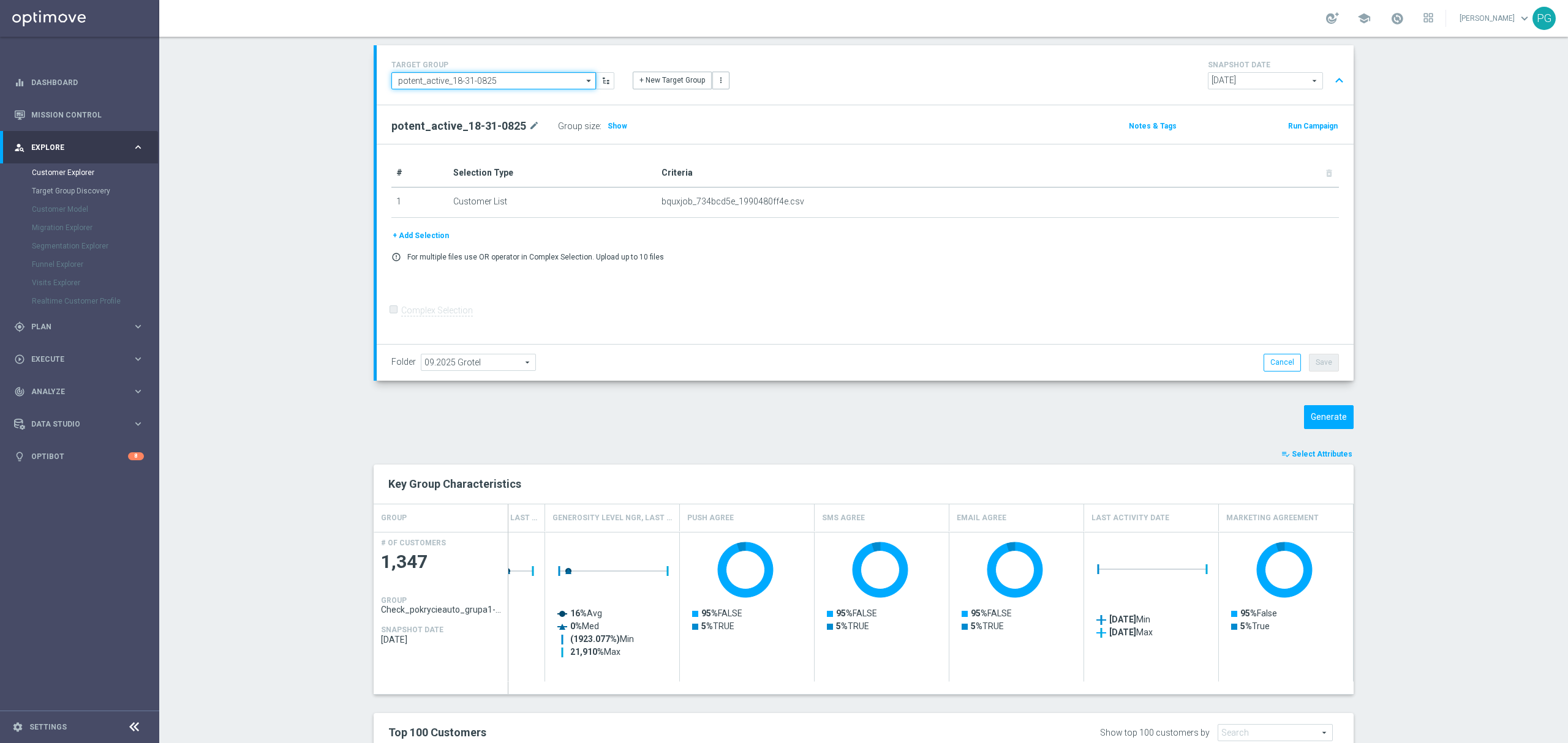
click at [476, 76] on input "potent_active_18-31-0825" at bounding box center [493, 81] width 204 height 17
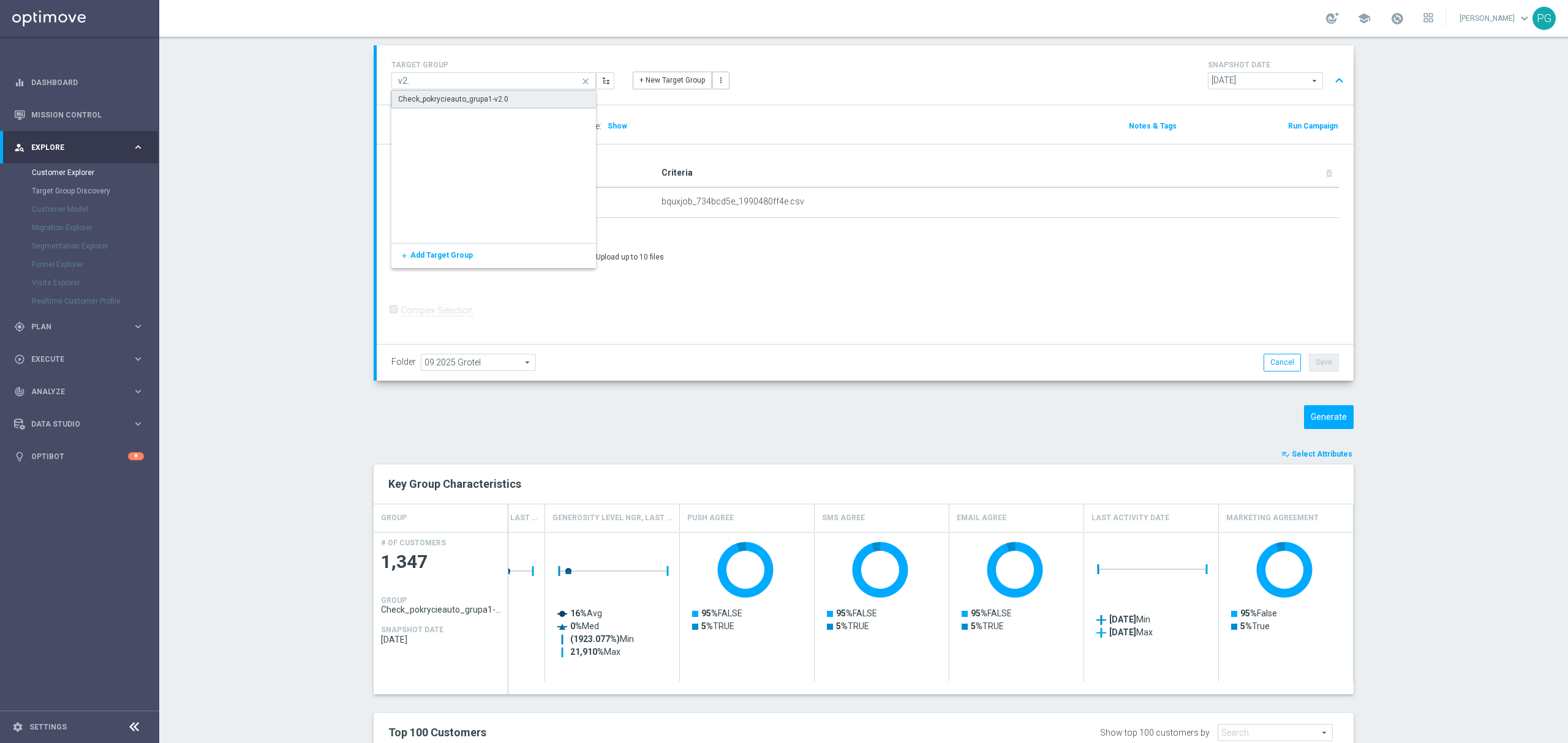
click at [477, 99] on div "Check_pokrycieauto_grupa1-v2.0" at bounding box center [453, 99] width 110 height 11
type input "Check_pokrycieauto_grupa1-v2.0"
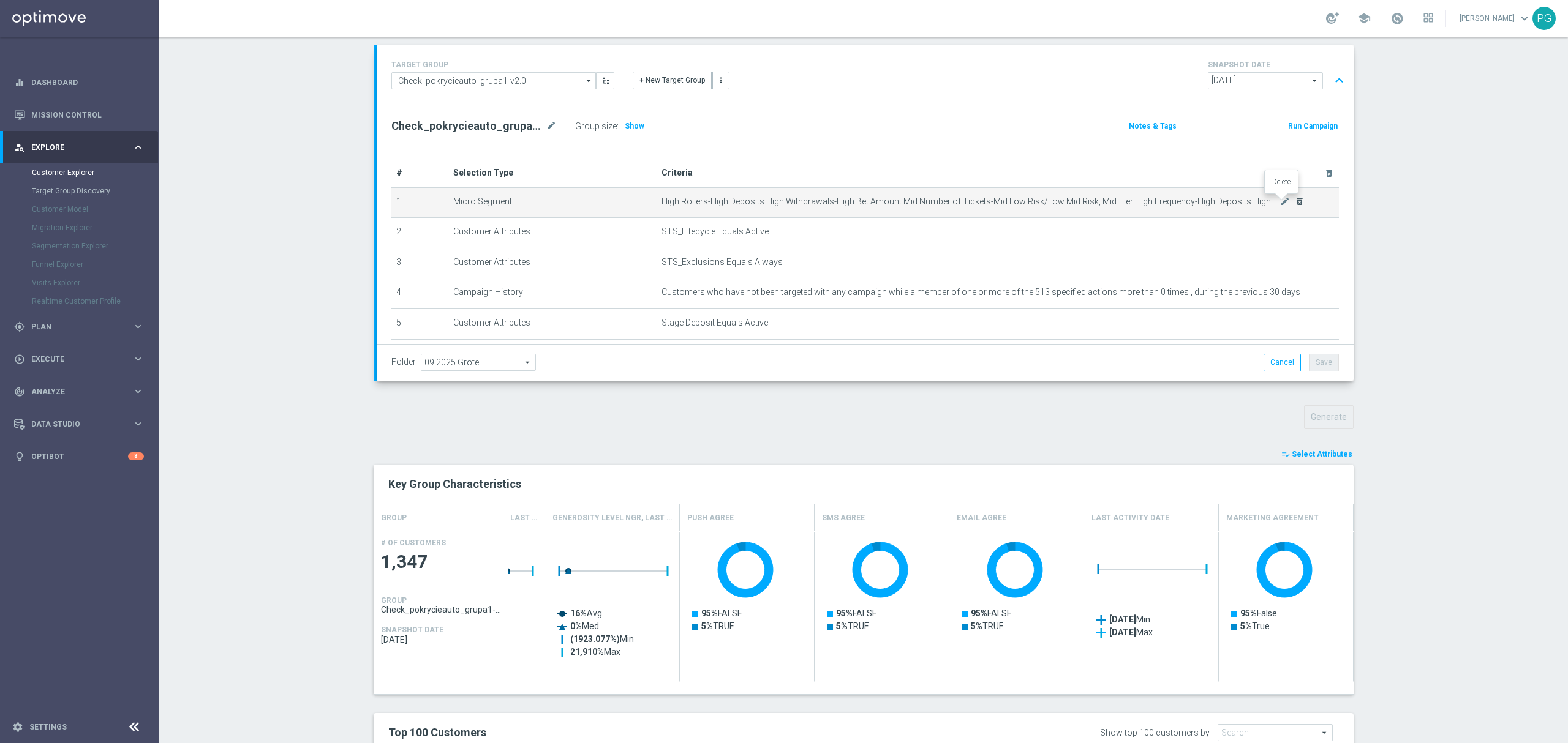
click at [1294, 198] on icon "delete_forever" at bounding box center [1299, 201] width 10 height 10
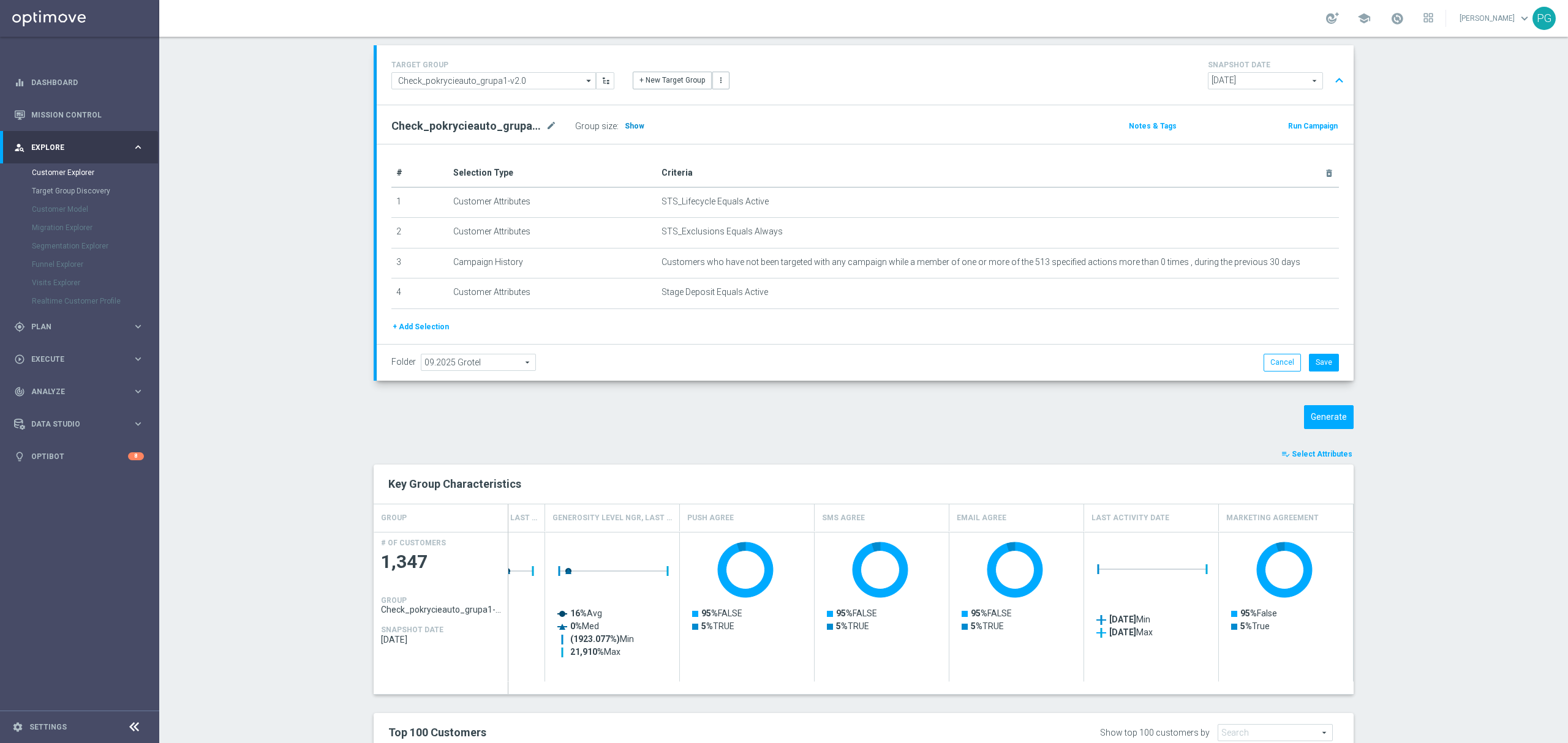
click at [626, 128] on span "Show" at bounding box center [634, 126] width 19 height 9
click at [429, 331] on button "+ Add Selection" at bounding box center [420, 327] width 59 height 14
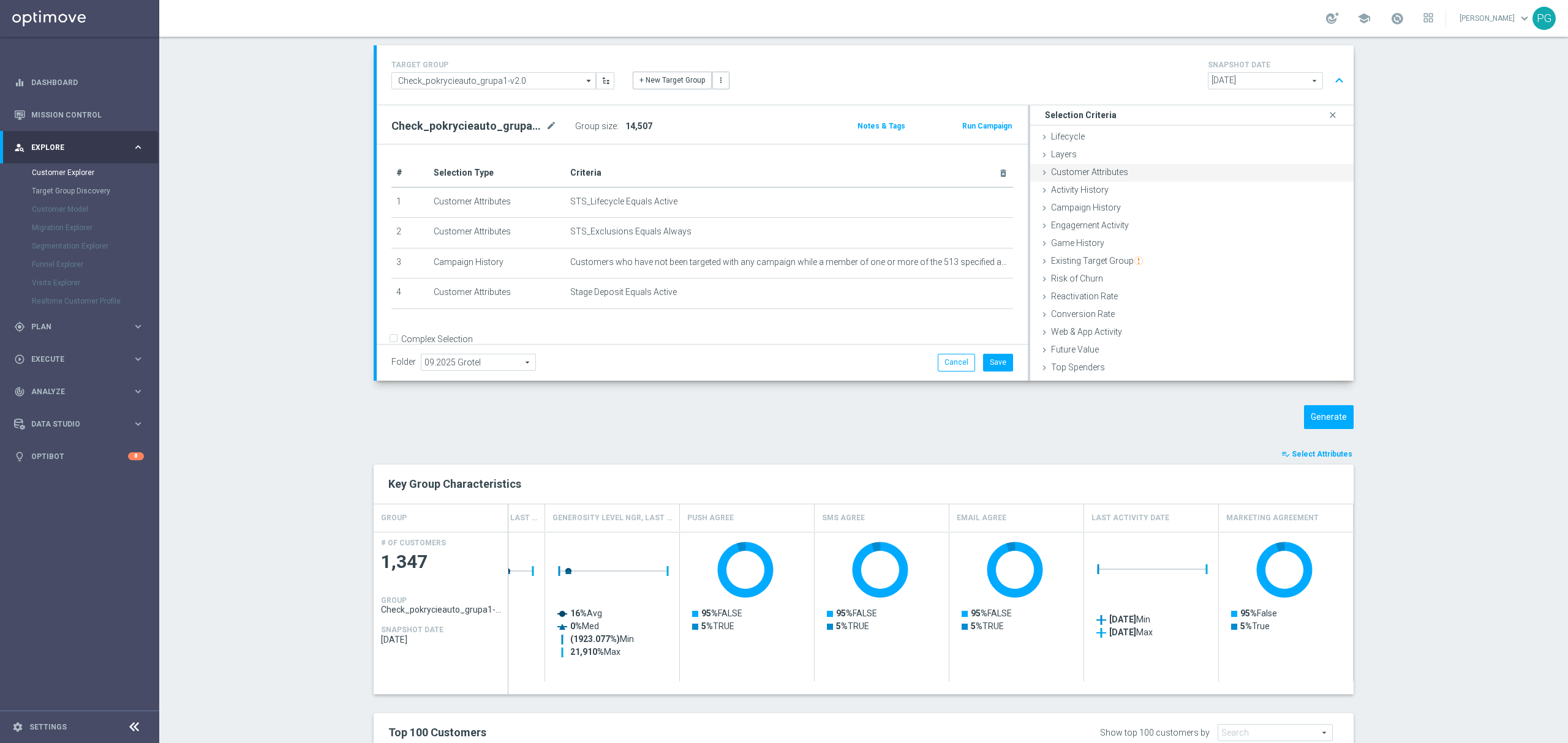
click at [1134, 177] on div "Customer Attributes done" at bounding box center [1191, 173] width 323 height 18
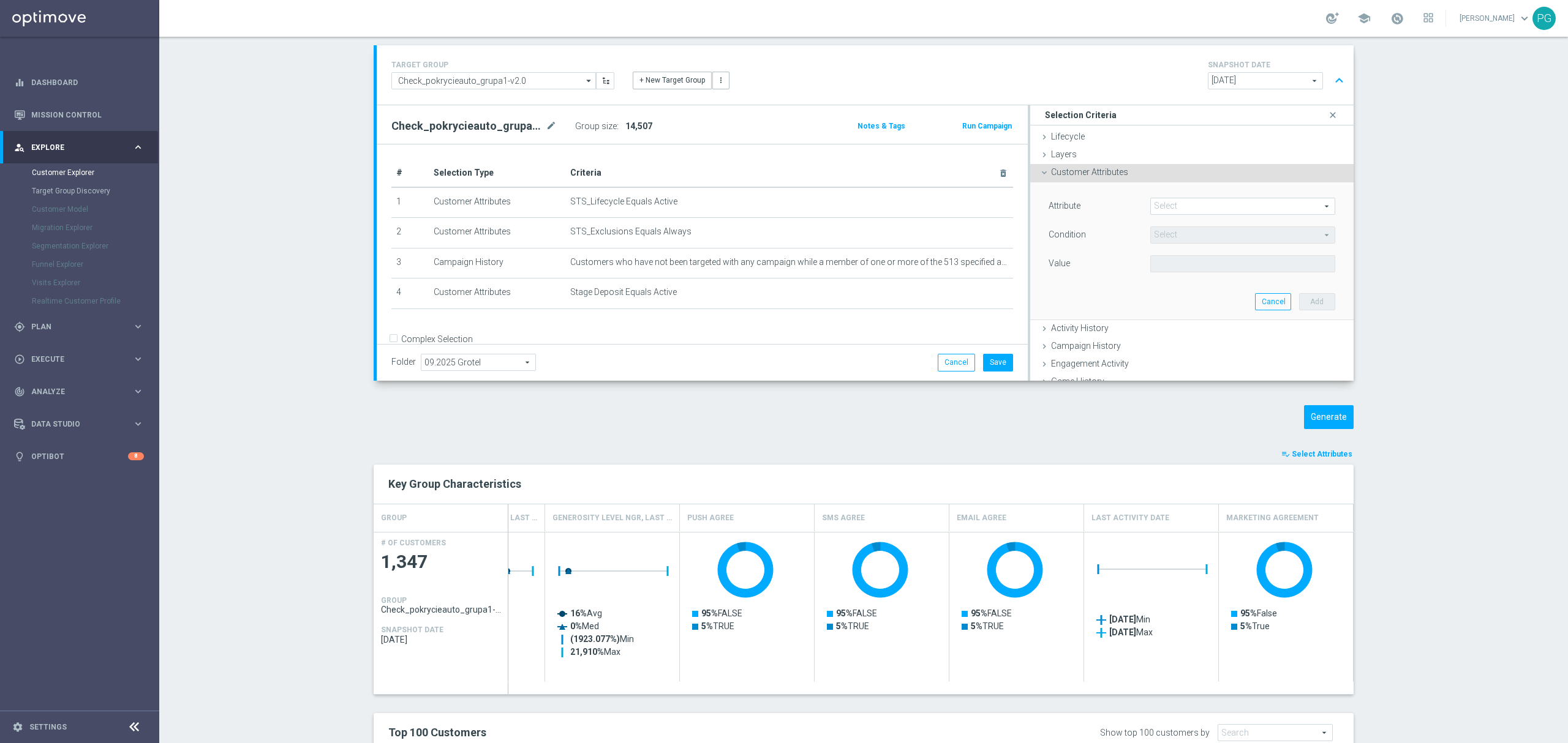
click at [1230, 204] on span at bounding box center [1243, 206] width 184 height 15
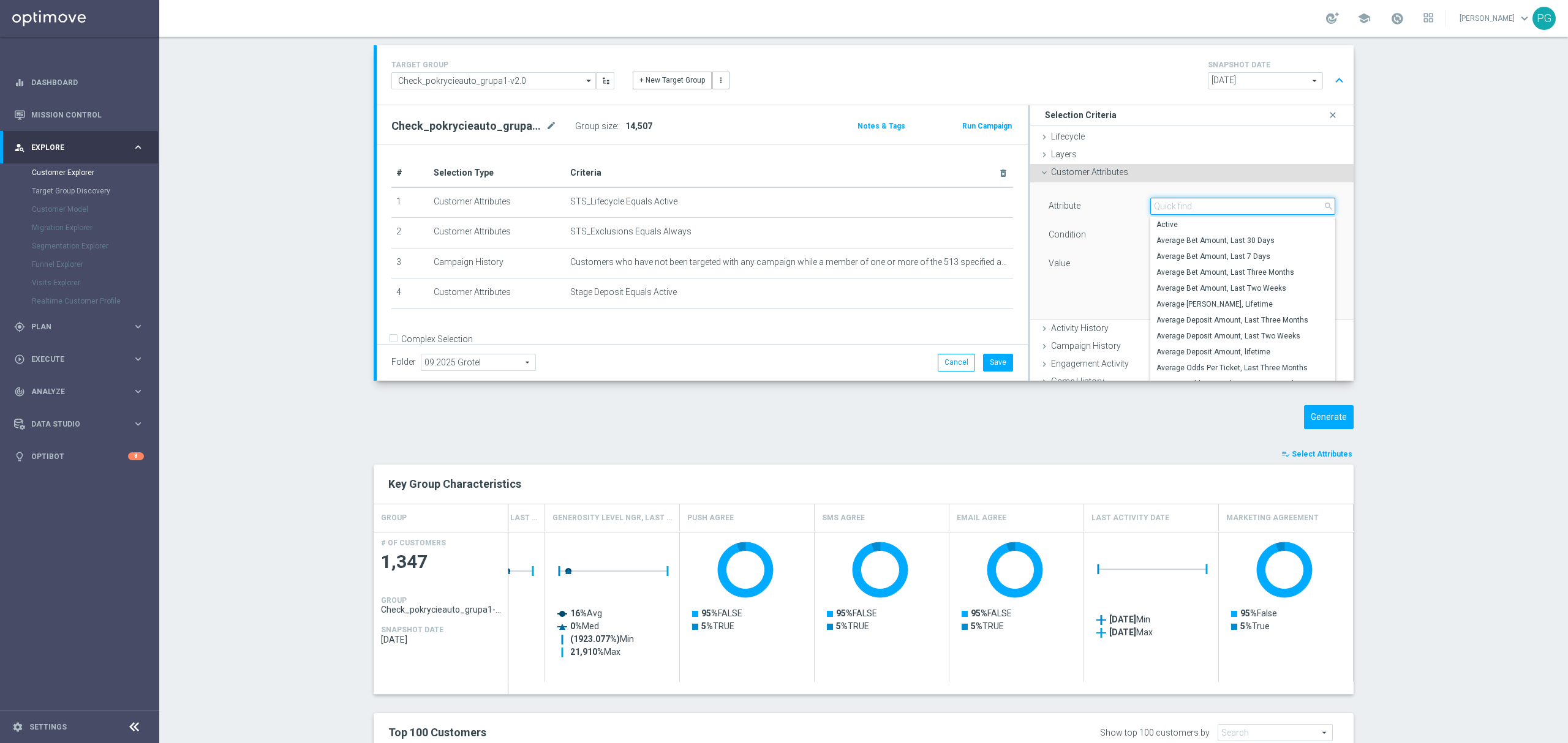
click at [1230, 204] on input "search" at bounding box center [1242, 206] width 185 height 17
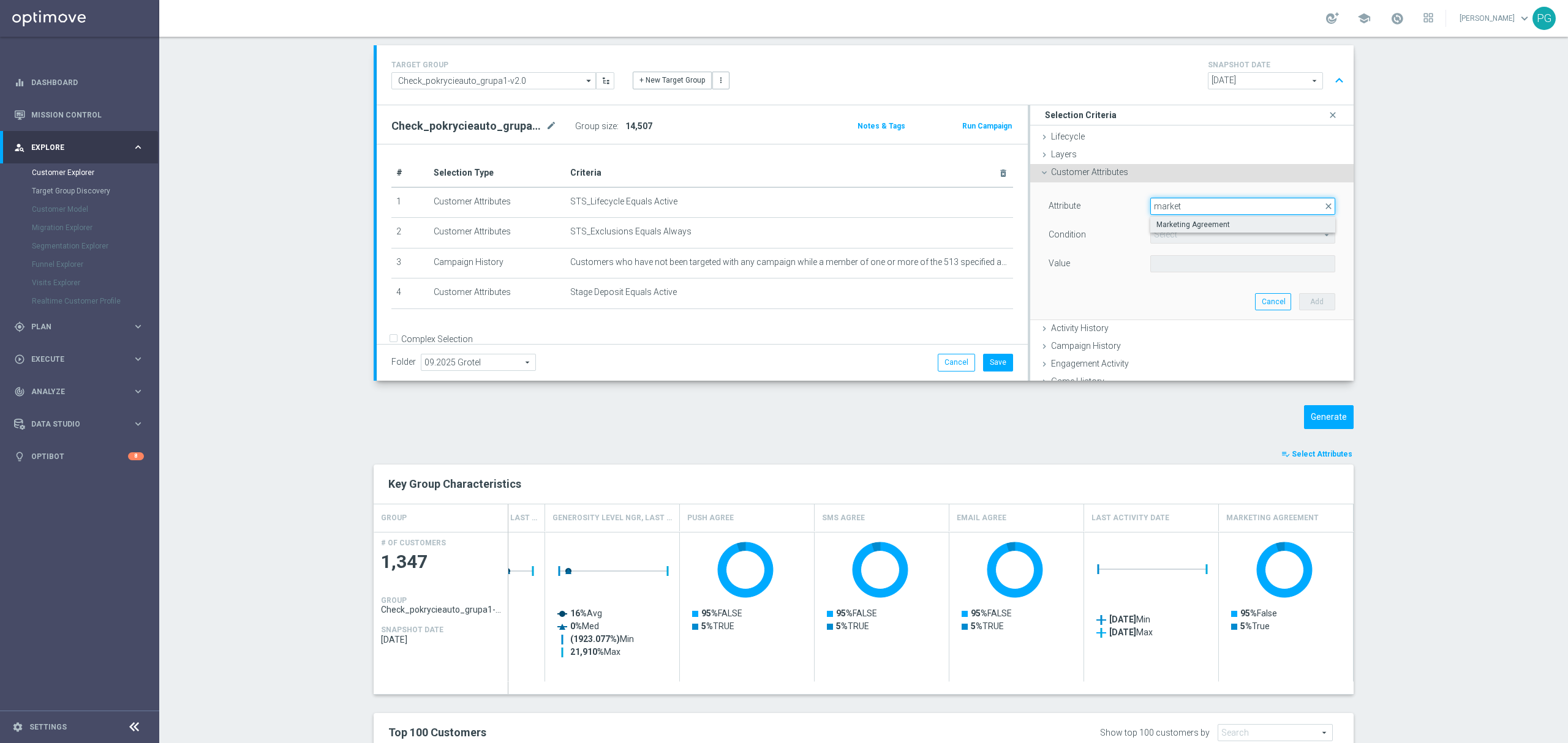
type input "market"
click at [1216, 222] on span "Marketing Agreement" at bounding box center [1242, 224] width 172 height 10
type input "Marketing Agreement"
type input "Equals"
click at [1191, 262] on span at bounding box center [1243, 263] width 184 height 15
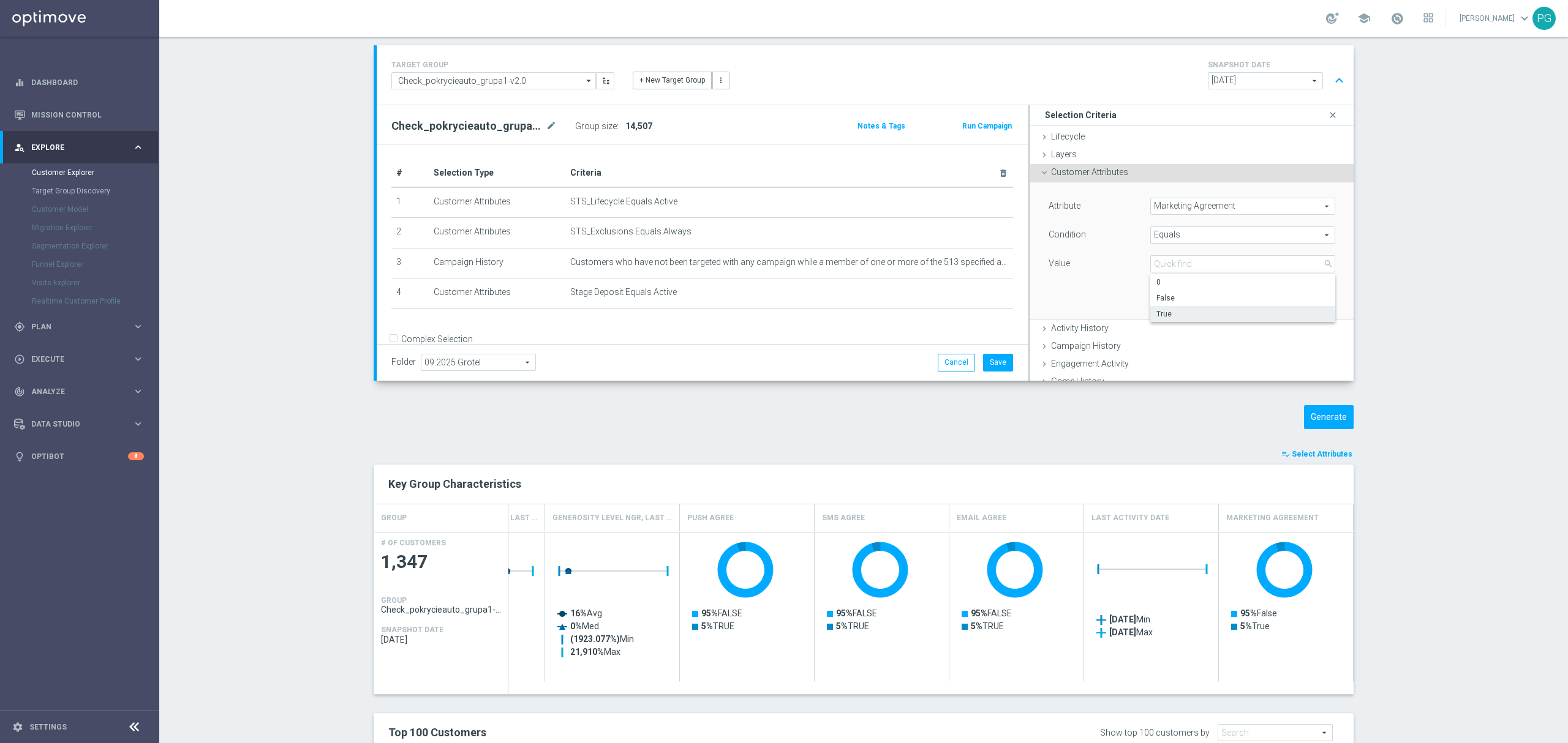
click at [1181, 316] on span "True" at bounding box center [1242, 313] width 172 height 10
type input "True"
click at [1309, 300] on button "Add" at bounding box center [1316, 302] width 36 height 17
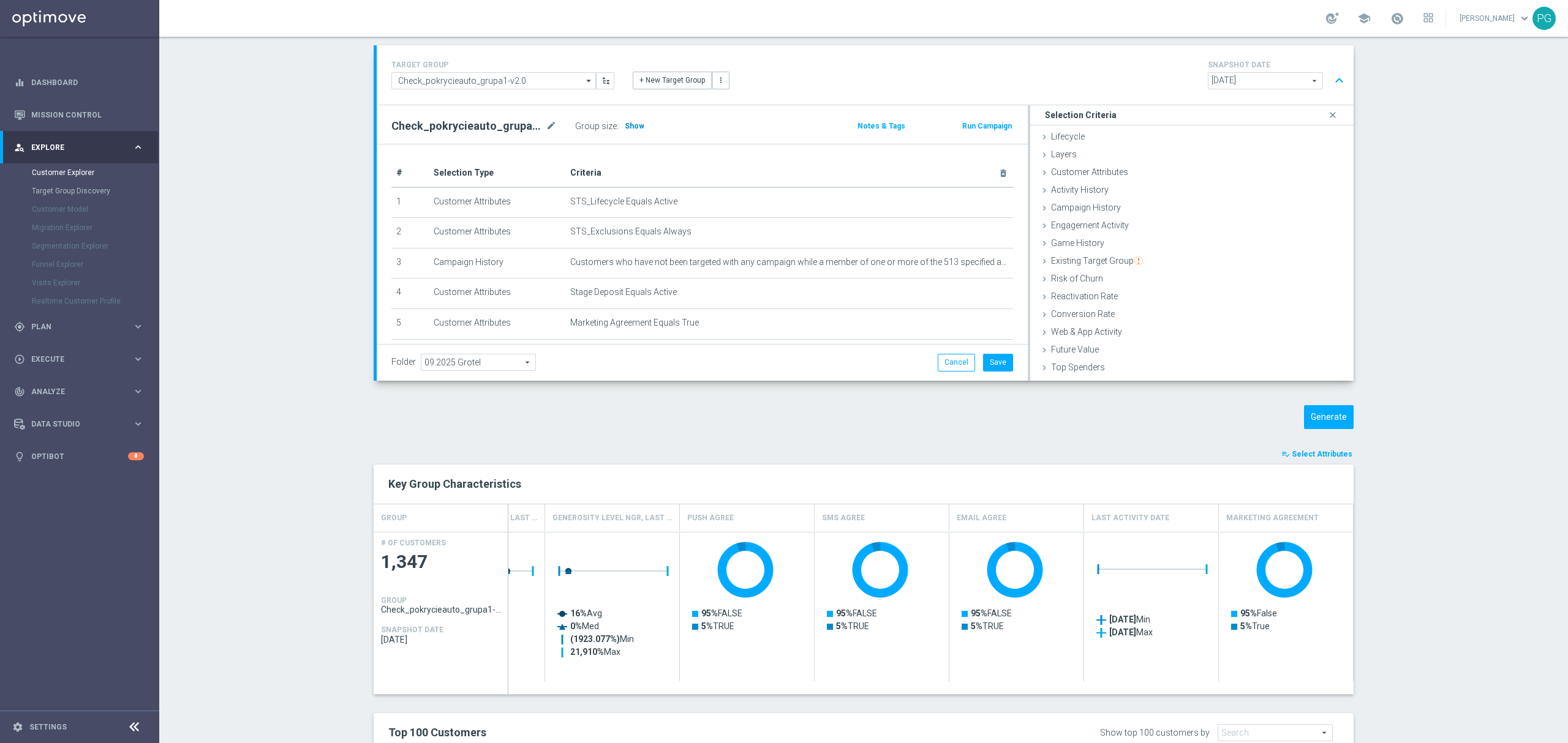
click at [623, 131] on h3 "Show" at bounding box center [634, 126] width 22 height 14
click at [1323, 419] on button "Generate" at bounding box center [1328, 417] width 49 height 24
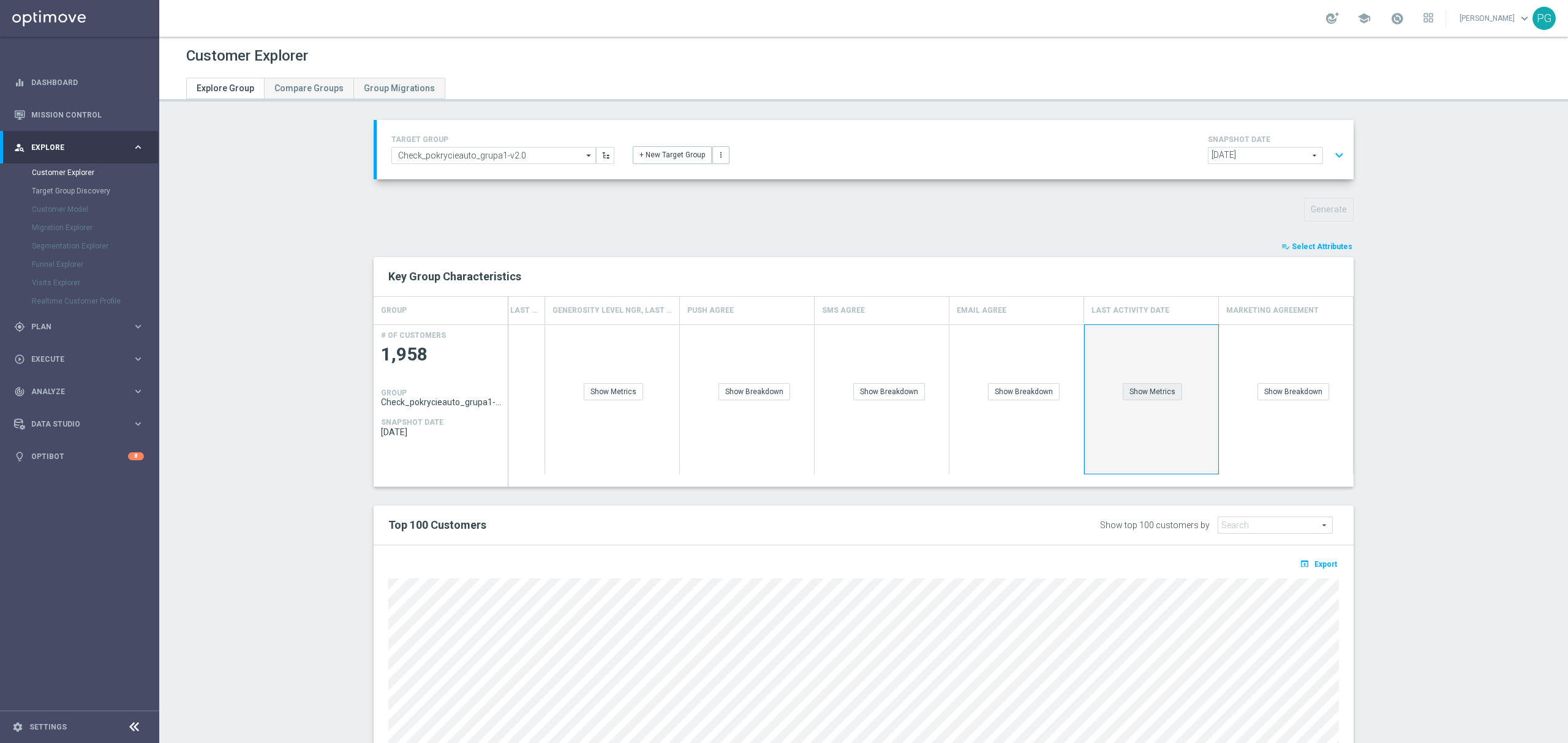
click at [1123, 393] on div "Show Metrics" at bounding box center [1152, 392] width 59 height 17
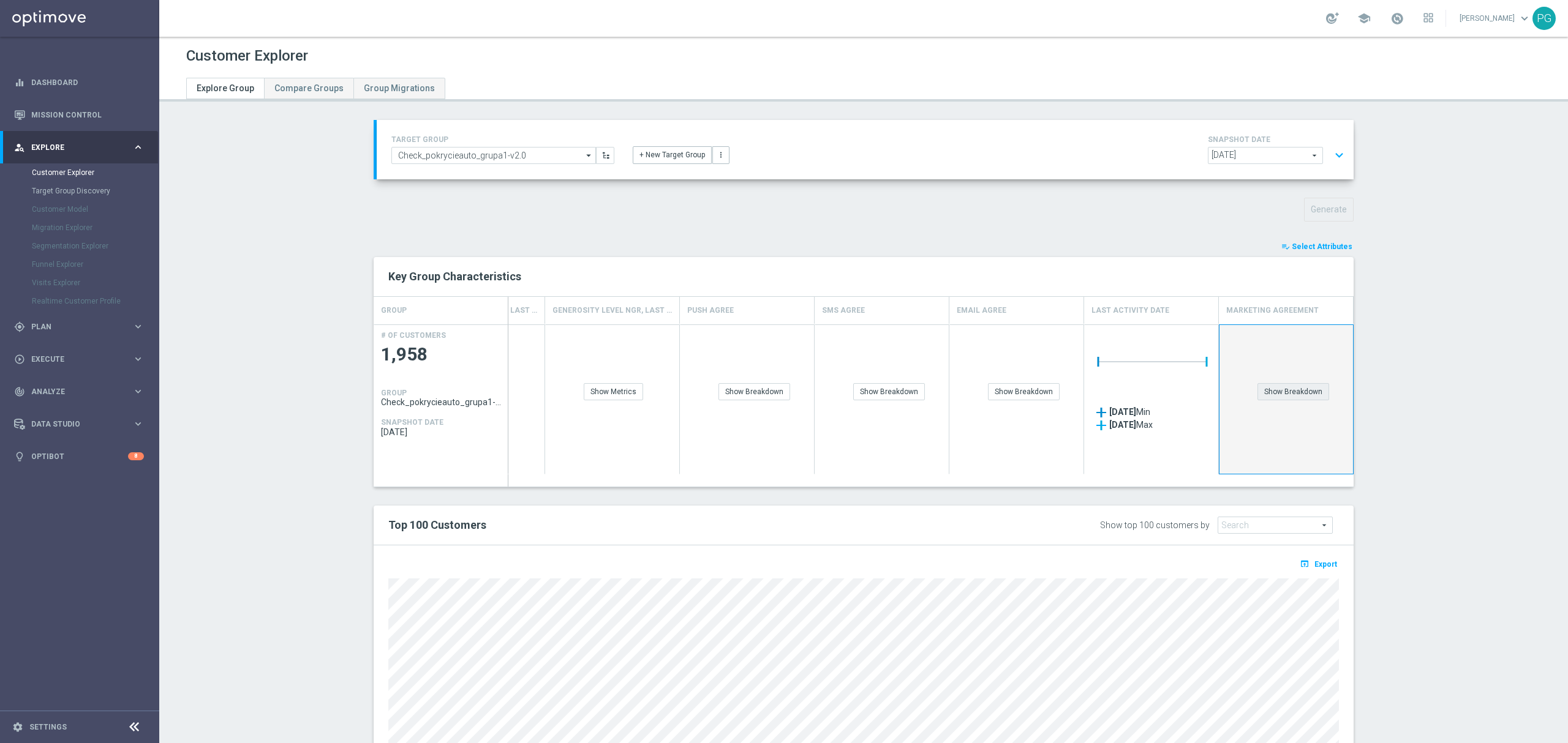
click at [1289, 398] on div "Show Breakdown" at bounding box center [1293, 392] width 72 height 17
click at [1289, 377] on div "Press SPACE to select this row." at bounding box center [1285, 377] width 45 height 0
